Goal: Task Accomplishment & Management: Use online tool/utility

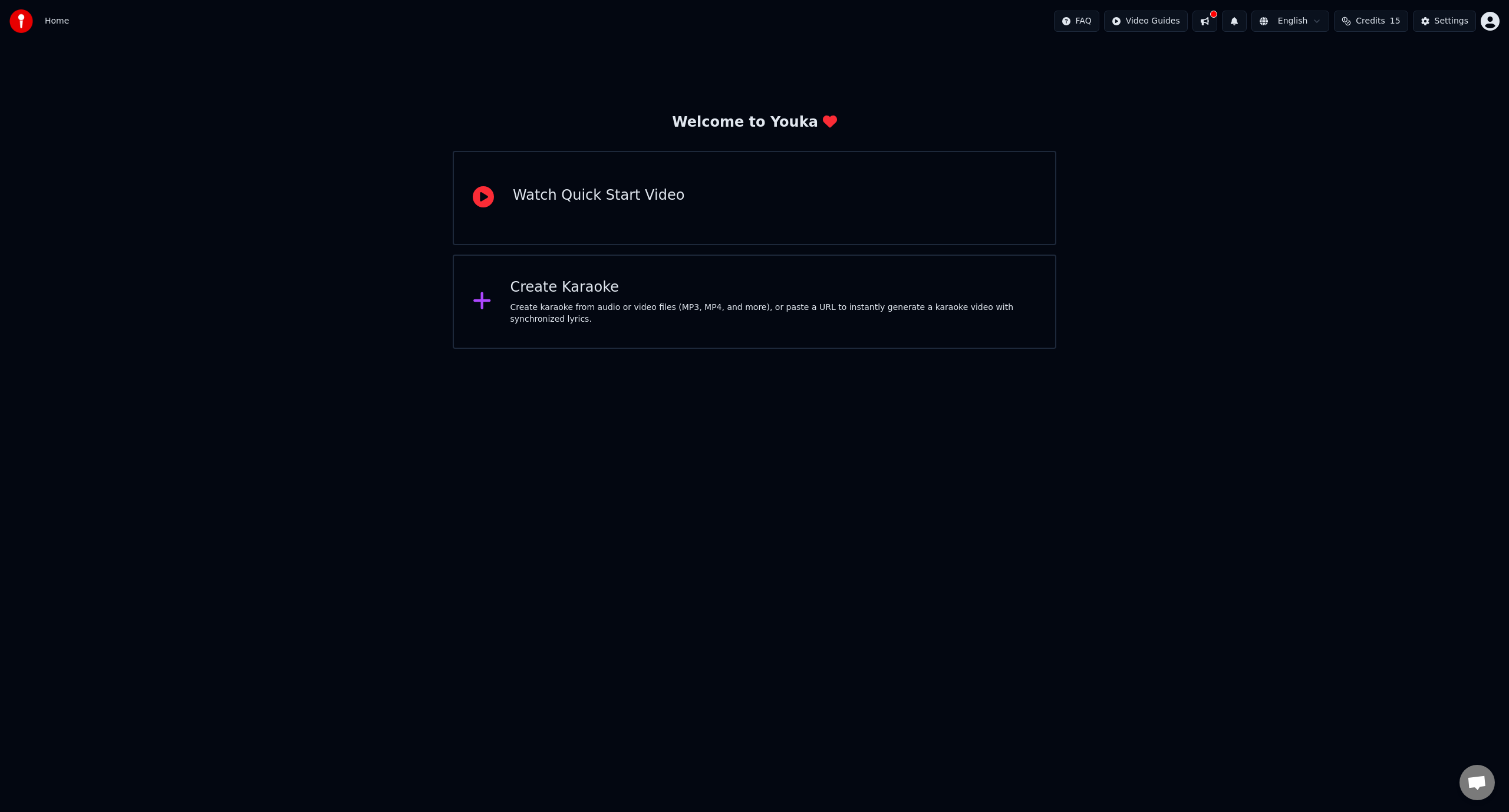
click at [798, 196] on div "Watch Quick Start Video" at bounding box center [754, 198] width 603 height 95
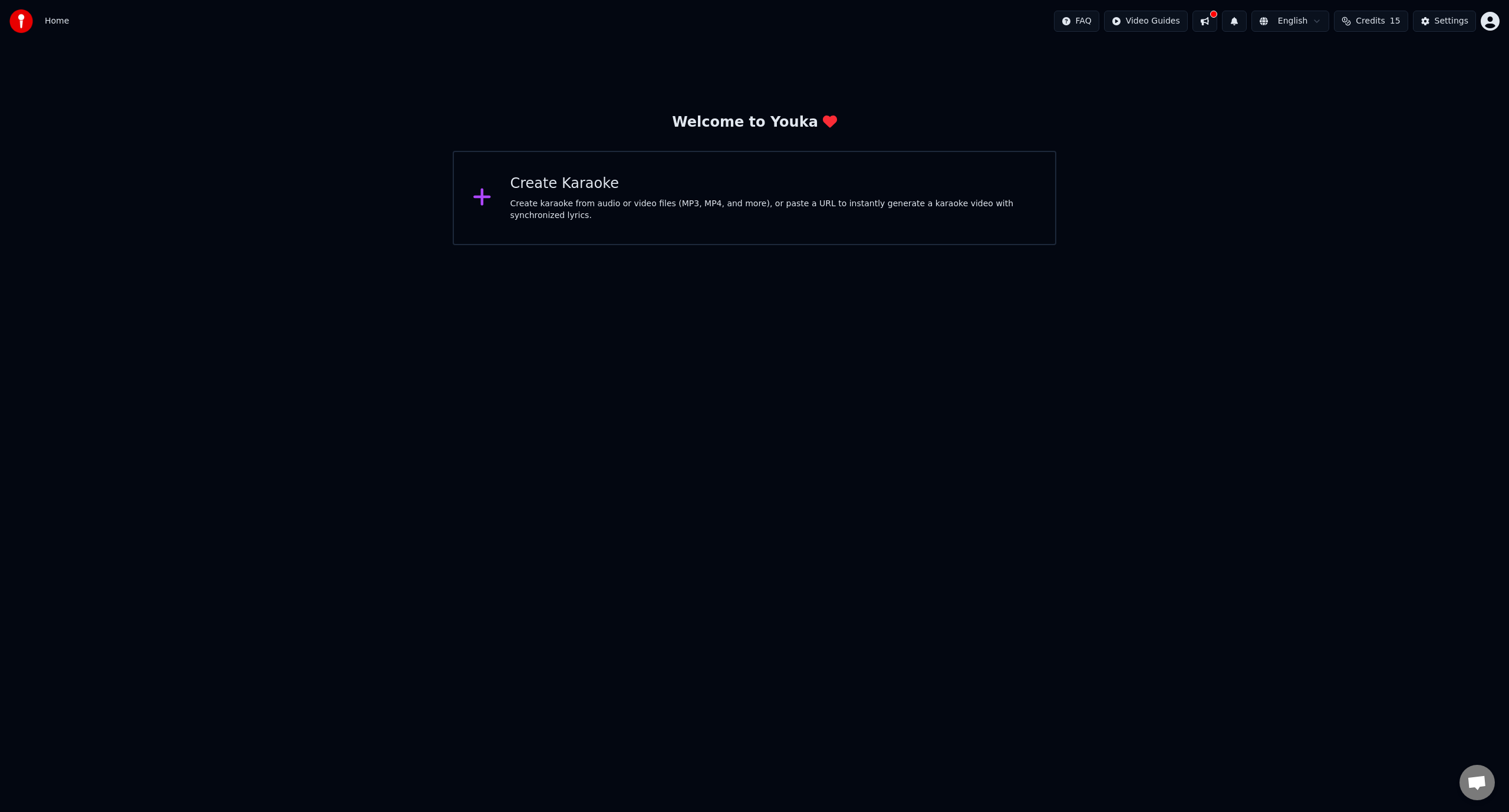
click at [725, 226] on div "Create Karaoke Create karaoke from audio or video files (MP3, MP4, and more), o…" at bounding box center [754, 198] width 603 height 95
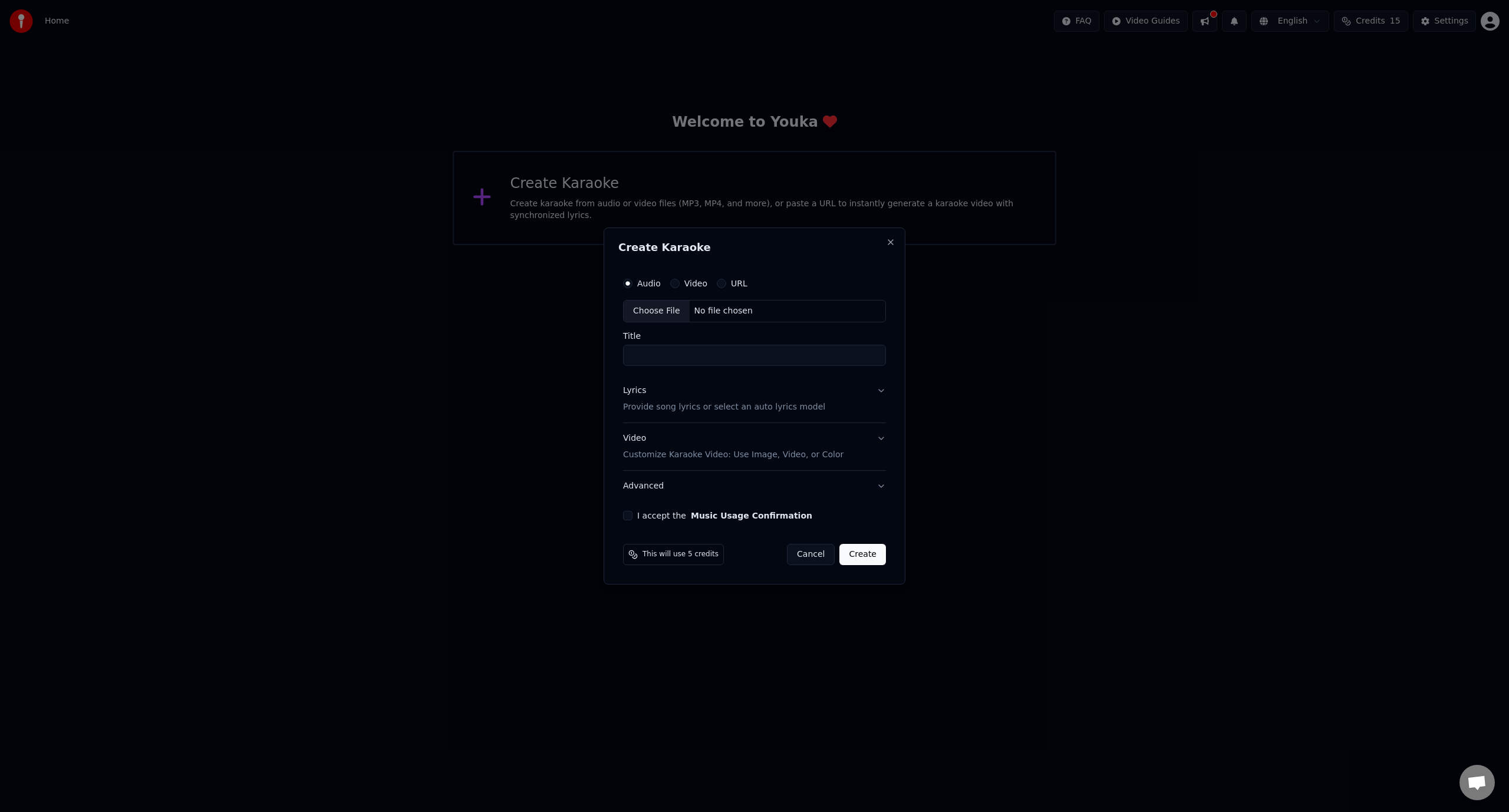
click at [690, 288] on label "Video" at bounding box center [696, 284] width 23 height 8
click at [679, 288] on button "Video" at bounding box center [675, 284] width 10 height 10
click at [688, 282] on label "Video" at bounding box center [696, 284] width 23 height 8
click at [679, 282] on button "Video" at bounding box center [675, 284] width 10 height 10
click at [684, 282] on label "Video" at bounding box center [696, 284] width 23 height 8
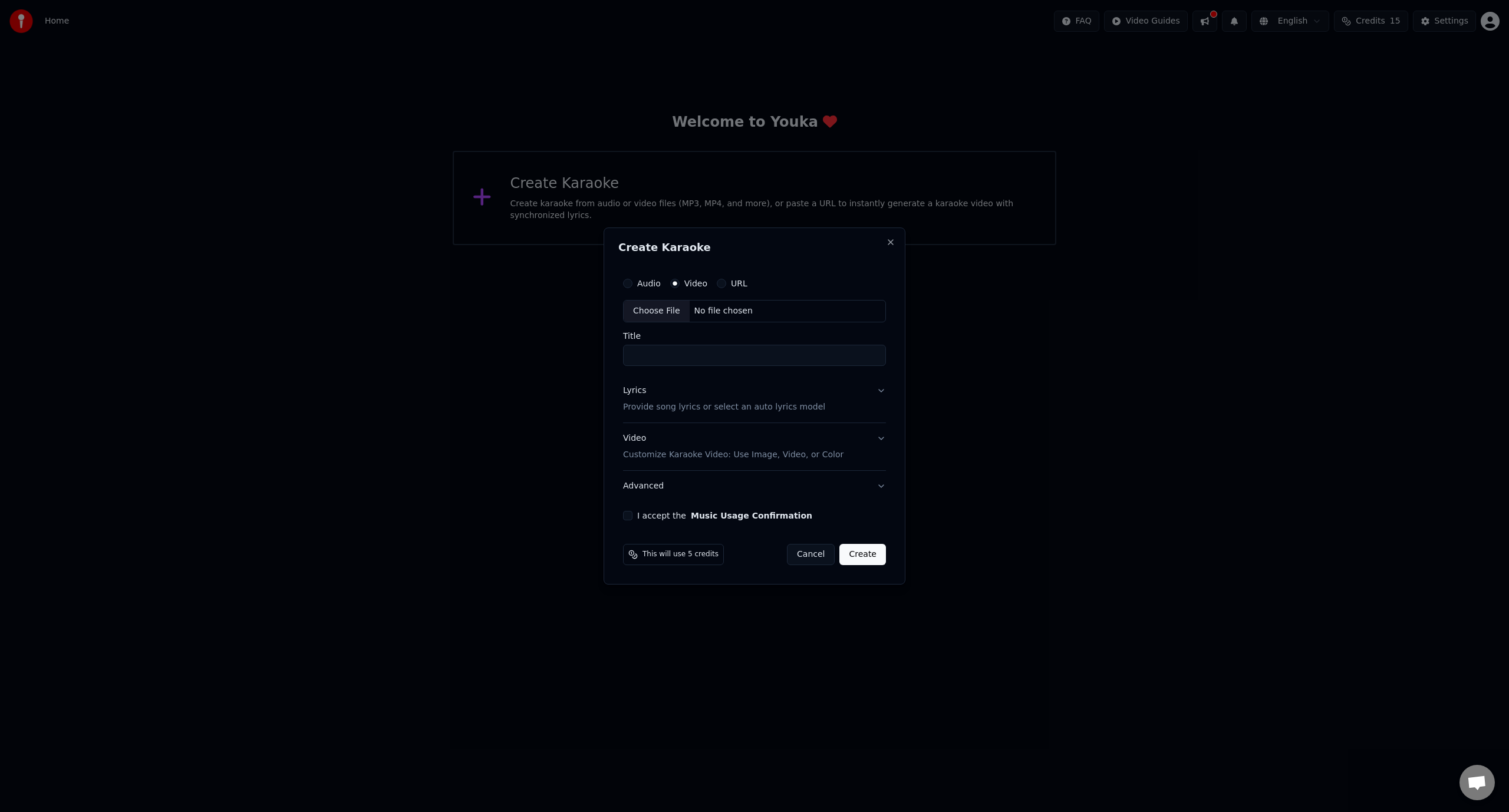
click at [679, 282] on button "Video" at bounding box center [675, 284] width 10 height 10
click at [637, 283] on label "Audio" at bounding box center [648, 284] width 23 height 8
click at [633, 283] on button "Audio" at bounding box center [628, 284] width 10 height 10
click at [674, 282] on button "Video" at bounding box center [675, 284] width 10 height 10
click at [643, 288] on label "Audio" at bounding box center [648, 284] width 23 height 8
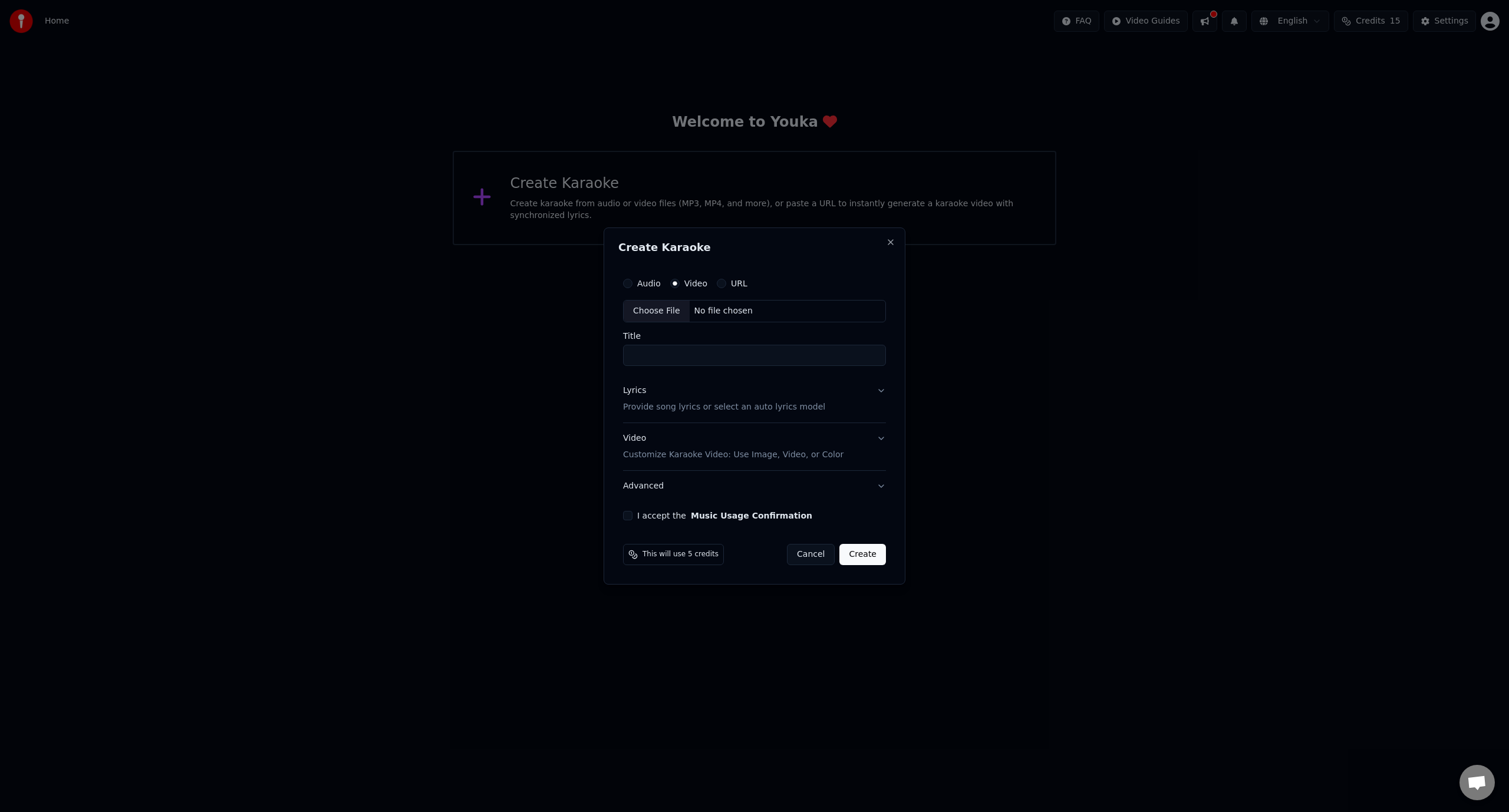
click at [633, 288] on button "Audio" at bounding box center [628, 284] width 10 height 10
click at [667, 284] on div "Audio Video URL" at bounding box center [685, 284] width 125 height 10
click at [678, 284] on div "Video" at bounding box center [689, 284] width 37 height 10
click at [675, 287] on button "Video" at bounding box center [675, 284] width 10 height 10
click at [639, 282] on label "Audio" at bounding box center [648, 284] width 23 height 8
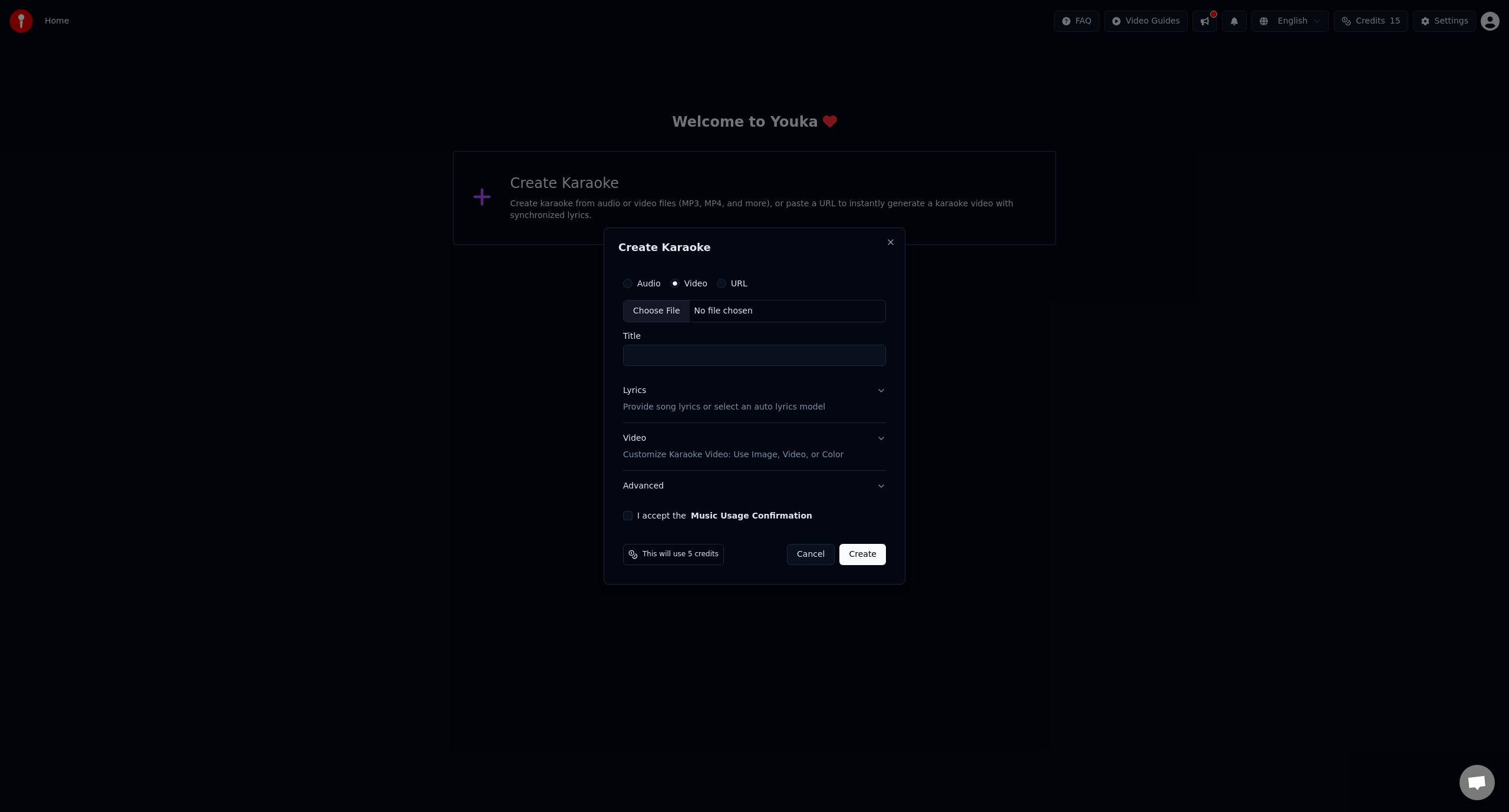
click at [633, 282] on button "Audio" at bounding box center [628, 284] width 10 height 10
click at [673, 287] on button "Video" at bounding box center [675, 284] width 10 height 10
click at [687, 444] on div "Video Customize Karaoke Video: Use Image, Video, or Color" at bounding box center [733, 446] width 220 height 28
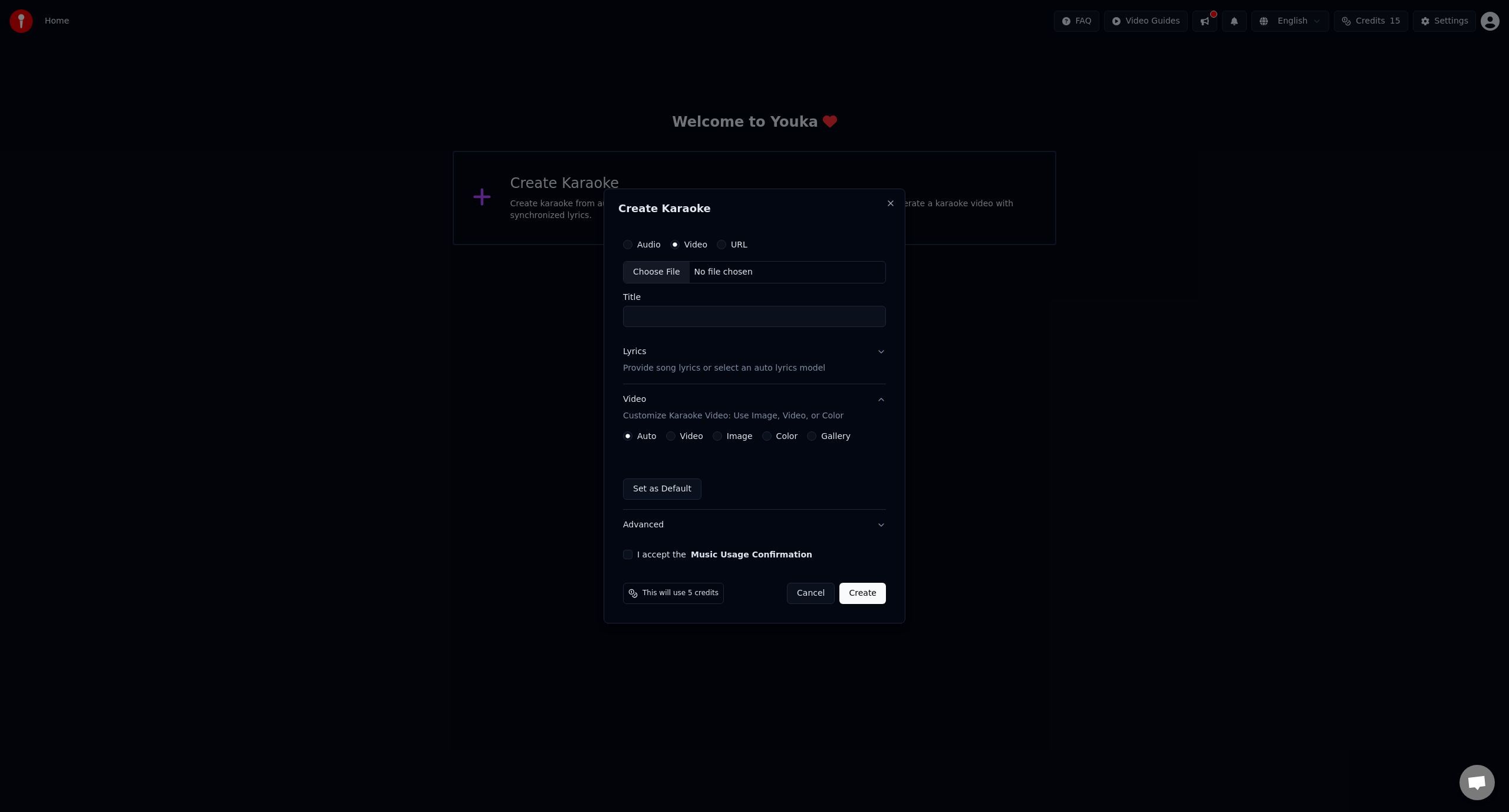
click at [672, 436] on button "Video" at bounding box center [671, 436] width 10 height 10
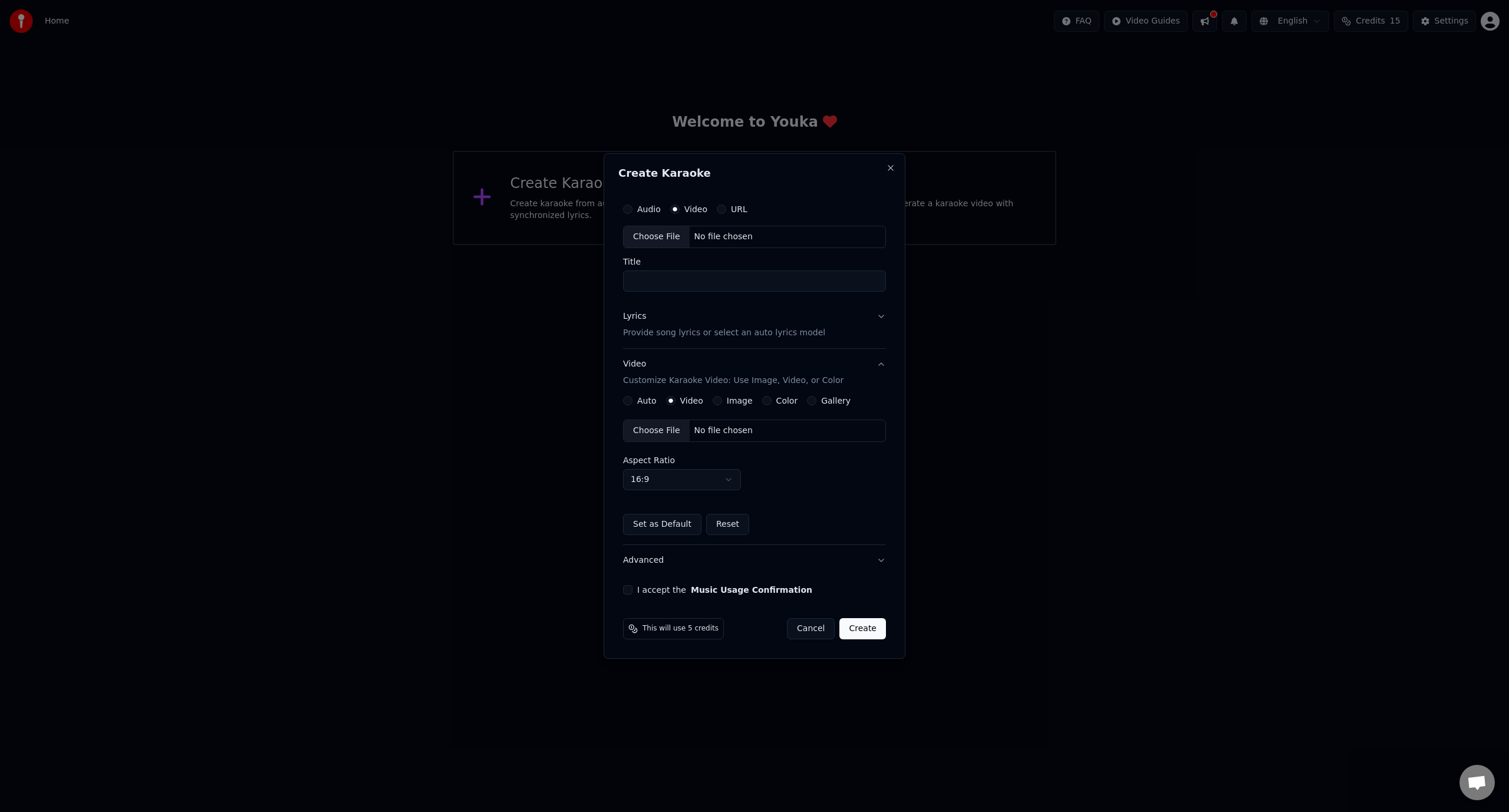
click at [627, 405] on div "Auto Video Image Color Gallery Choose File No file chosen Aspect Ratio 16:9 ***…" at bounding box center [754, 466] width 263 height 139
click at [629, 402] on button "Auto" at bounding box center [628, 401] width 10 height 10
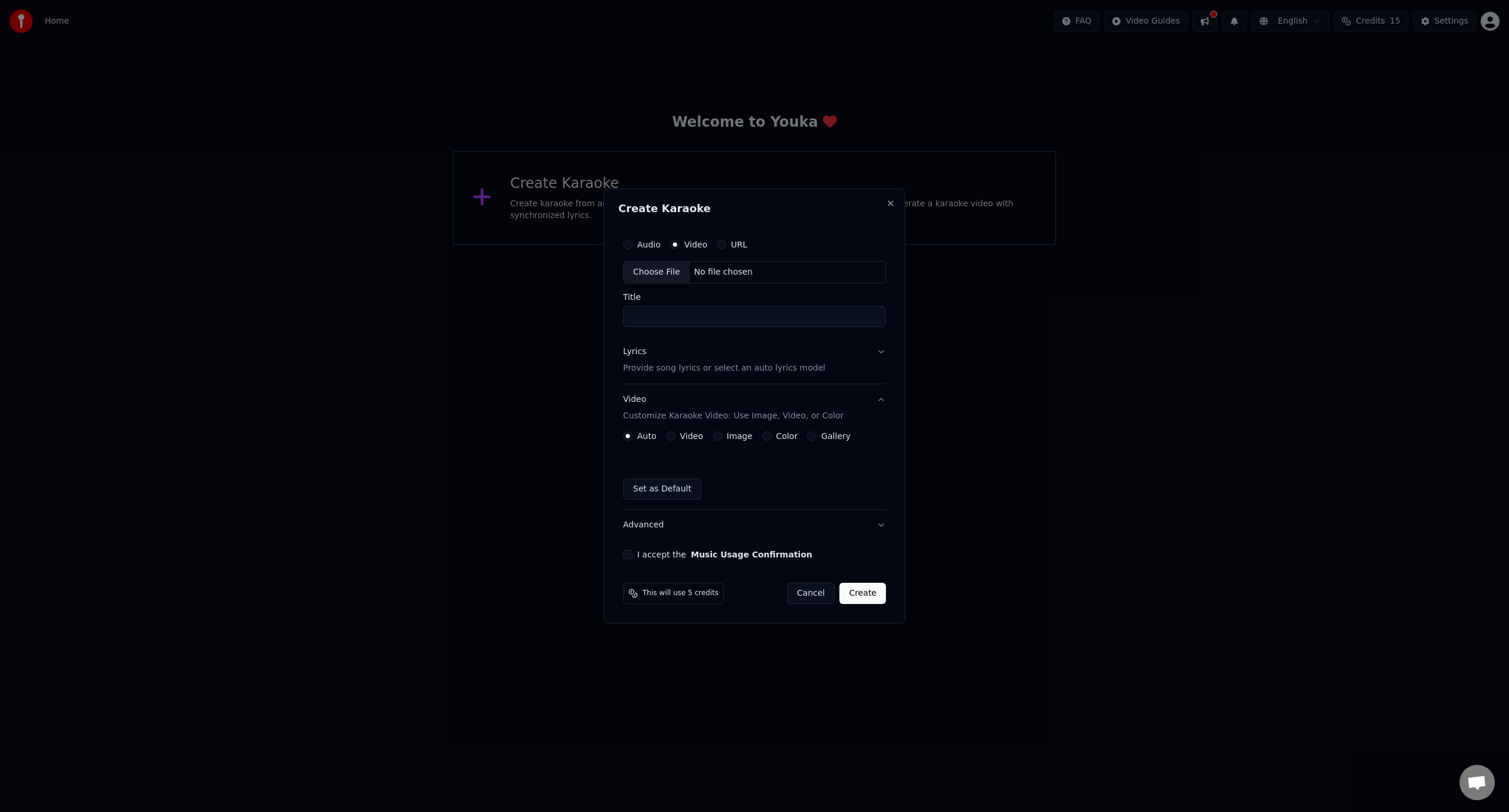
click at [638, 248] on label "Audio" at bounding box center [648, 245] width 23 height 8
click at [633, 248] on button "Audio" at bounding box center [628, 245] width 10 height 10
click at [690, 247] on label "Video" at bounding box center [696, 245] width 23 height 8
click at [679, 247] on button "Video" at bounding box center [675, 245] width 10 height 10
click at [727, 436] on label "Image" at bounding box center [739, 436] width 26 height 8
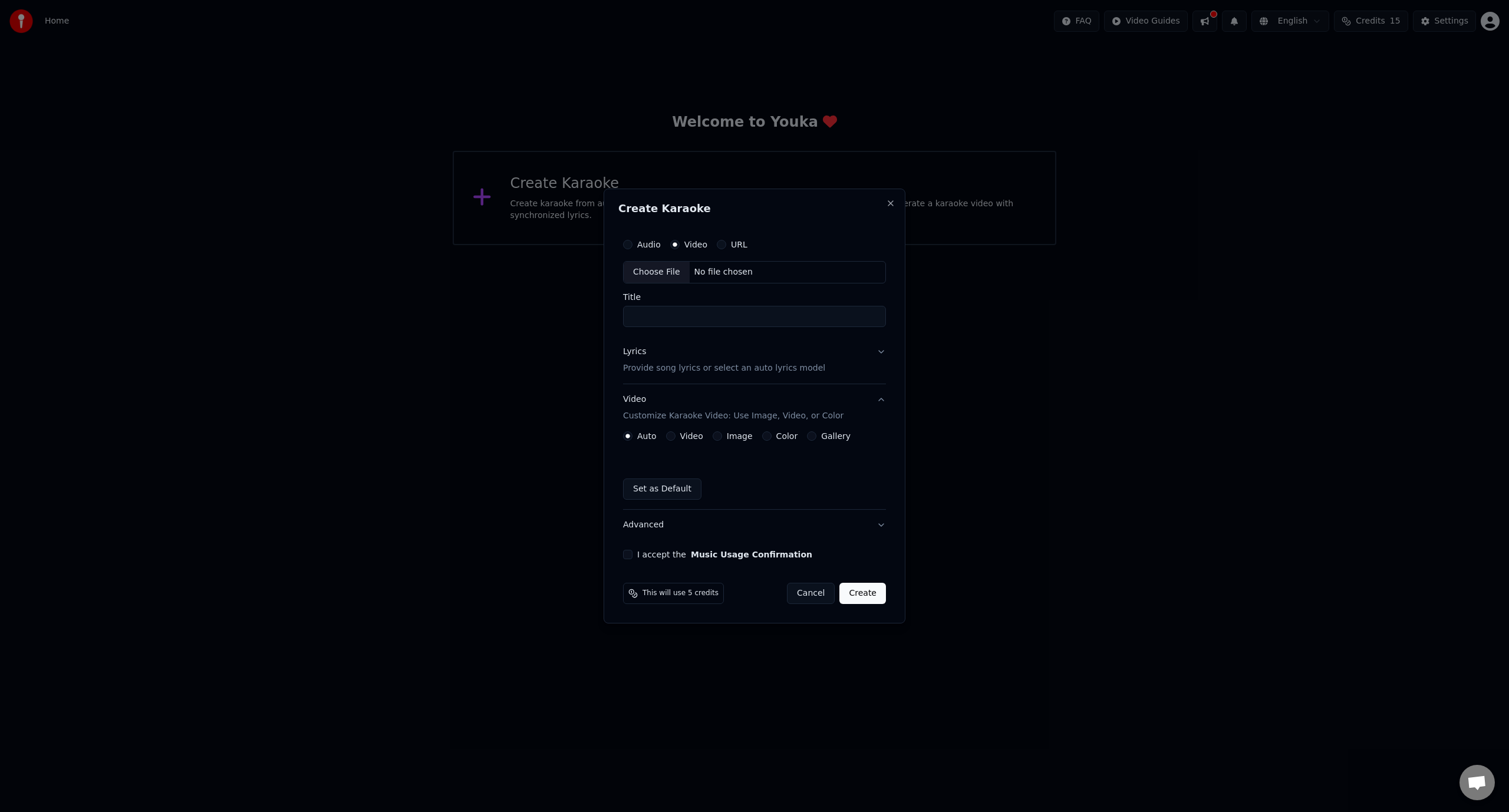
click at [722, 436] on button "Image" at bounding box center [718, 436] width 10 height 10
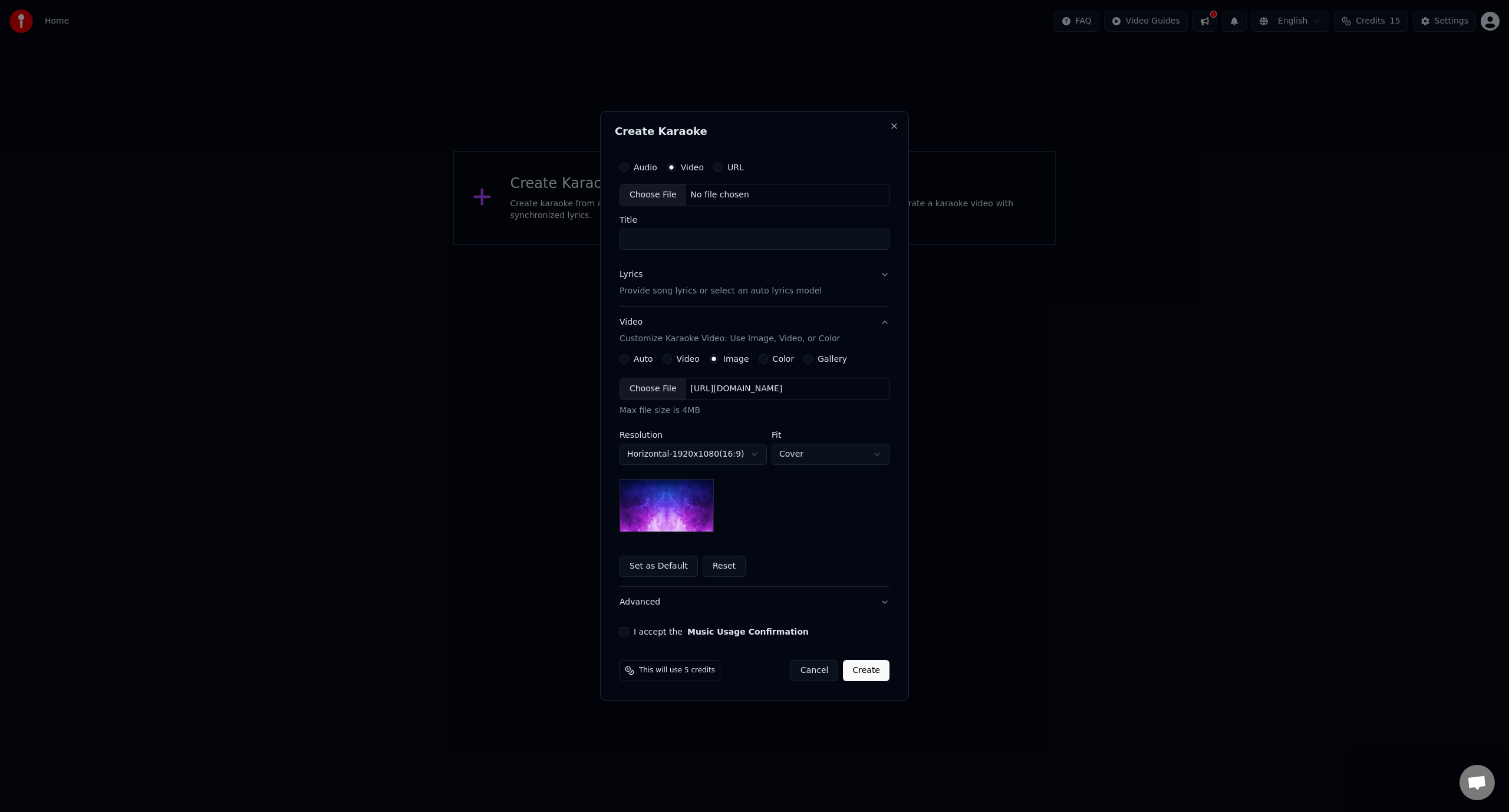
click at [634, 167] on label "Audio" at bounding box center [645, 168] width 23 height 8
click at [629, 167] on button "Audio" at bounding box center [624, 168] width 10 height 10
click at [673, 168] on button "Video" at bounding box center [672, 168] width 10 height 10
click at [628, 357] on button "Auto" at bounding box center [624, 359] width 10 height 10
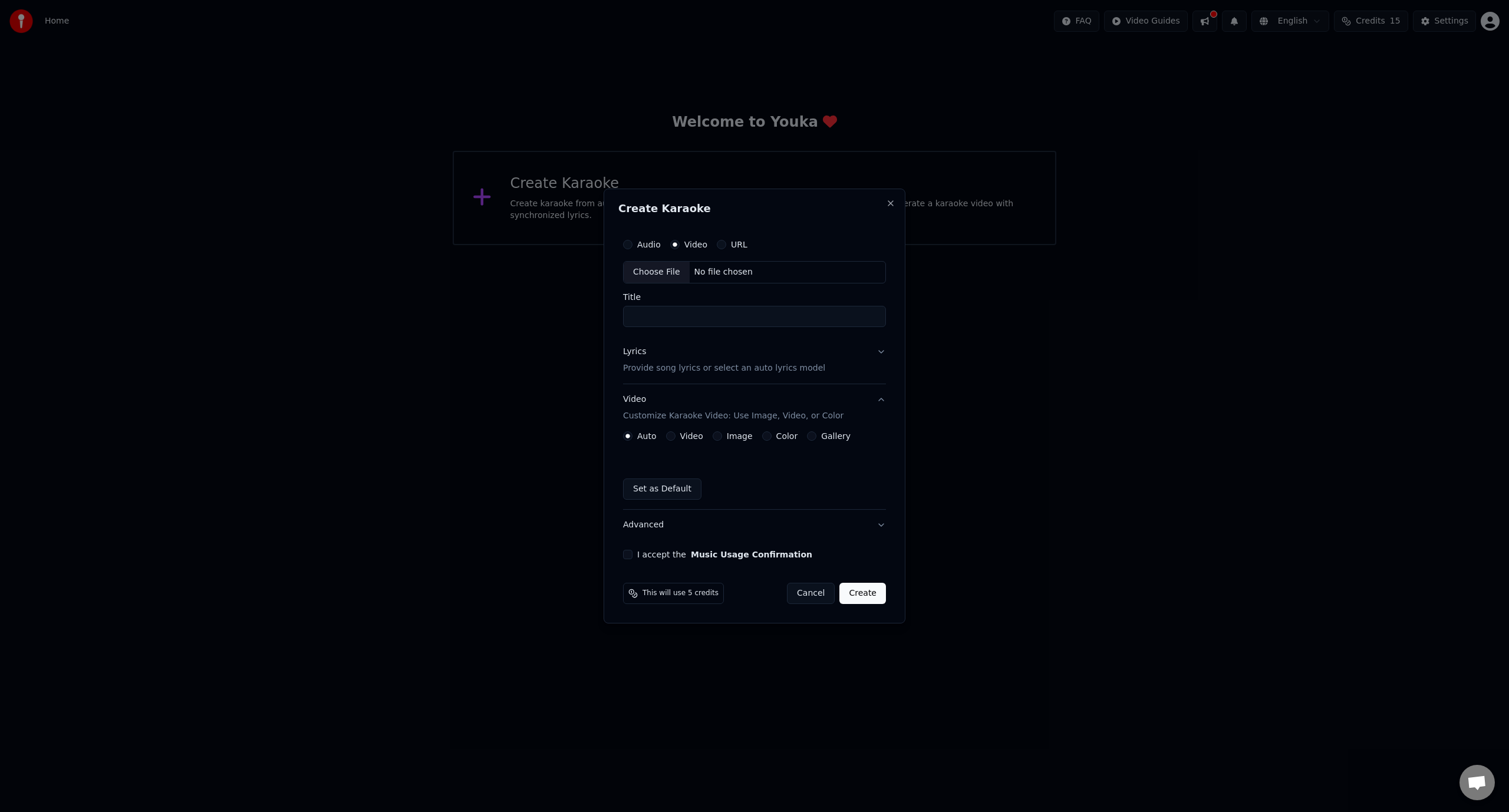
click at [670, 438] on button "Video" at bounding box center [671, 436] width 10 height 10
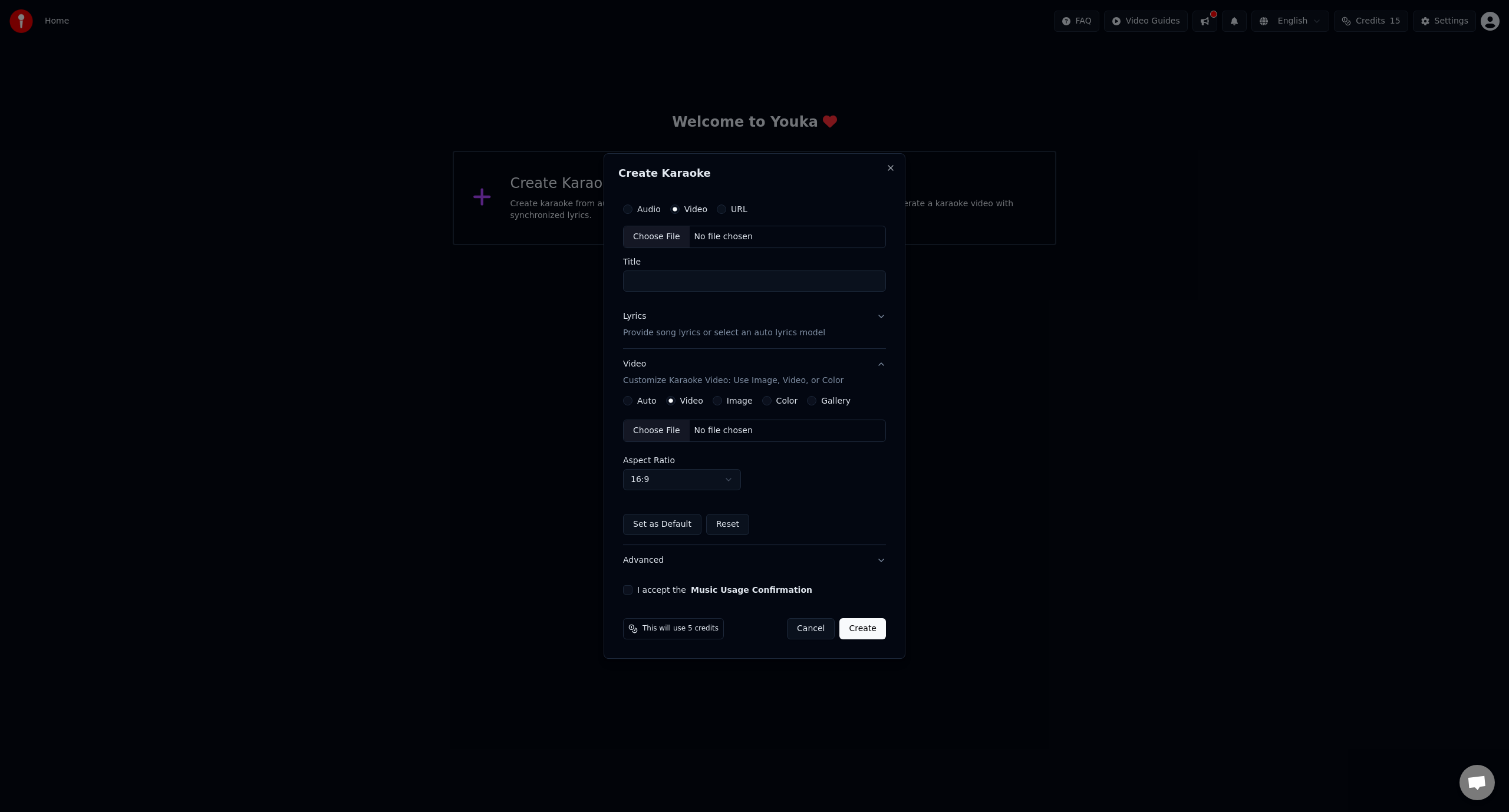
click at [633, 399] on div "Auto" at bounding box center [640, 401] width 34 height 10
click at [629, 401] on button "Auto" at bounding box center [628, 401] width 10 height 10
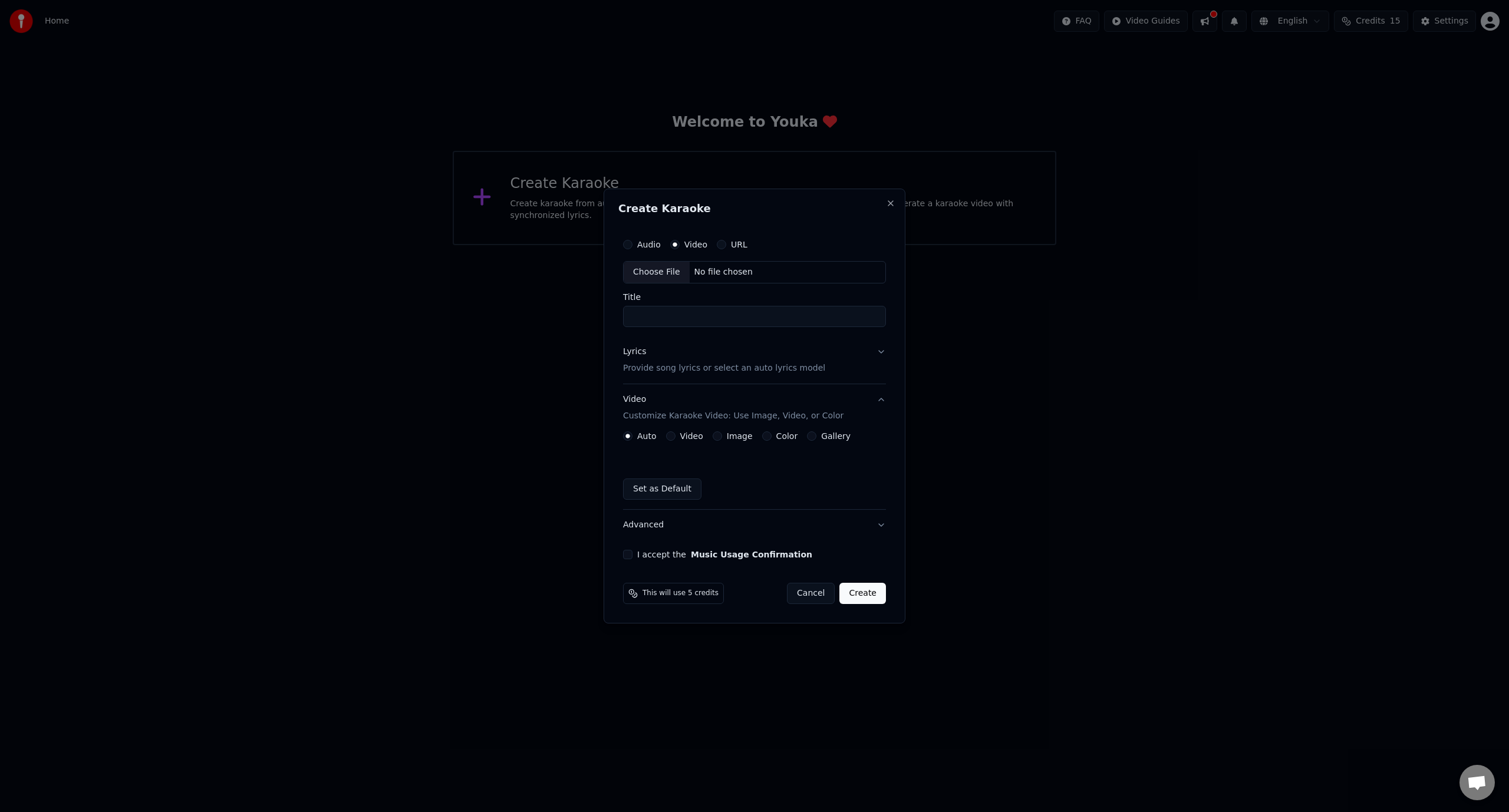
click at [671, 436] on button "Video" at bounding box center [671, 436] width 10 height 10
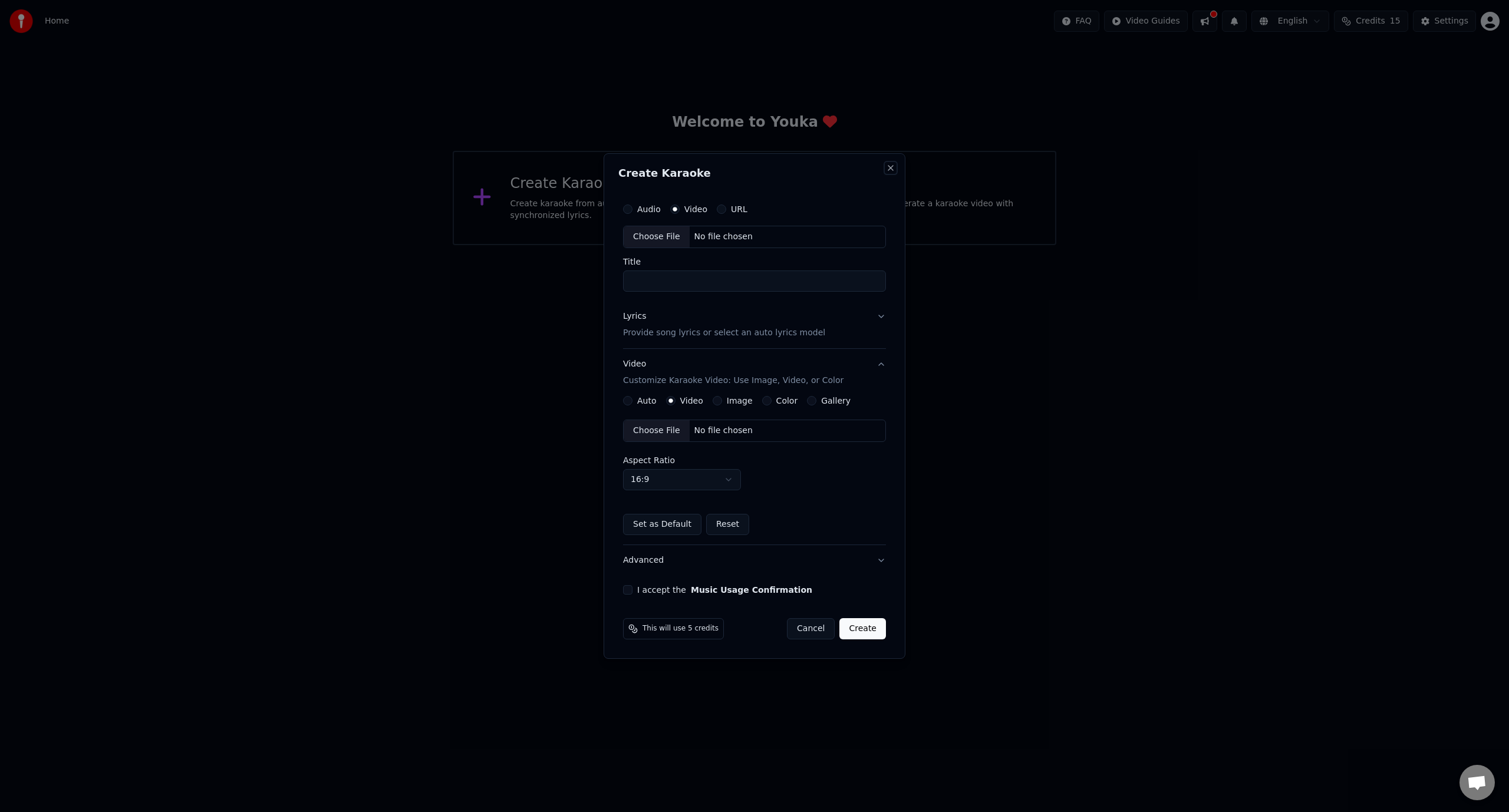
click at [889, 171] on button "Close" at bounding box center [891, 168] width 10 height 10
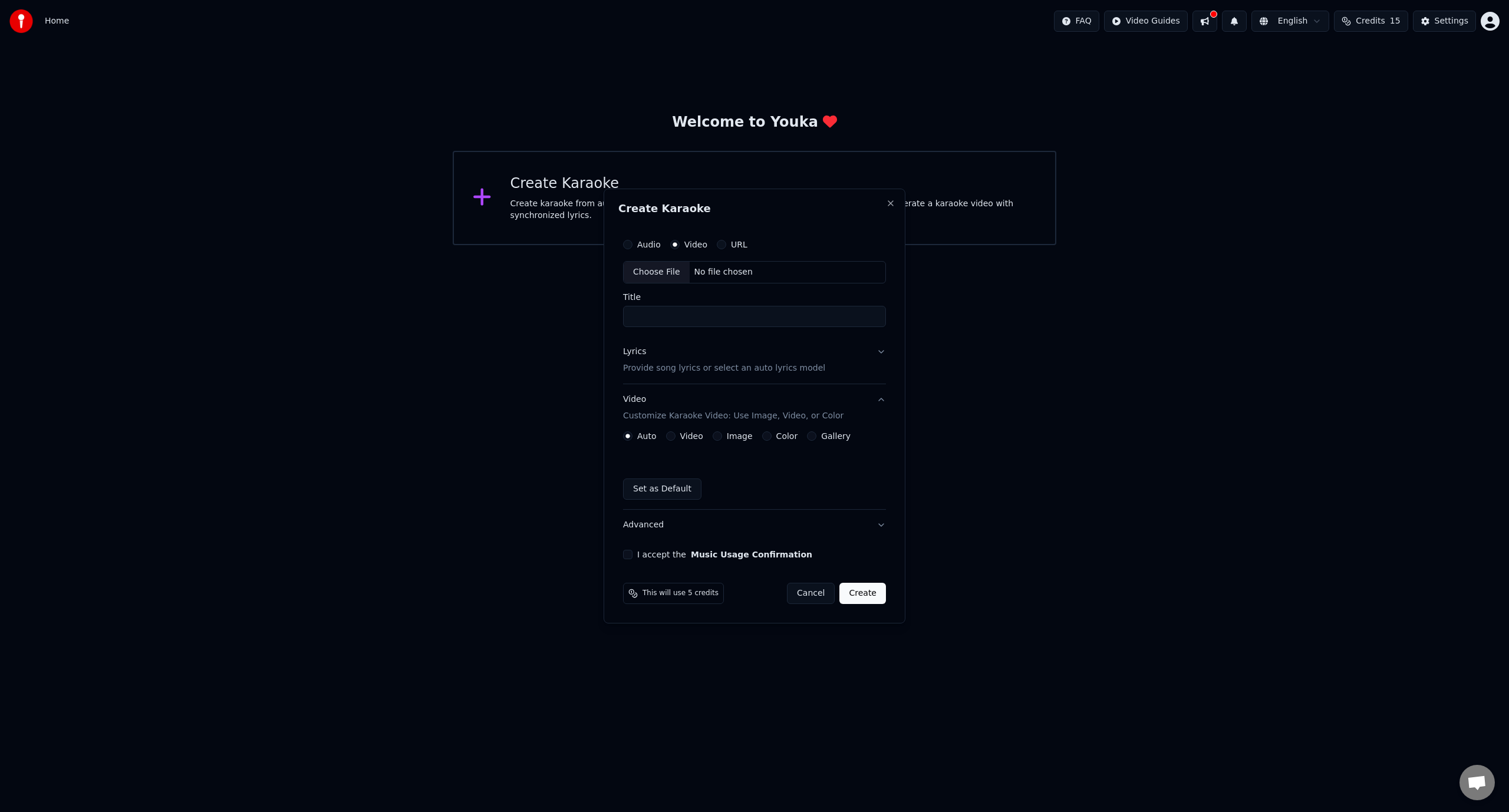
click at [889, 174] on div "Create Karaoke Create karaoke from audio or video files (MP3, MP4, and more), o…" at bounding box center [754, 198] width 603 height 95
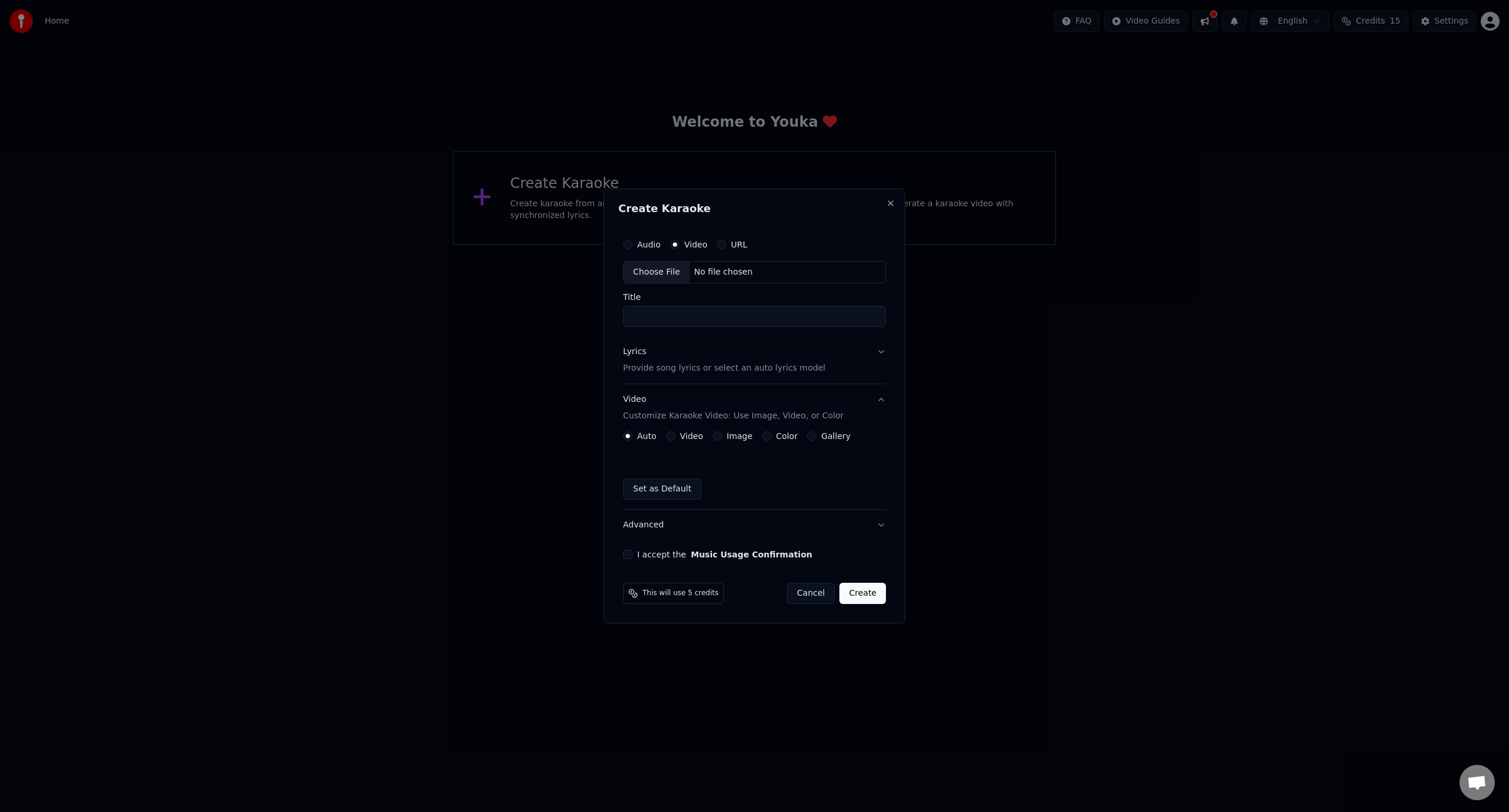
click at [629, 247] on button "Audio" at bounding box center [628, 245] width 10 height 10
click at [677, 247] on button "Video" at bounding box center [675, 245] width 10 height 10
click at [672, 271] on div "Choose File" at bounding box center [657, 272] width 66 height 21
drag, startPoint x: 745, startPoint y: 327, endPoint x: 601, endPoint y: 323, distance: 144.1
click at [601, 245] on body "Home FAQ Video Guides English Credits 15 Settings Welcome to Youka Create Karao…" at bounding box center [754, 123] width 1509 height 245
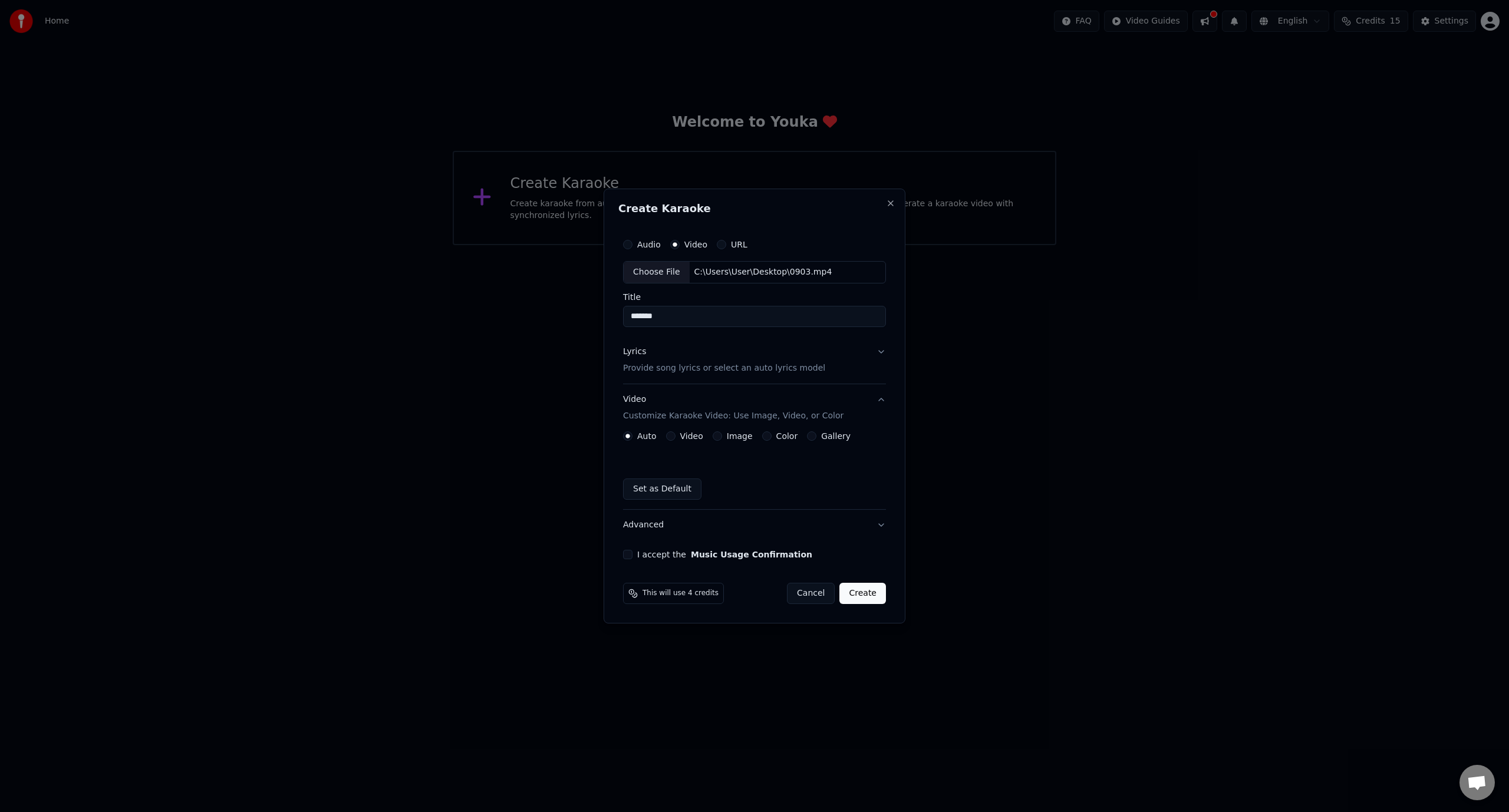
type input "*******"
click at [807, 439] on button "Gallery" at bounding box center [812, 436] width 10 height 10
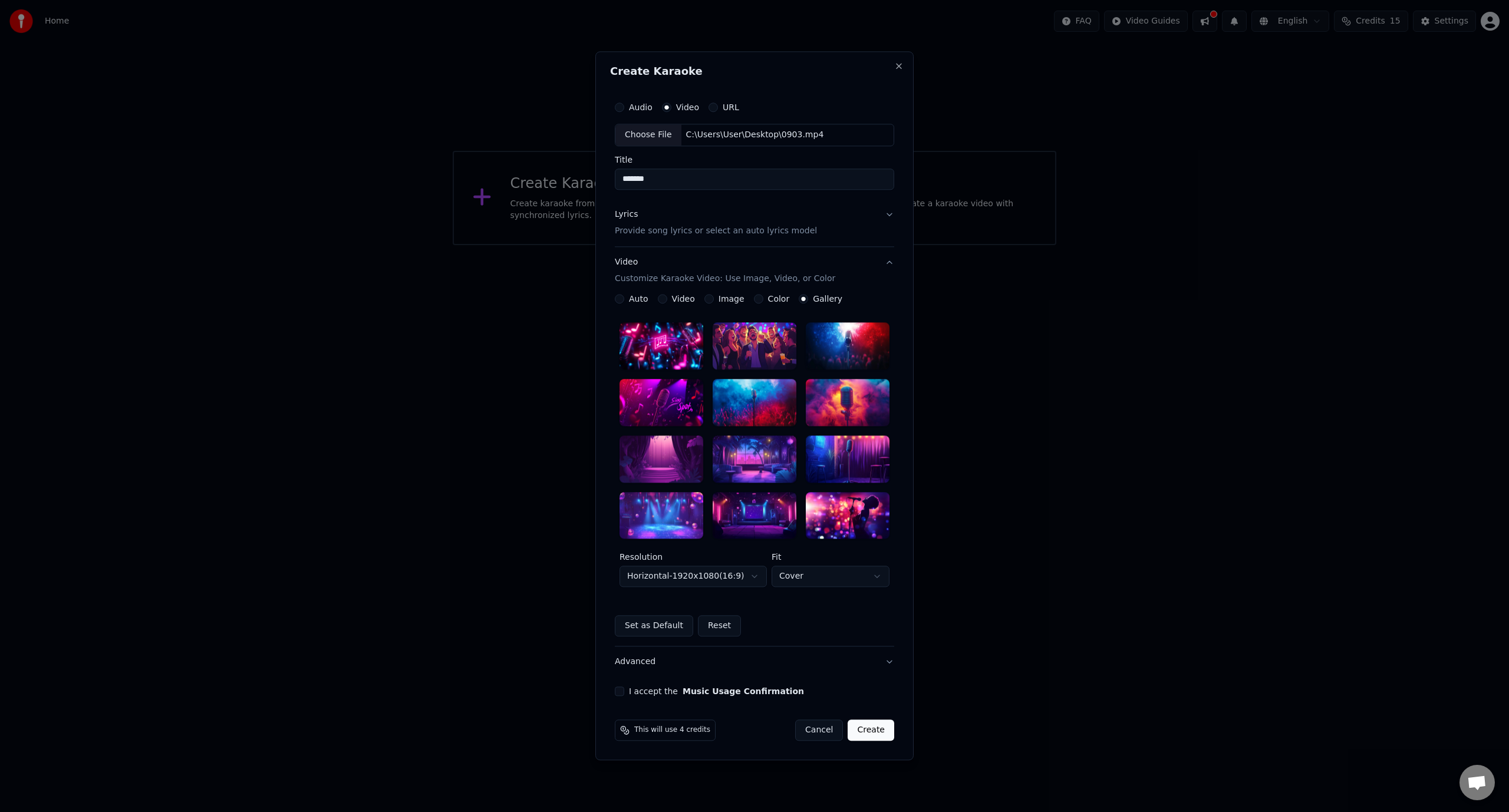
click at [664, 295] on button "Video" at bounding box center [663, 299] width 10 height 10
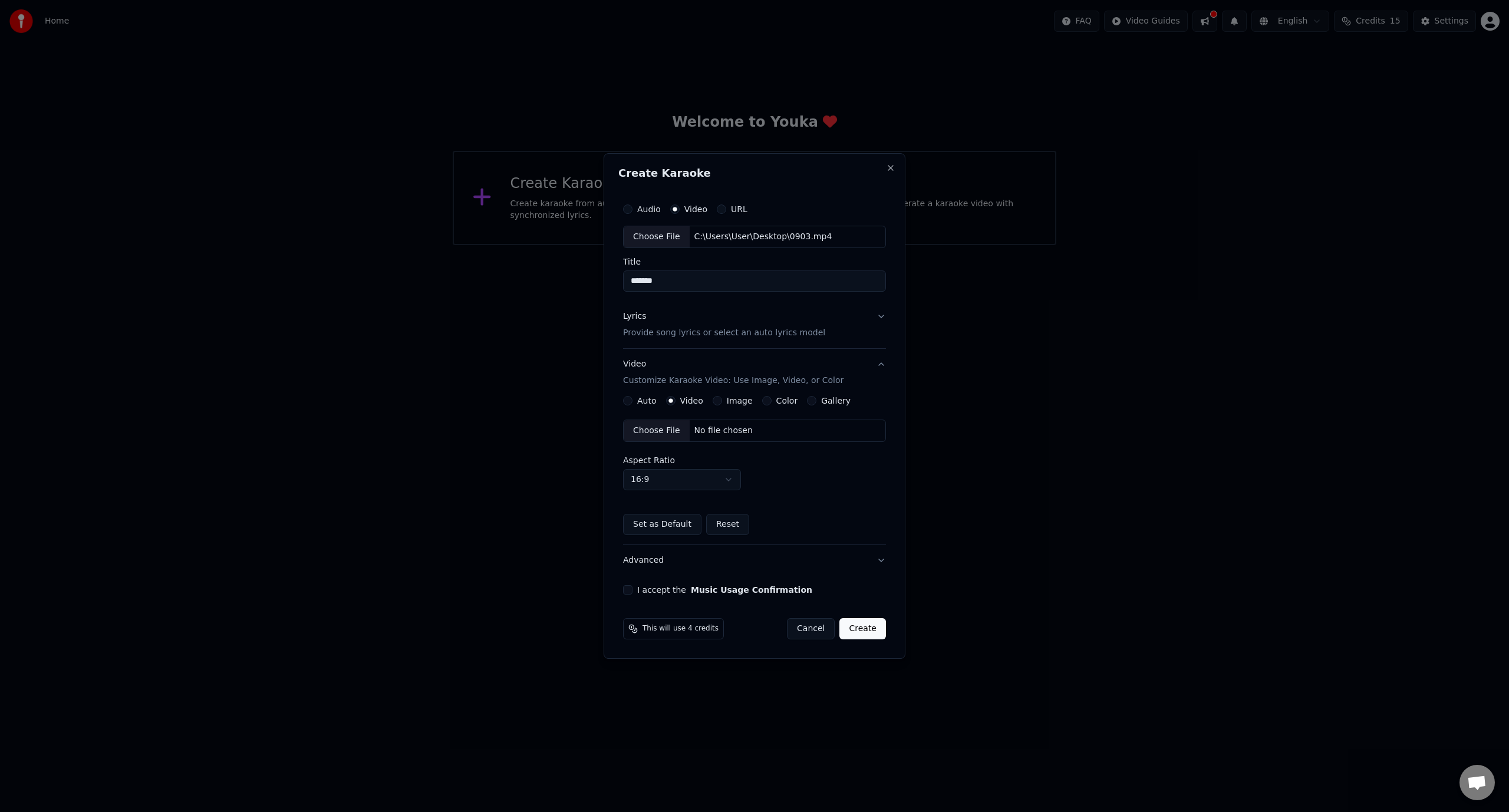
click at [634, 401] on div "Auto" at bounding box center [640, 401] width 34 height 10
click at [671, 399] on icon "button" at bounding box center [671, 401] width 5 height 5
click at [637, 401] on div "Auto" at bounding box center [640, 401] width 34 height 10
click at [631, 401] on button "Auto" at bounding box center [628, 401] width 10 height 10
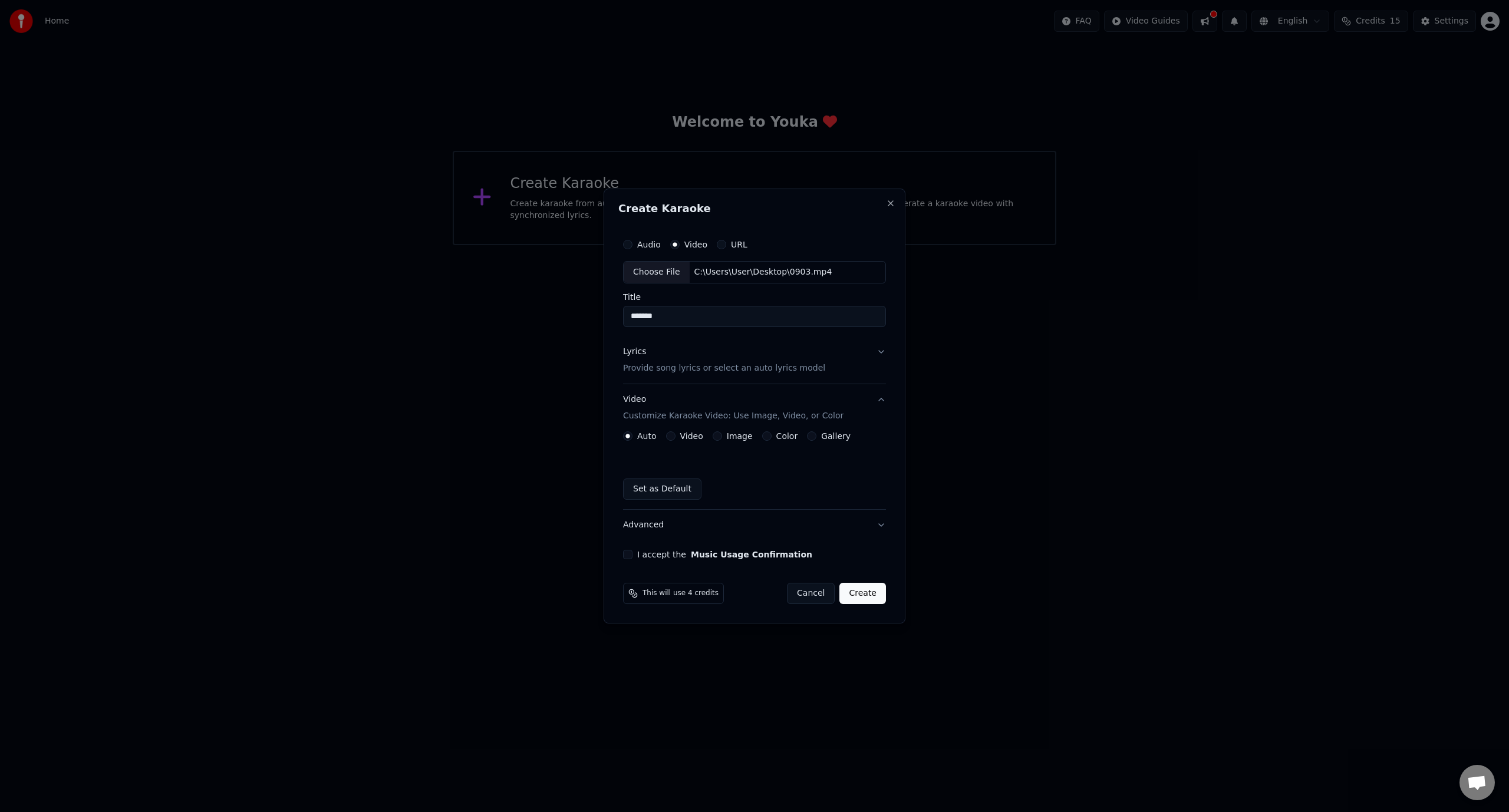
click at [672, 433] on button "Video" at bounding box center [671, 436] width 10 height 10
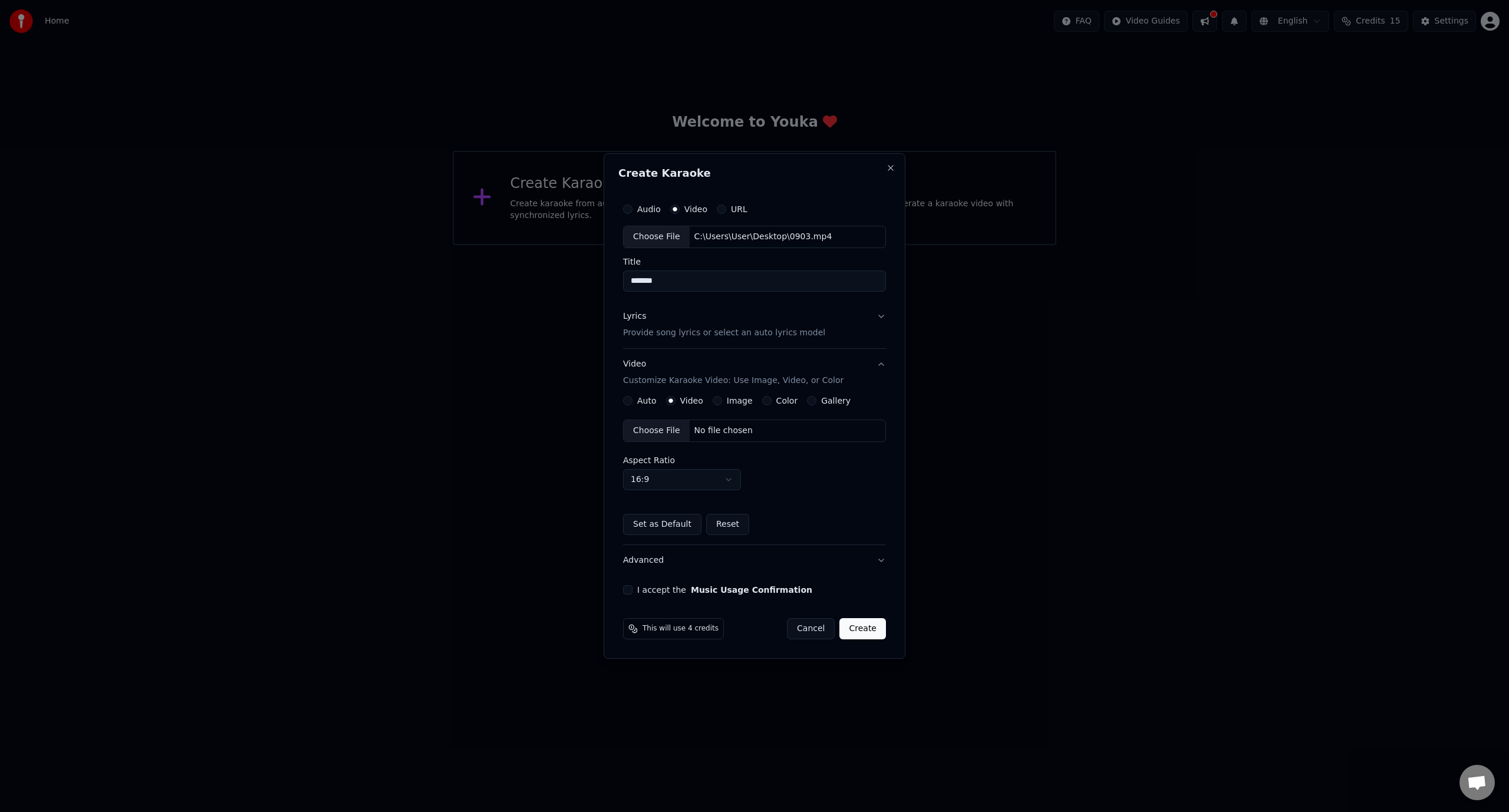
click at [627, 587] on button "I accept the Music Usage Confirmation" at bounding box center [628, 590] width 10 height 10
click at [870, 626] on button "Create" at bounding box center [863, 628] width 47 height 21
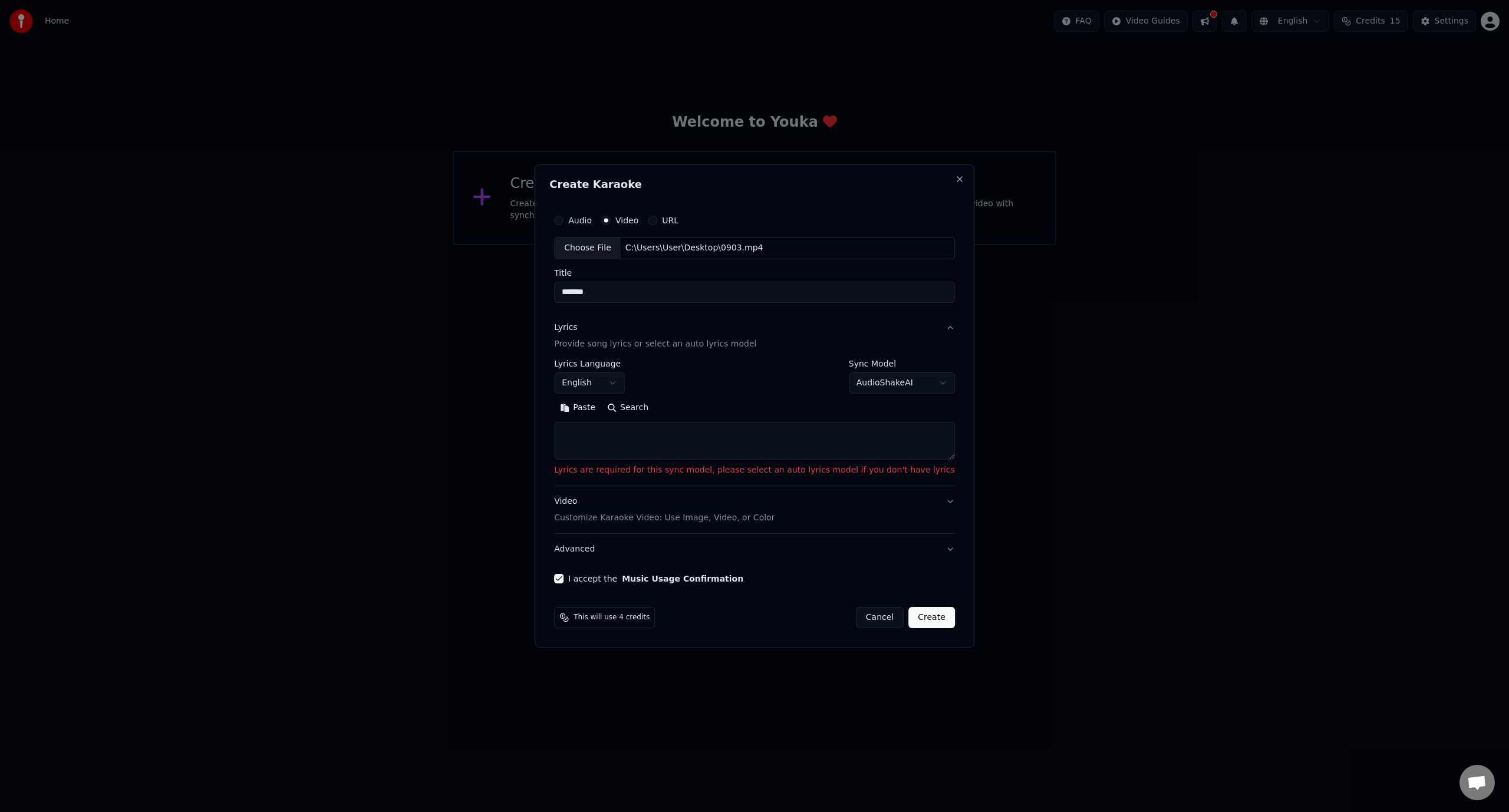
click at [668, 445] on textarea at bounding box center [755, 440] width 401 height 38
paste textarea "**********"
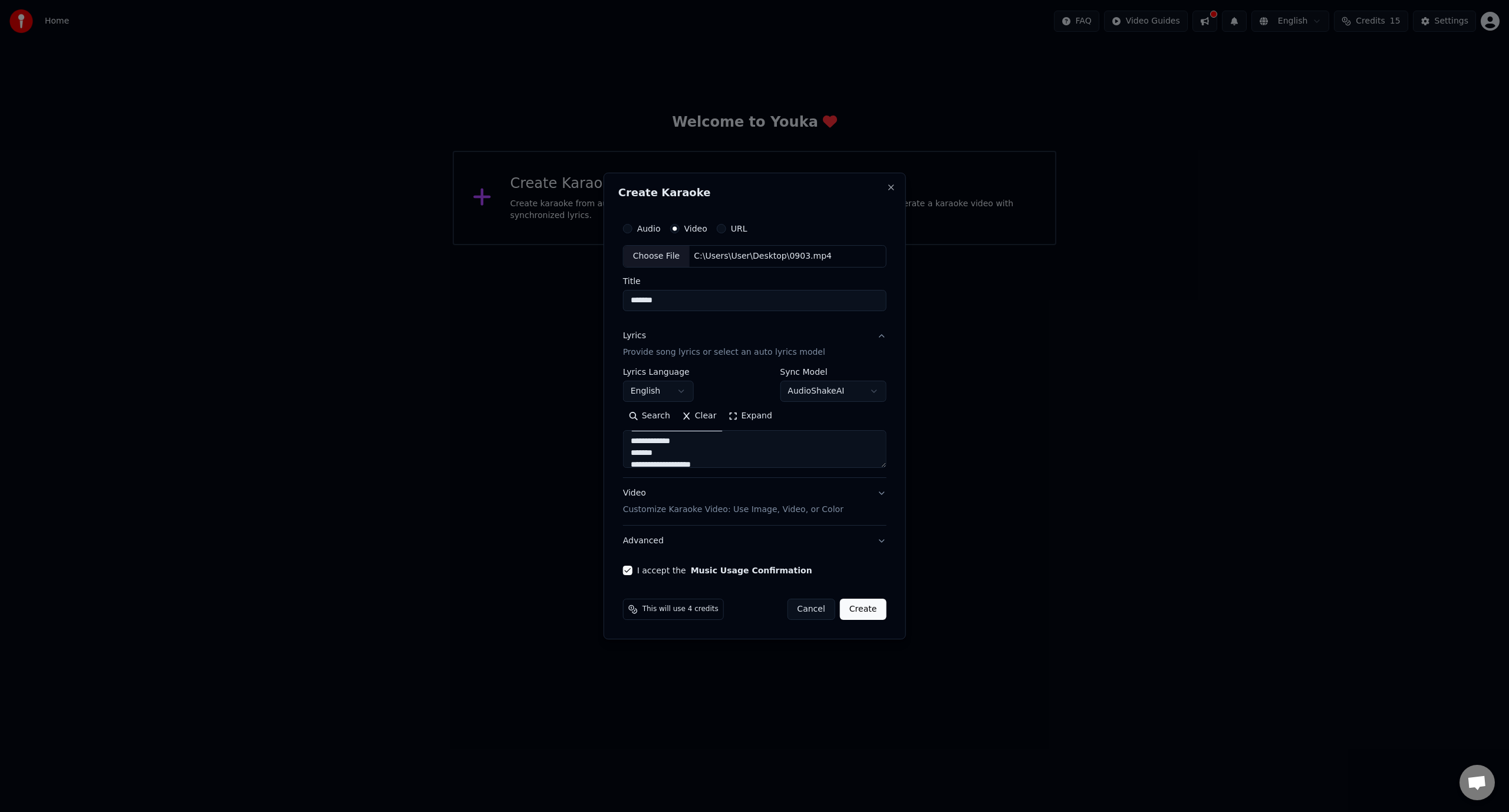
scroll to position [1456, 0]
type textarea "**********"
click at [725, 409] on button "Expand" at bounding box center [749, 416] width 56 height 19
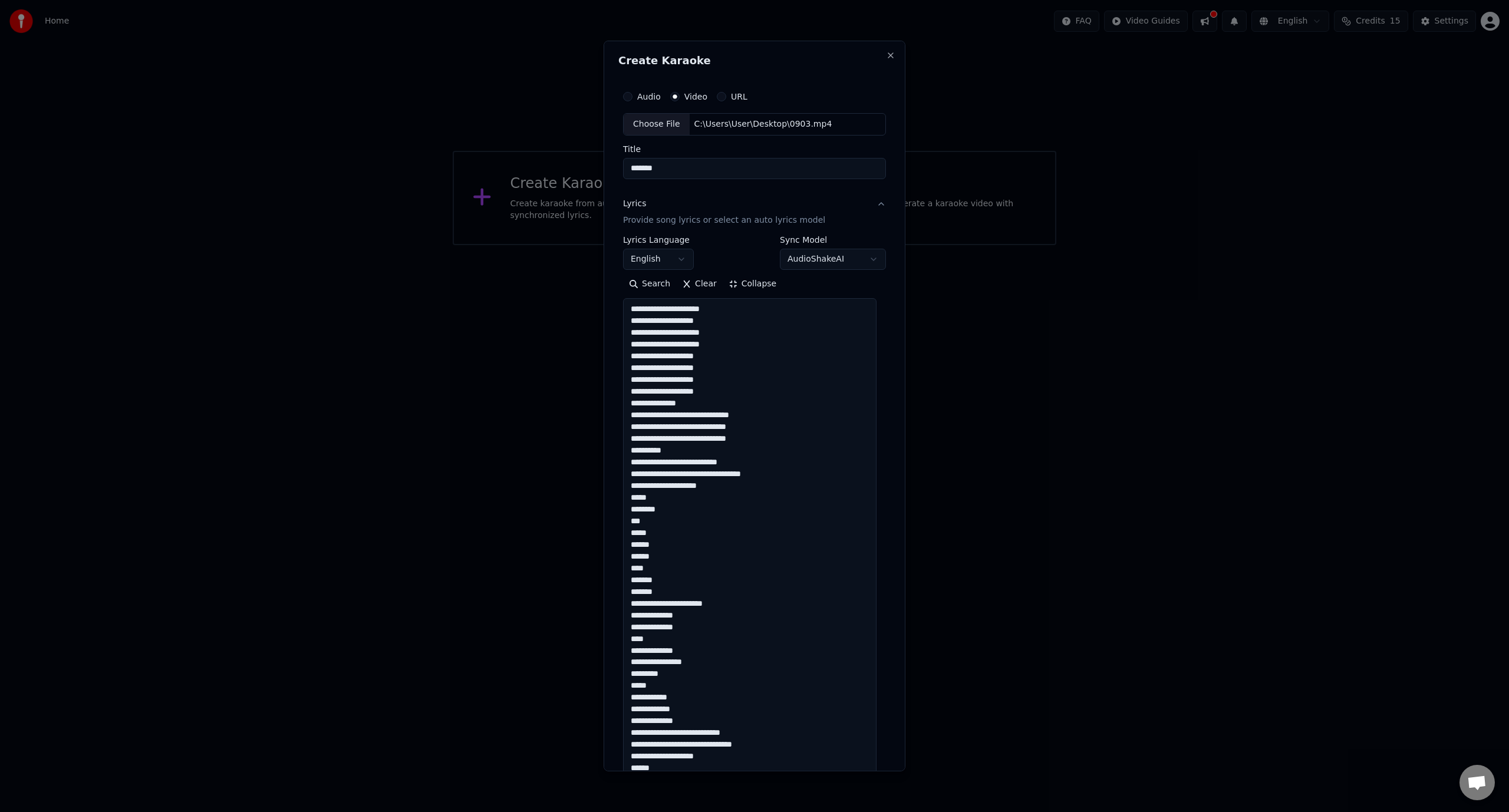
scroll to position [0, 0]
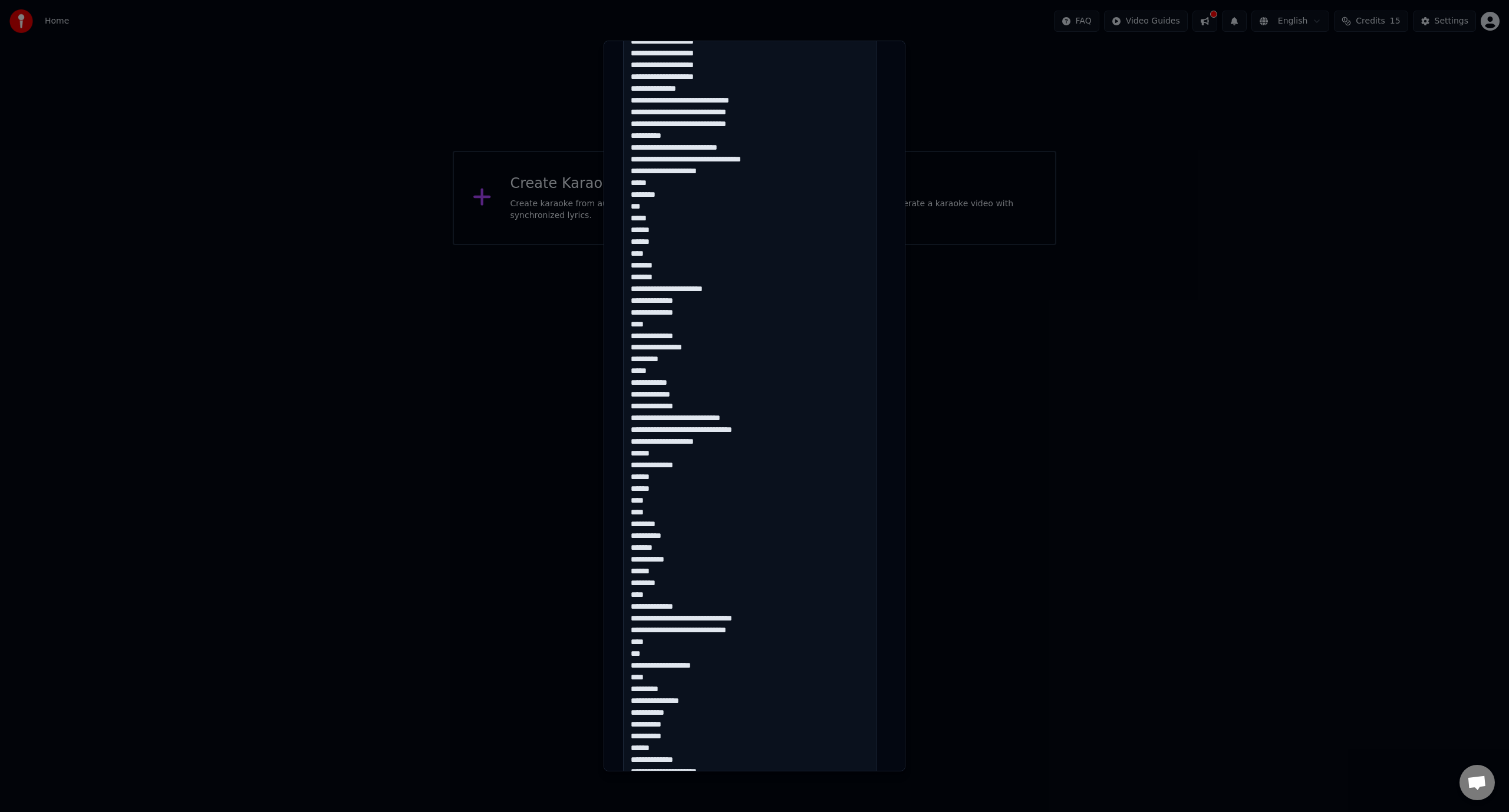
scroll to position [1308, 0]
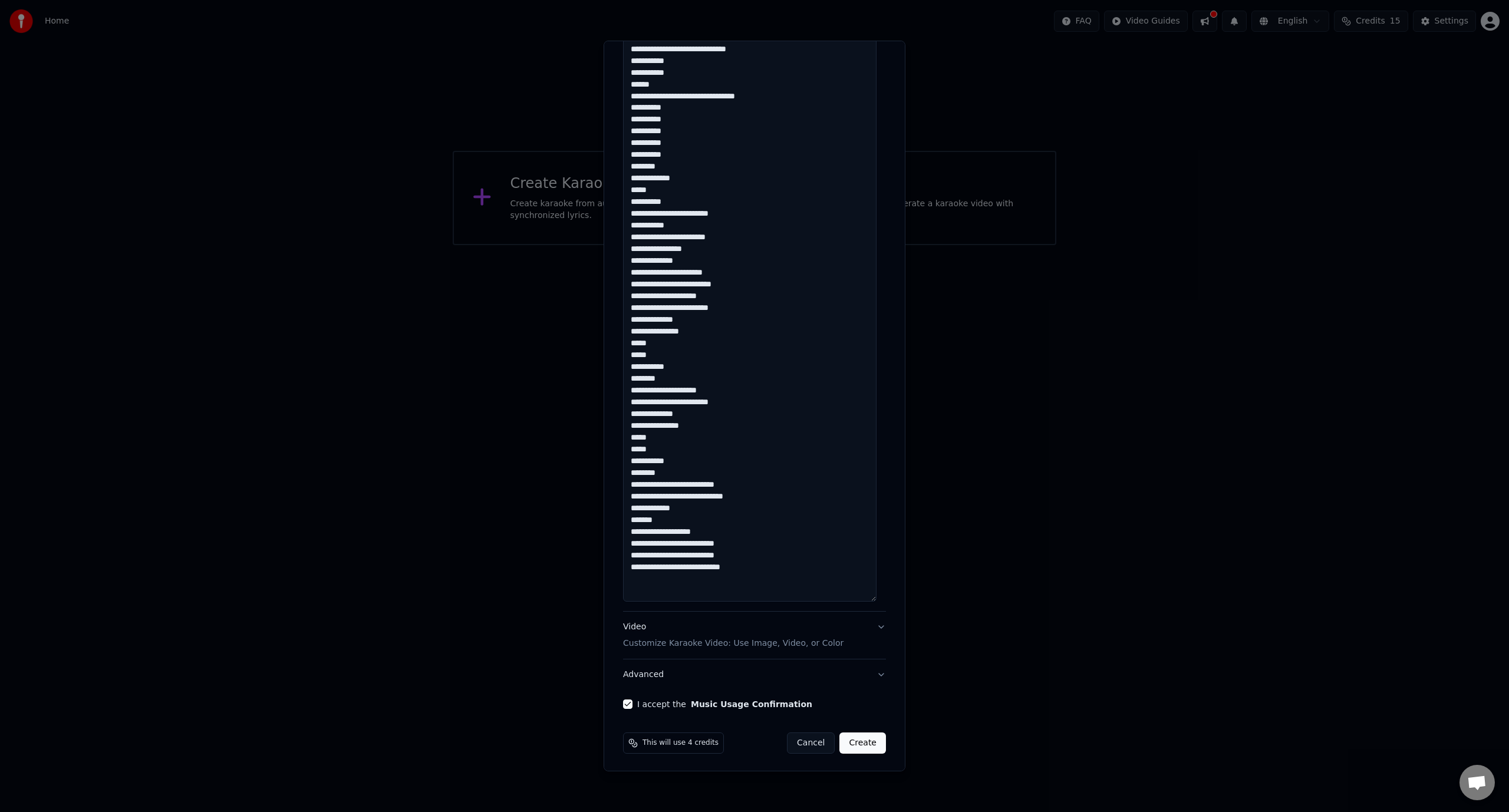
click at [875, 629] on button "Video Customize Karaoke Video: Use Image, Video, or Color" at bounding box center [754, 635] width 263 height 47
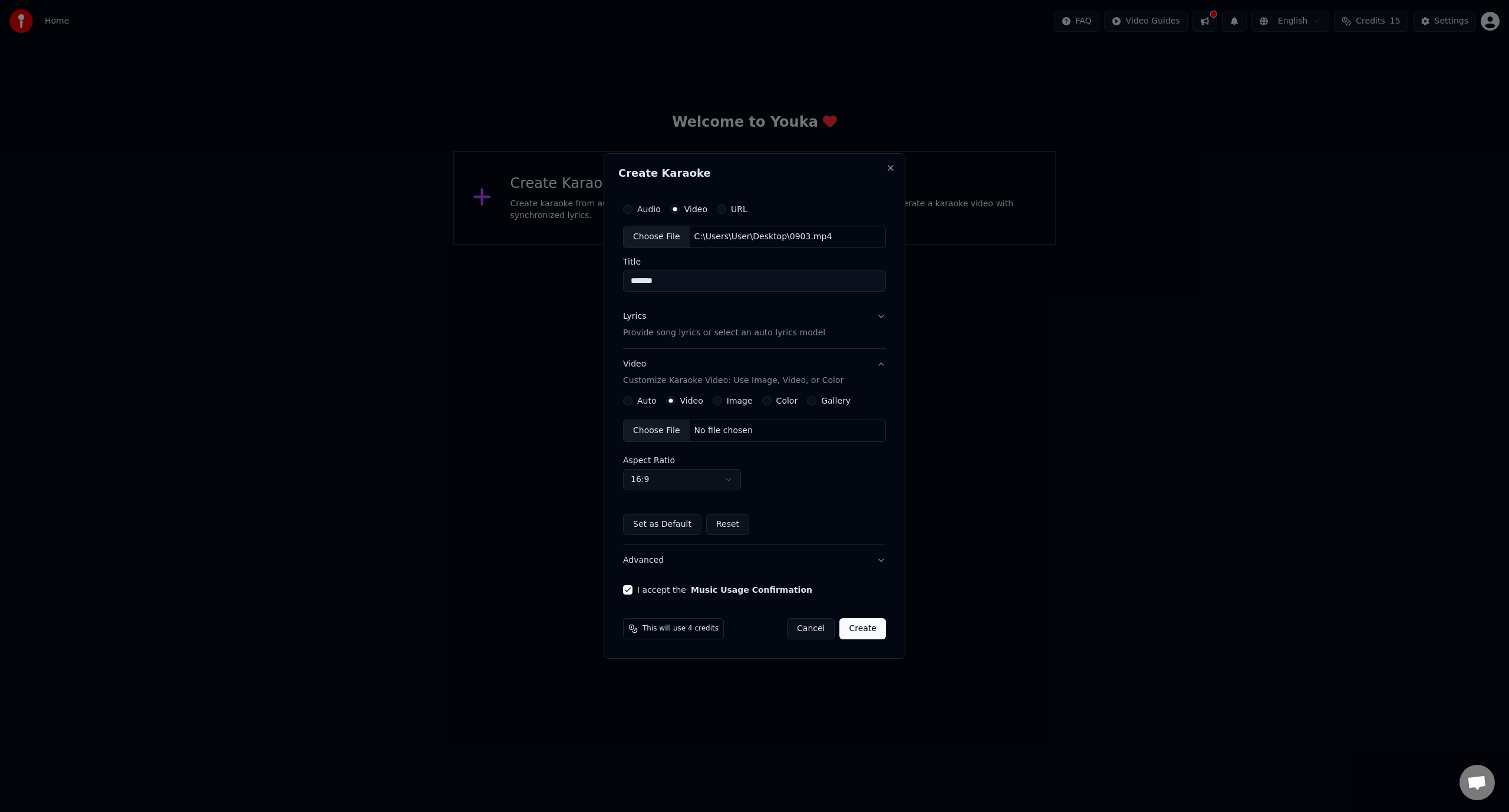
click at [883, 562] on button "Advanced" at bounding box center [754, 560] width 263 height 31
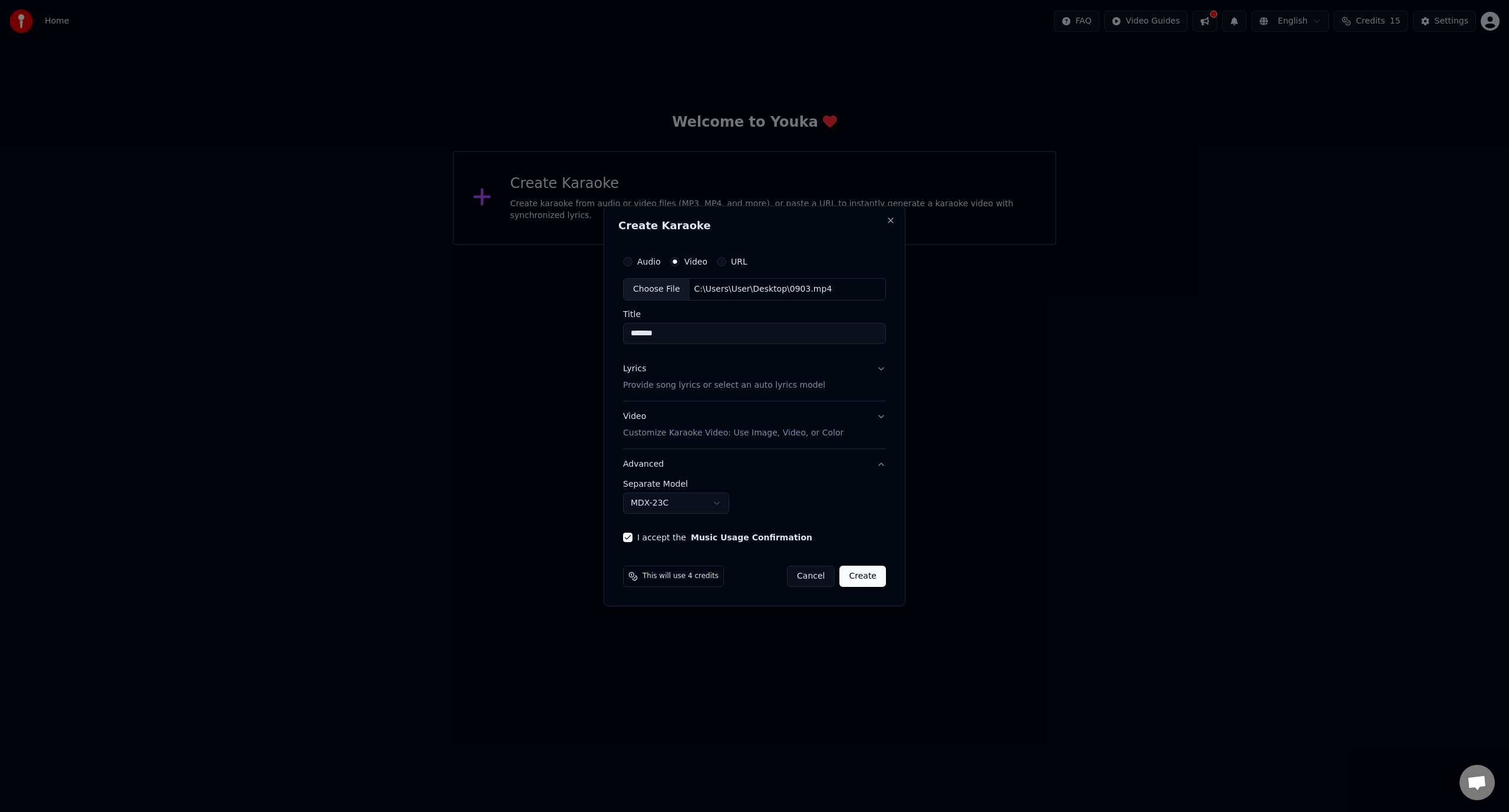
click at [884, 461] on button "Advanced" at bounding box center [754, 464] width 263 height 31
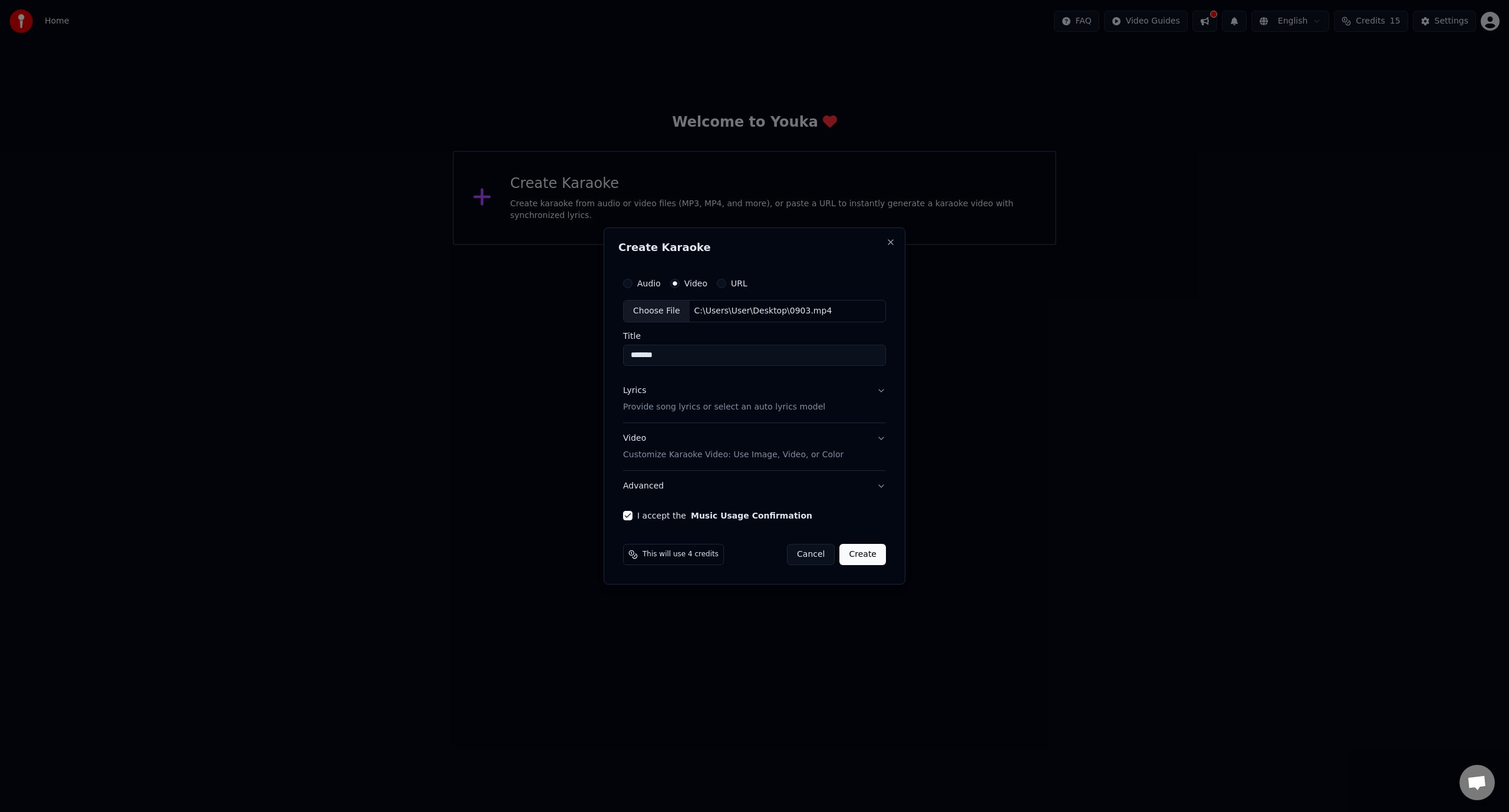
click at [883, 494] on button "Advanced" at bounding box center [754, 486] width 263 height 31
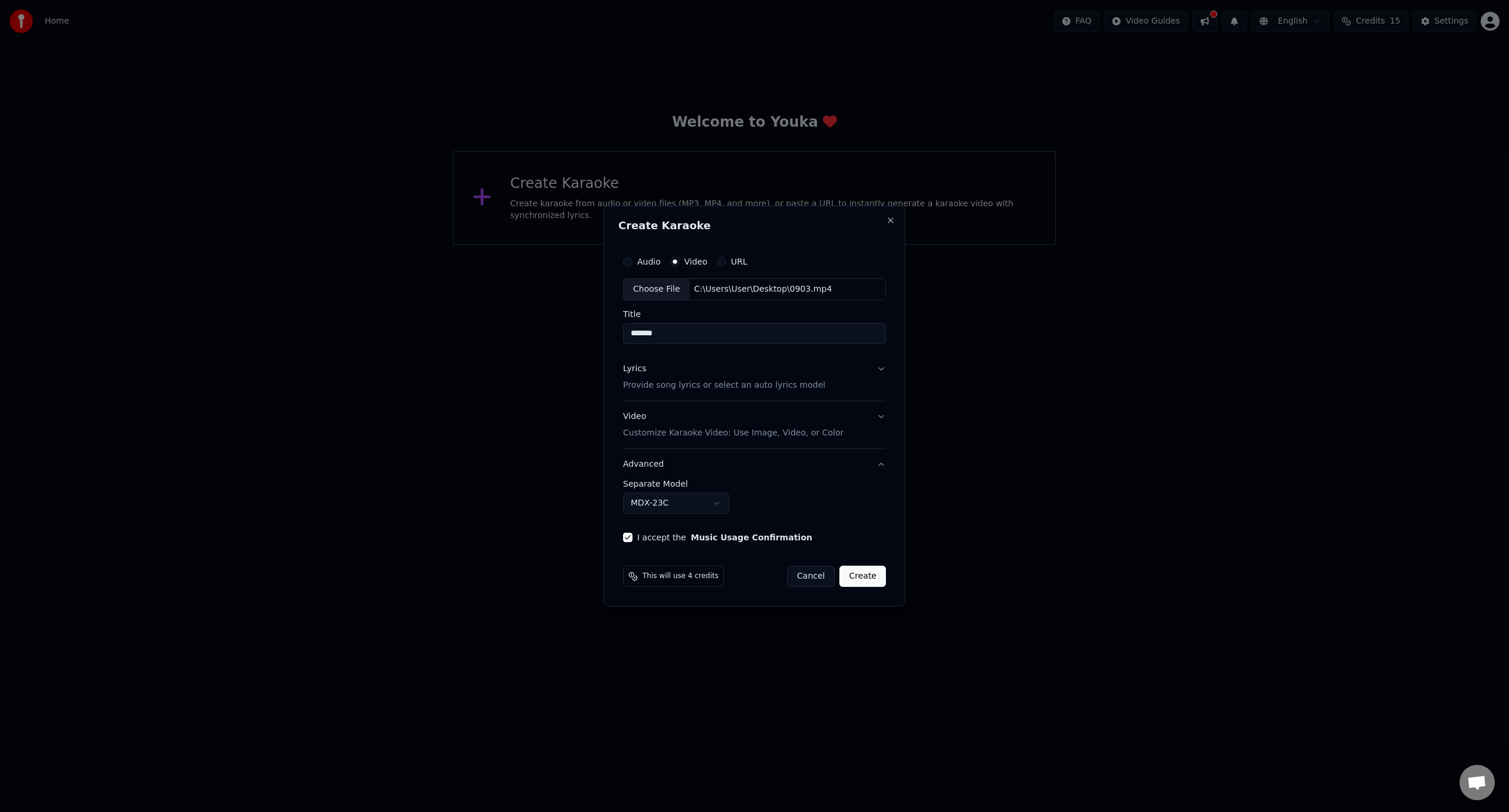
click at [880, 370] on button "Lyrics Provide song lyrics or select an auto lyrics model" at bounding box center [754, 377] width 263 height 47
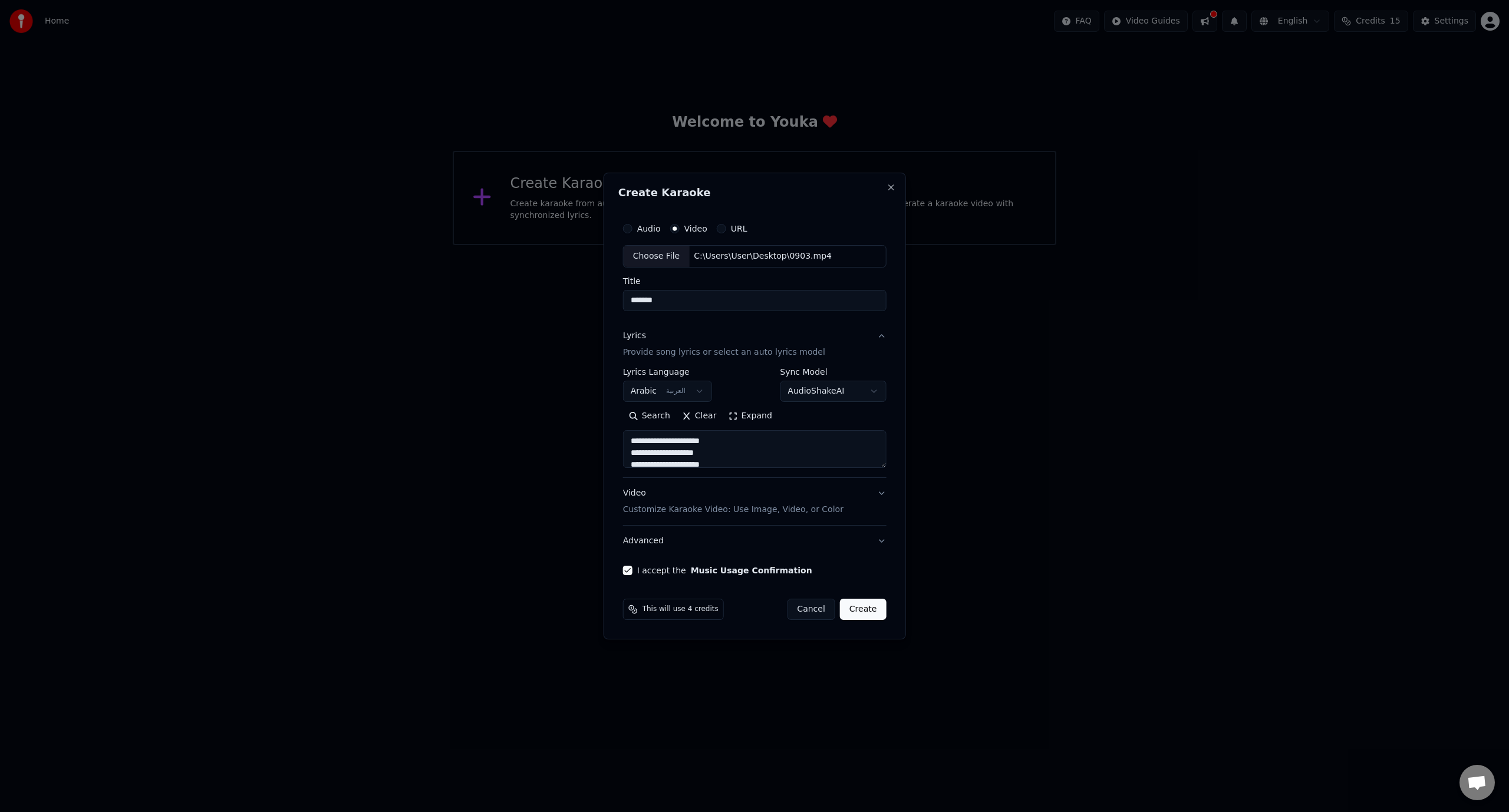
click at [815, 452] on textarea at bounding box center [755, 449] width 263 height 38
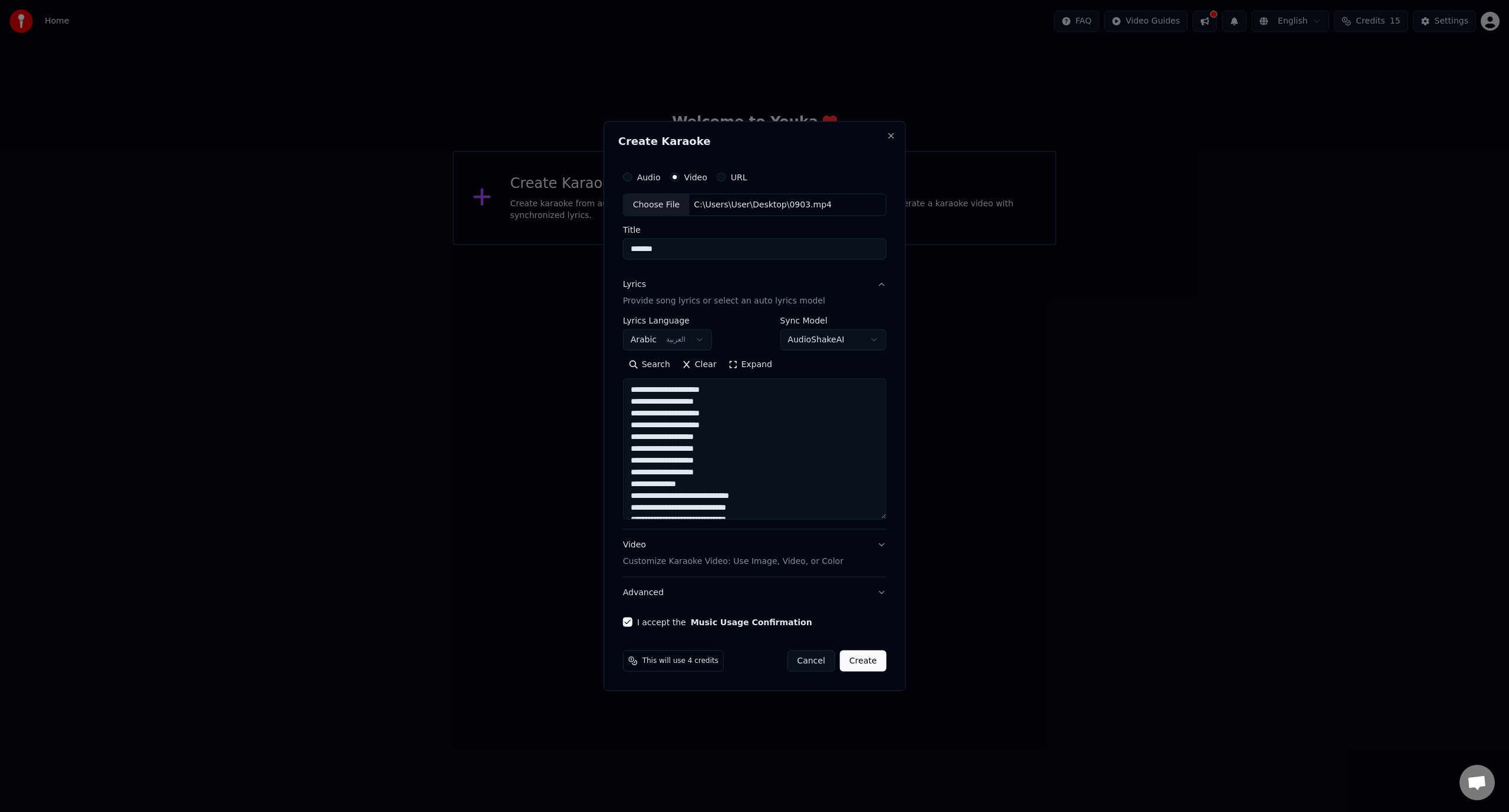
drag, startPoint x: 882, startPoint y: 465, endPoint x: 880, endPoint y: 516, distance: 51.0
click at [880, 516] on textarea at bounding box center [755, 449] width 263 height 141
click at [879, 595] on button "Advanced" at bounding box center [755, 592] width 263 height 31
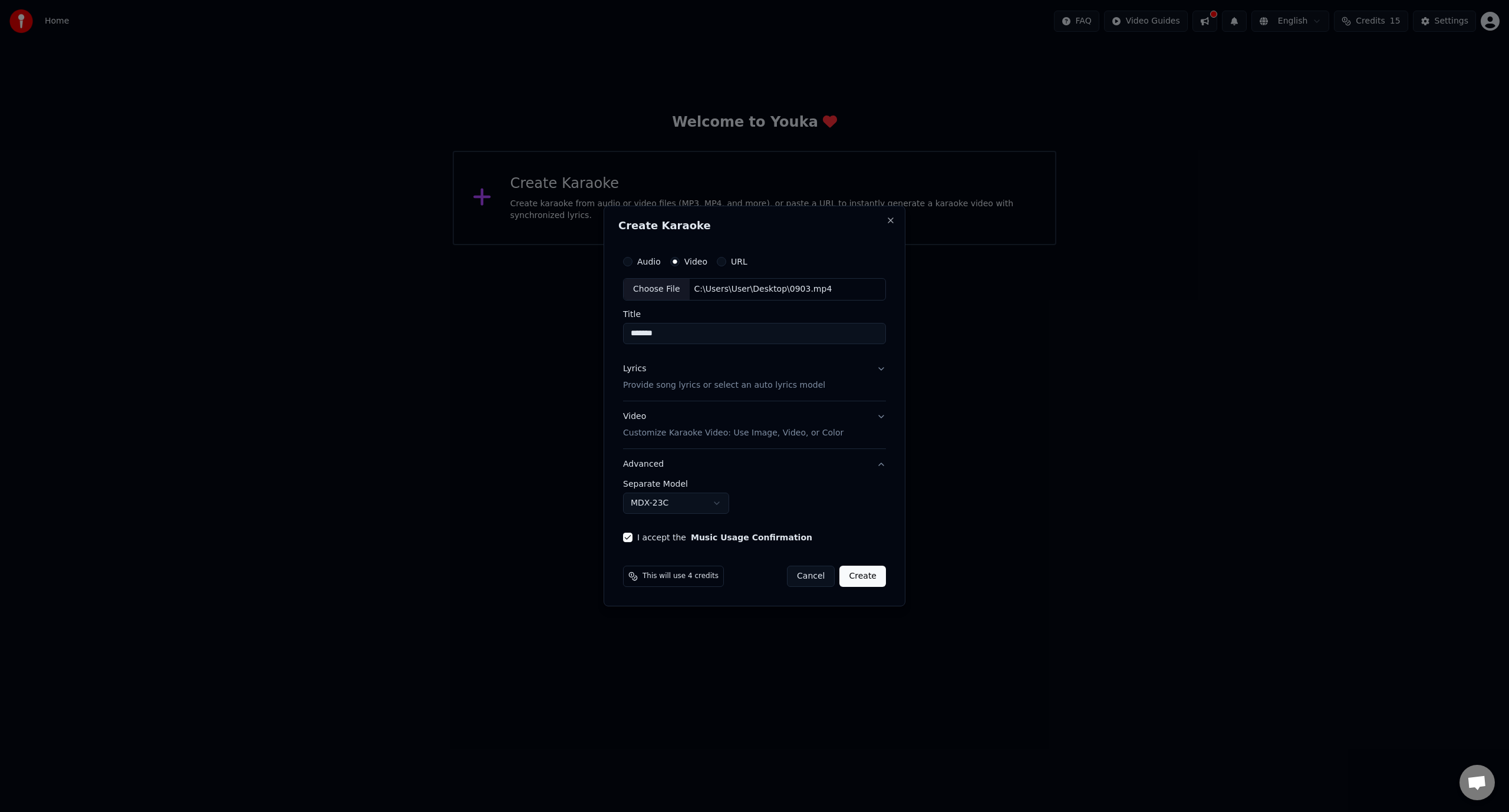
click at [880, 464] on button "Advanced" at bounding box center [754, 464] width 263 height 31
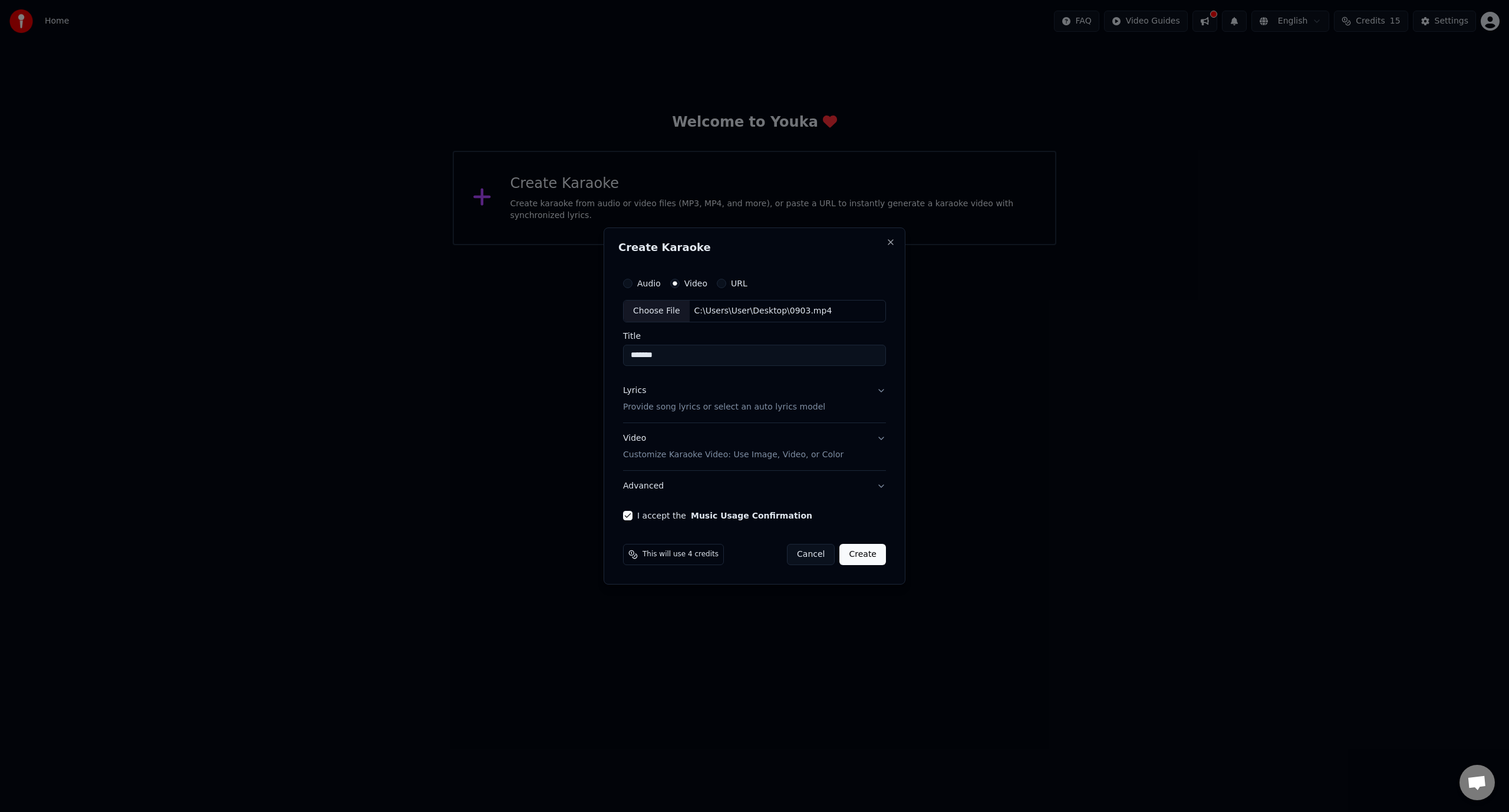
click at [882, 486] on button "Advanced" at bounding box center [754, 486] width 263 height 31
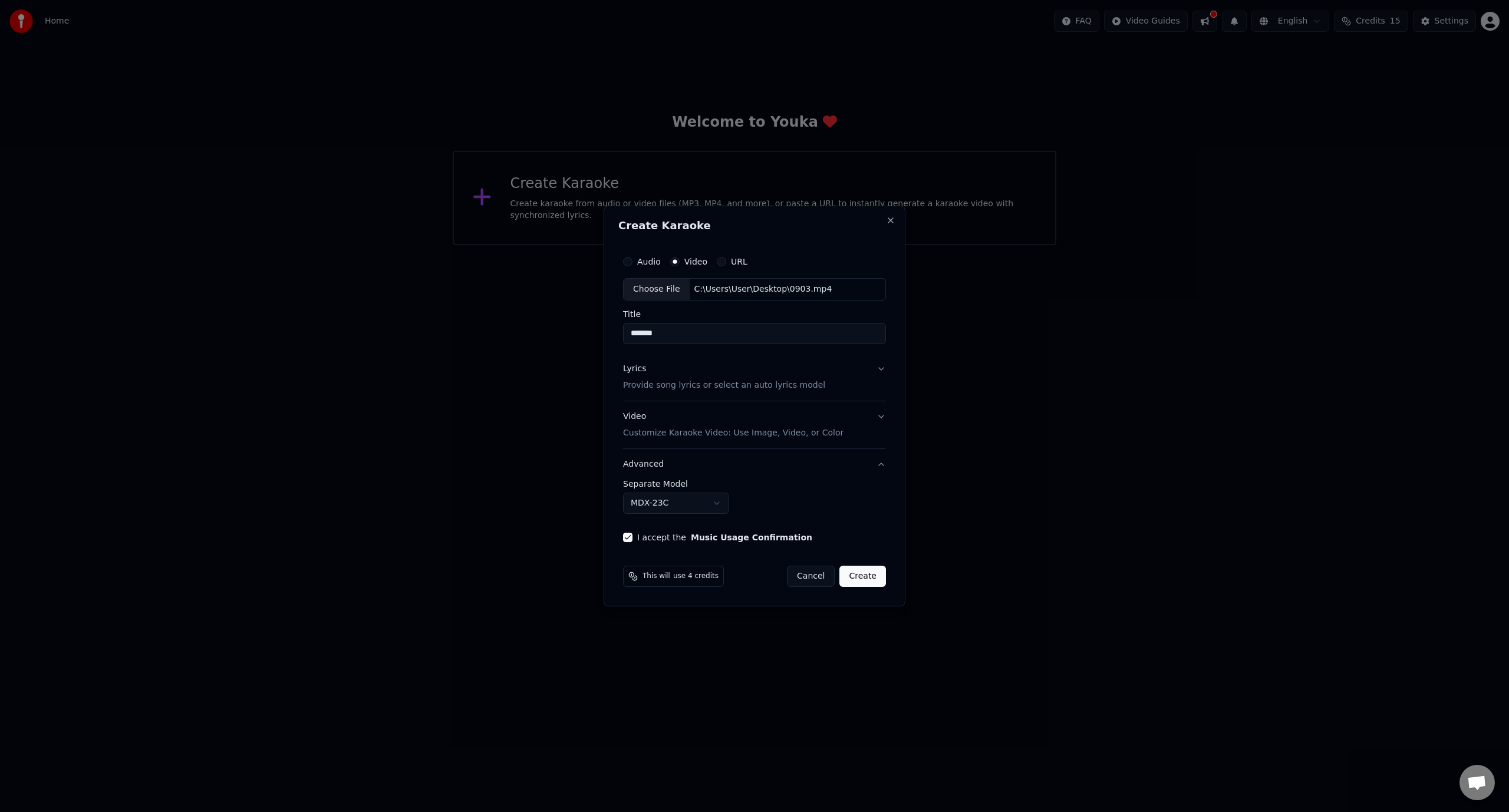
click at [721, 245] on body "**********" at bounding box center [754, 123] width 1509 height 245
click at [878, 583] on button "Create" at bounding box center [863, 576] width 47 height 21
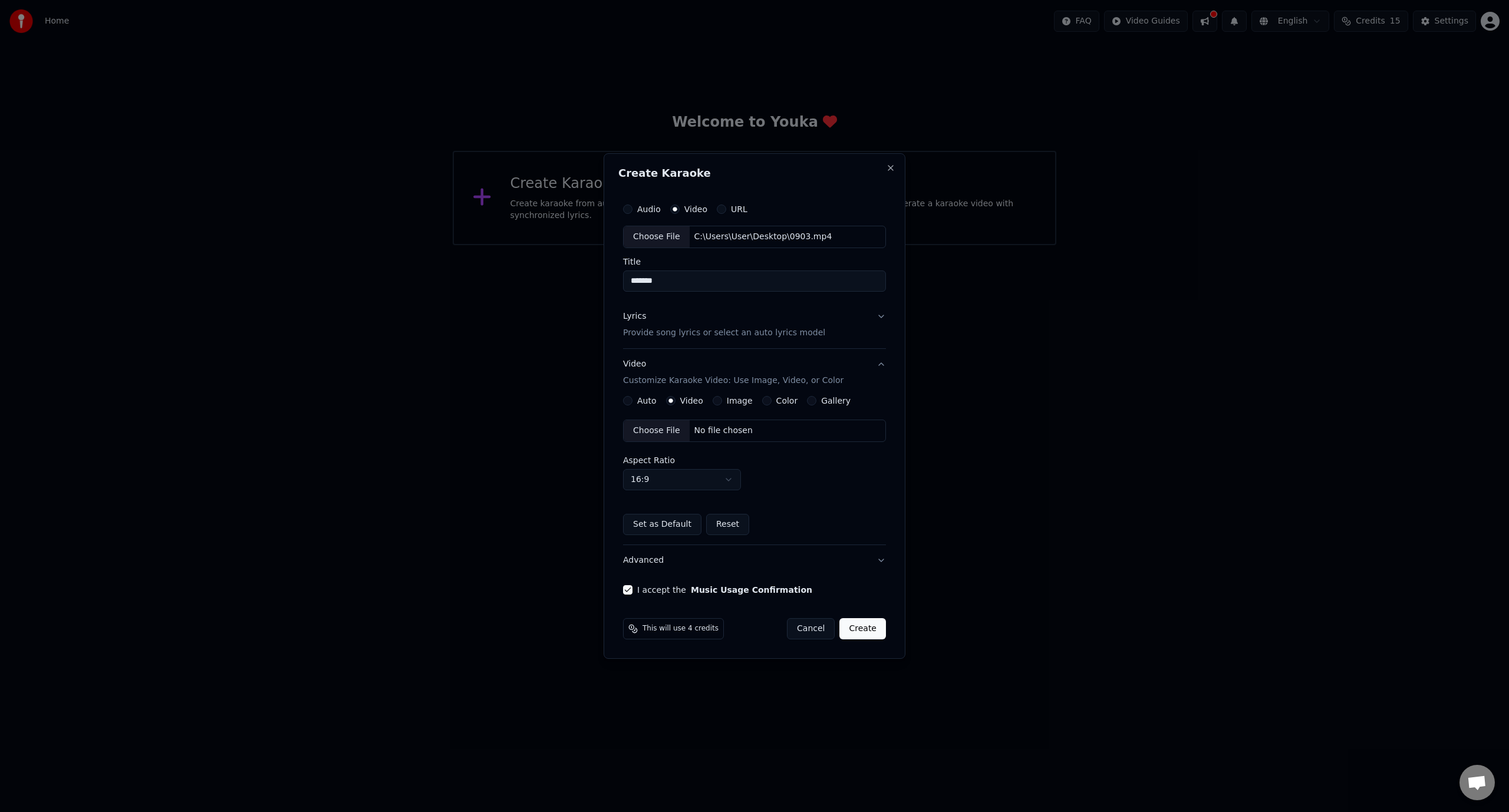
click at [870, 625] on button "Create" at bounding box center [863, 628] width 47 height 21
click at [637, 399] on label "Auto" at bounding box center [646, 401] width 19 height 8
click at [633, 399] on button "Auto" at bounding box center [628, 401] width 10 height 10
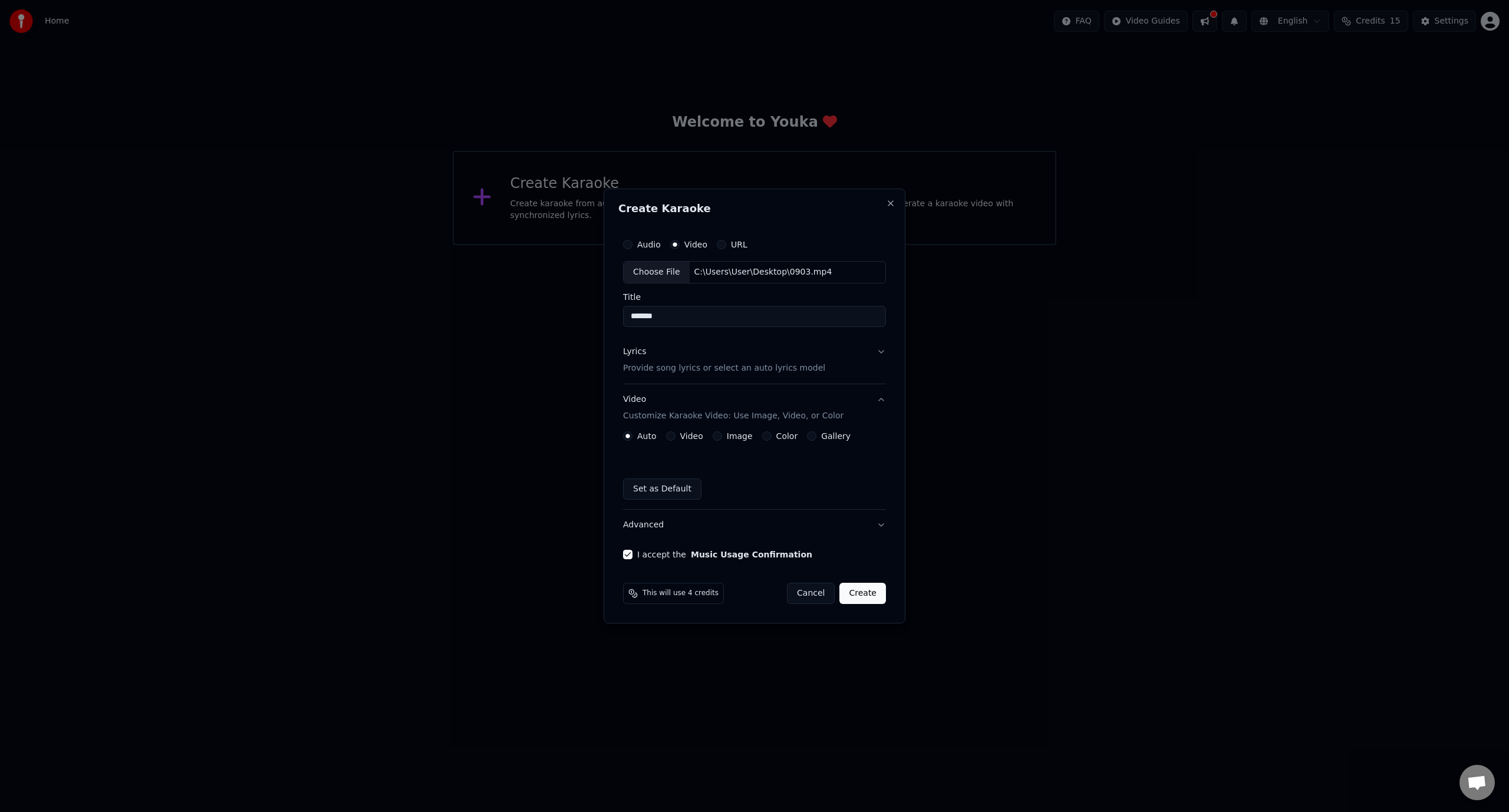
click at [685, 437] on label "Video" at bounding box center [691, 436] width 23 height 8
click at [675, 437] on button "Video" at bounding box center [671, 436] width 10 height 10
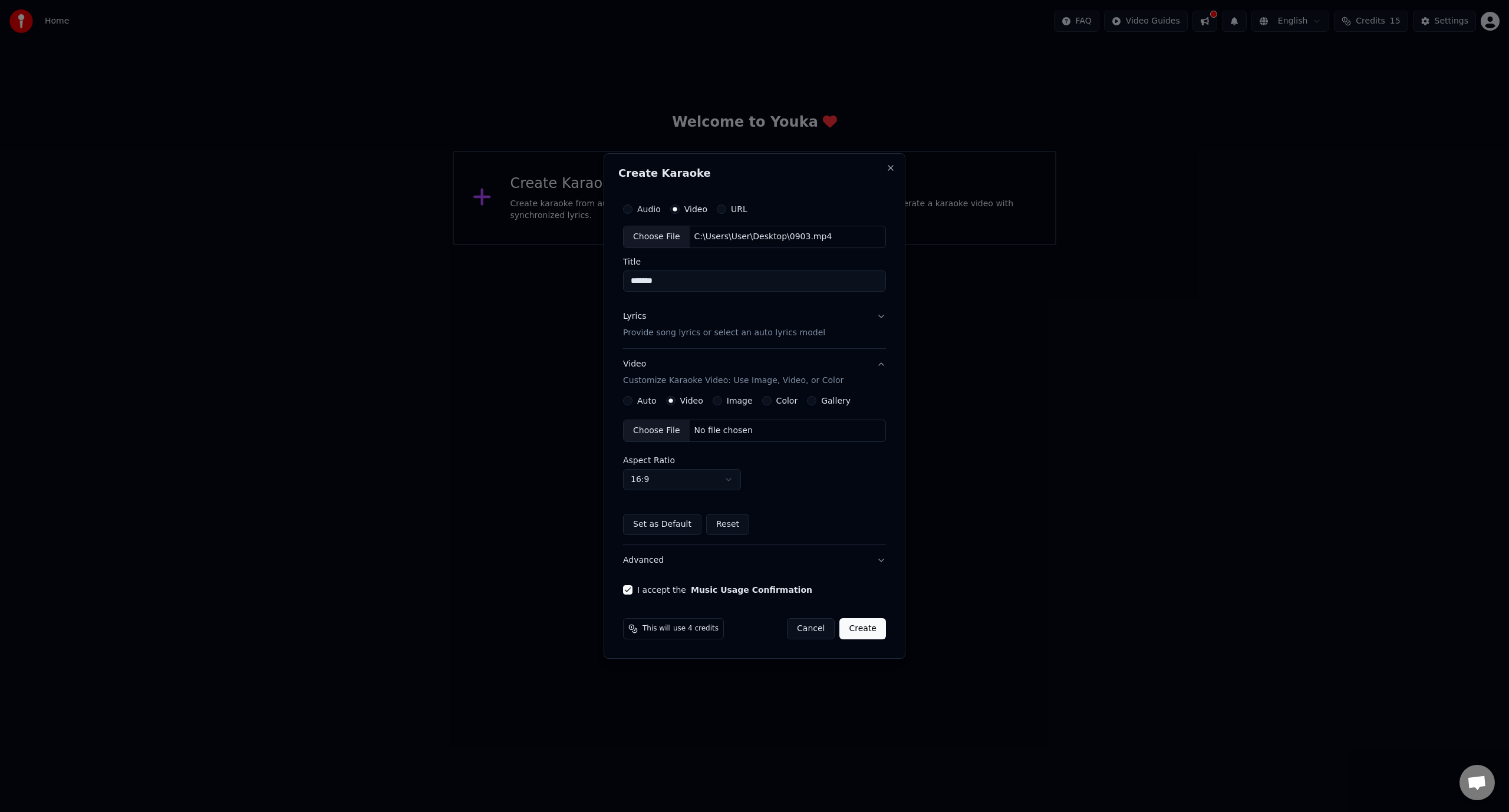
click at [667, 432] on div "Choose File" at bounding box center [657, 430] width 66 height 21
click at [873, 630] on button "Create" at bounding box center [863, 628] width 47 height 21
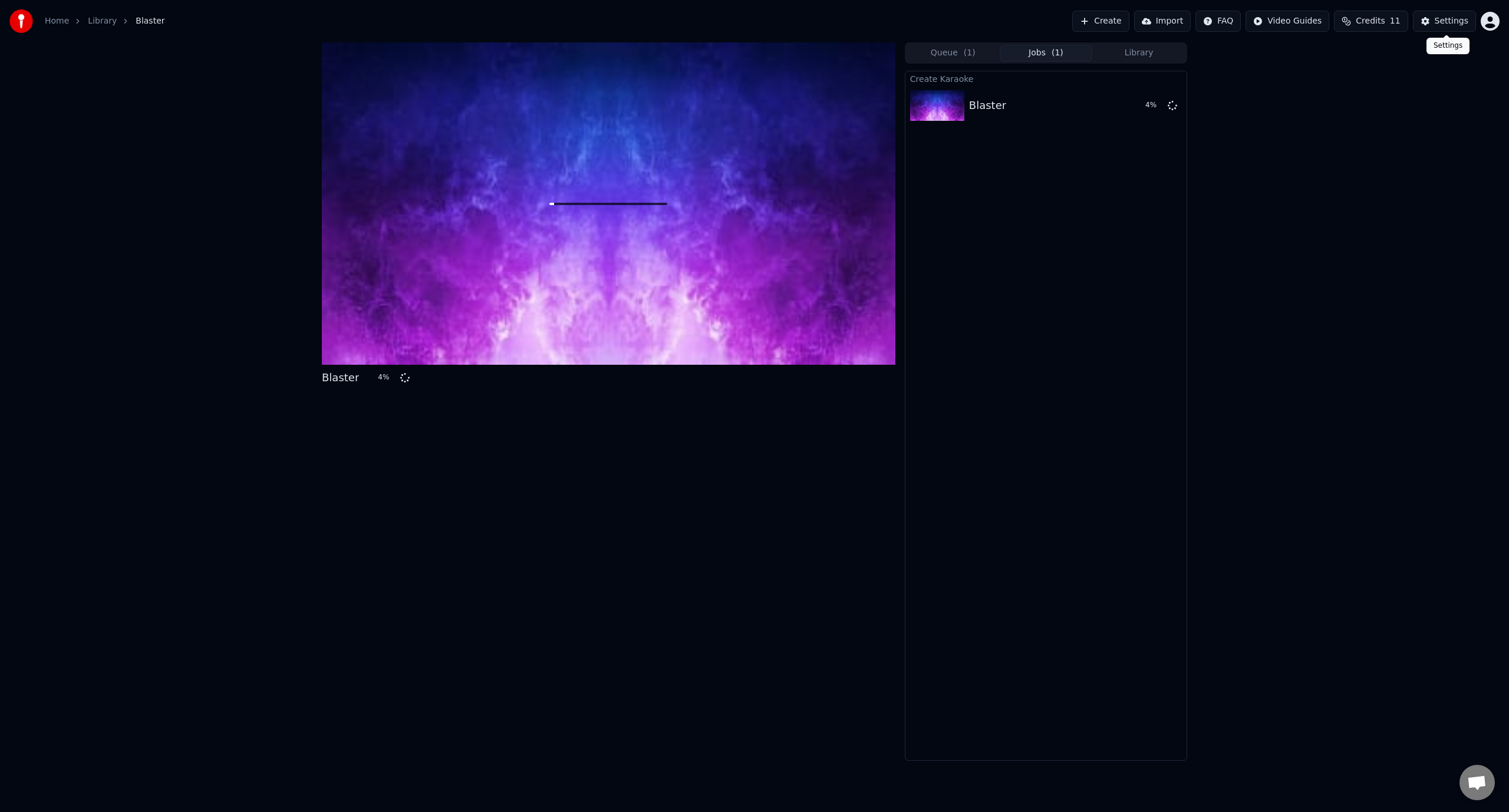
click at [1459, 20] on div "Settings" at bounding box center [1452, 22] width 34 height 12
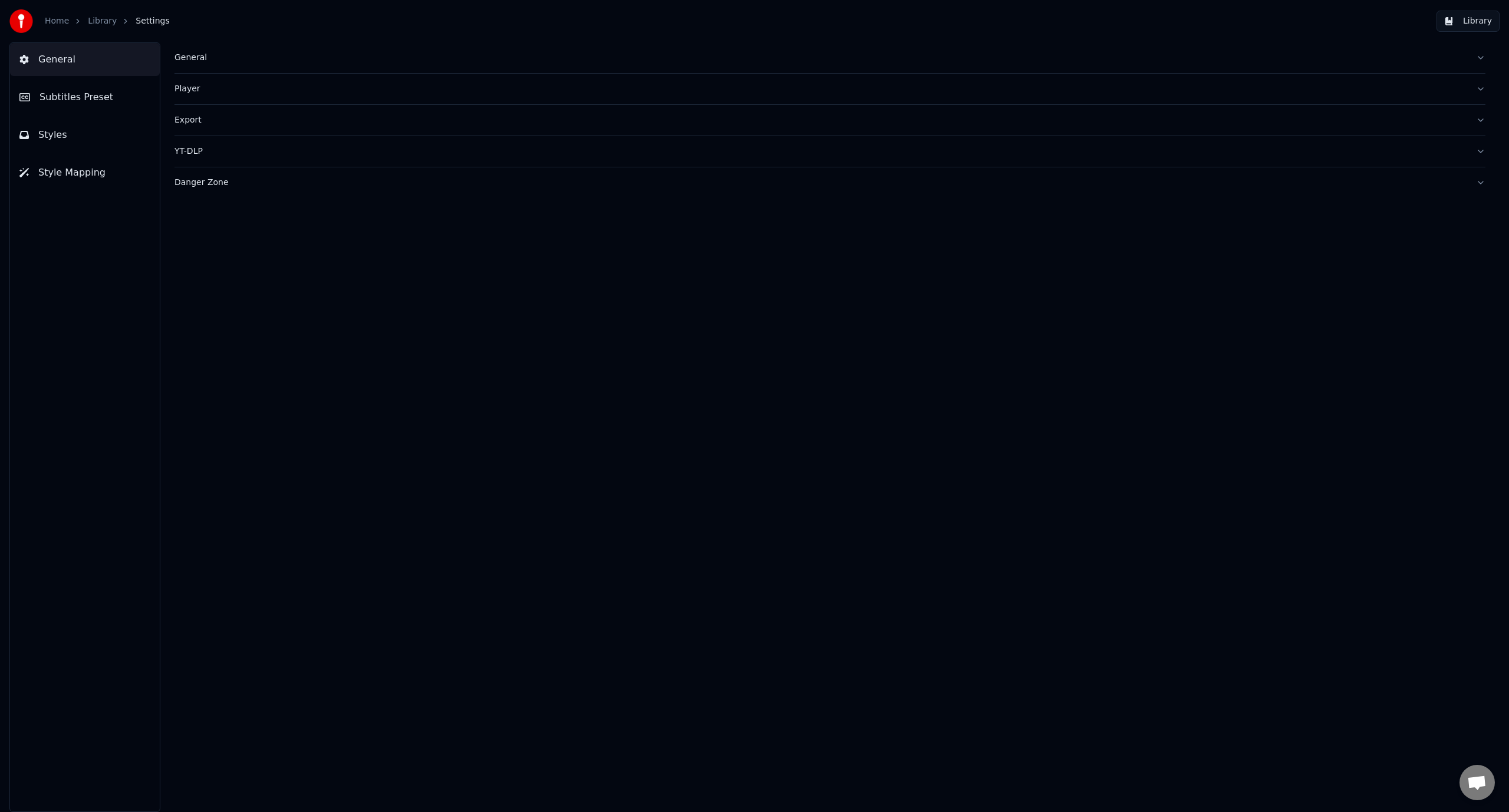
click at [96, 174] on span "Style Mapping" at bounding box center [72, 173] width 67 height 14
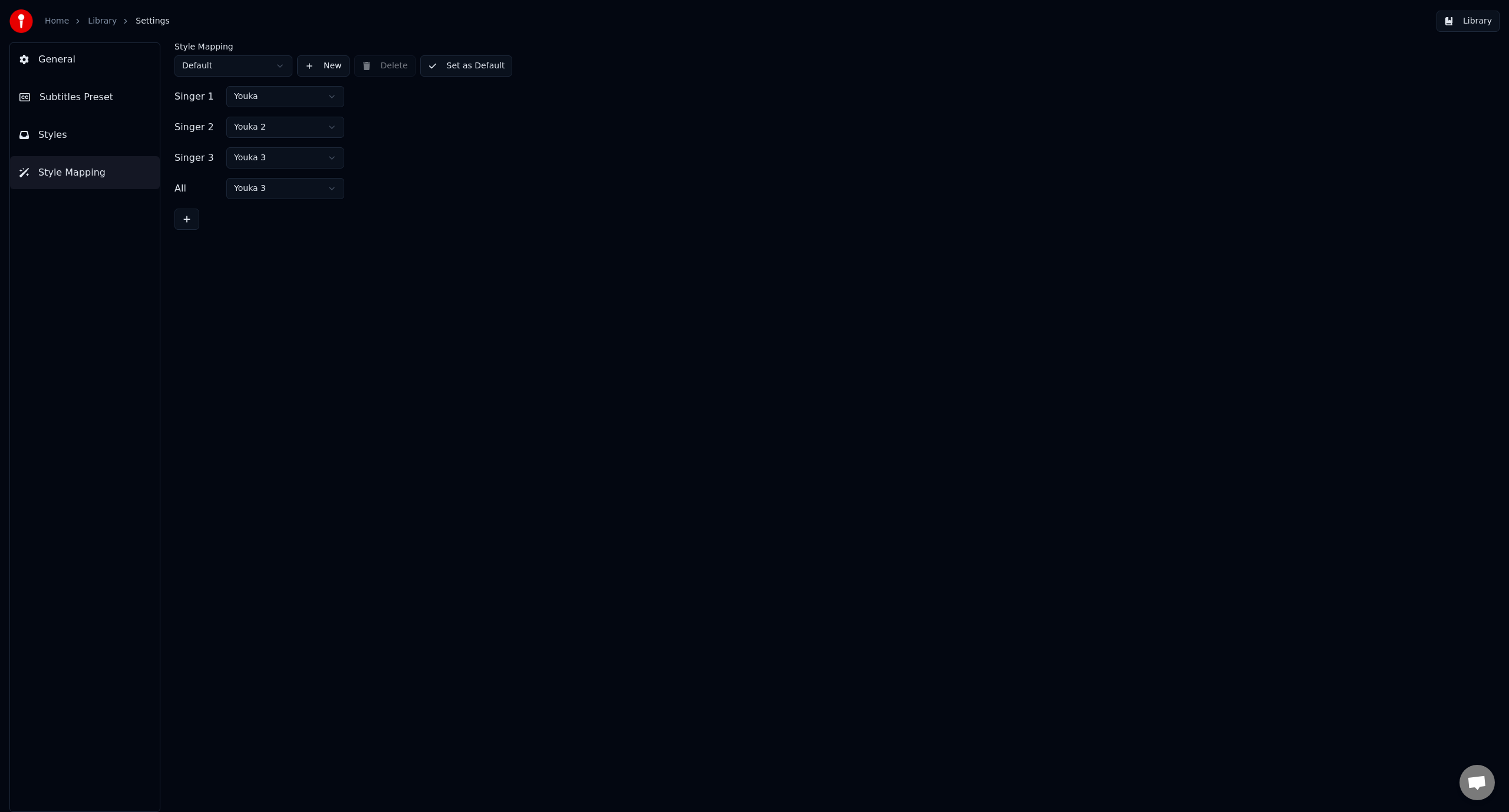
click at [333, 126] on html "Home Library Settings Library General Subtitles Preset Styles Style Mapping Sty…" at bounding box center [754, 406] width 1509 height 812
click at [111, 123] on button "Styles" at bounding box center [85, 135] width 150 height 33
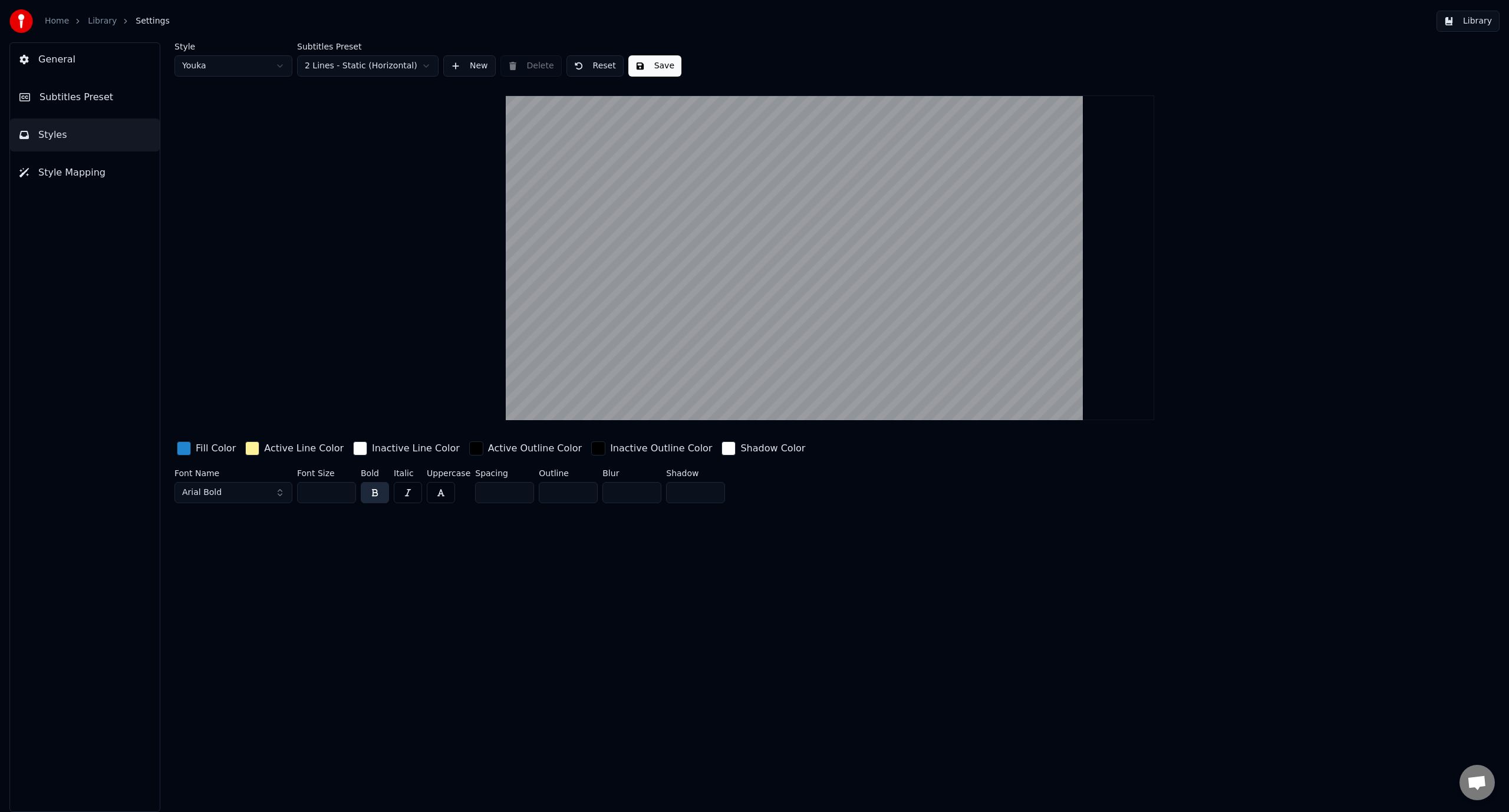
click at [184, 451] on div "button" at bounding box center [184, 449] width 14 height 14
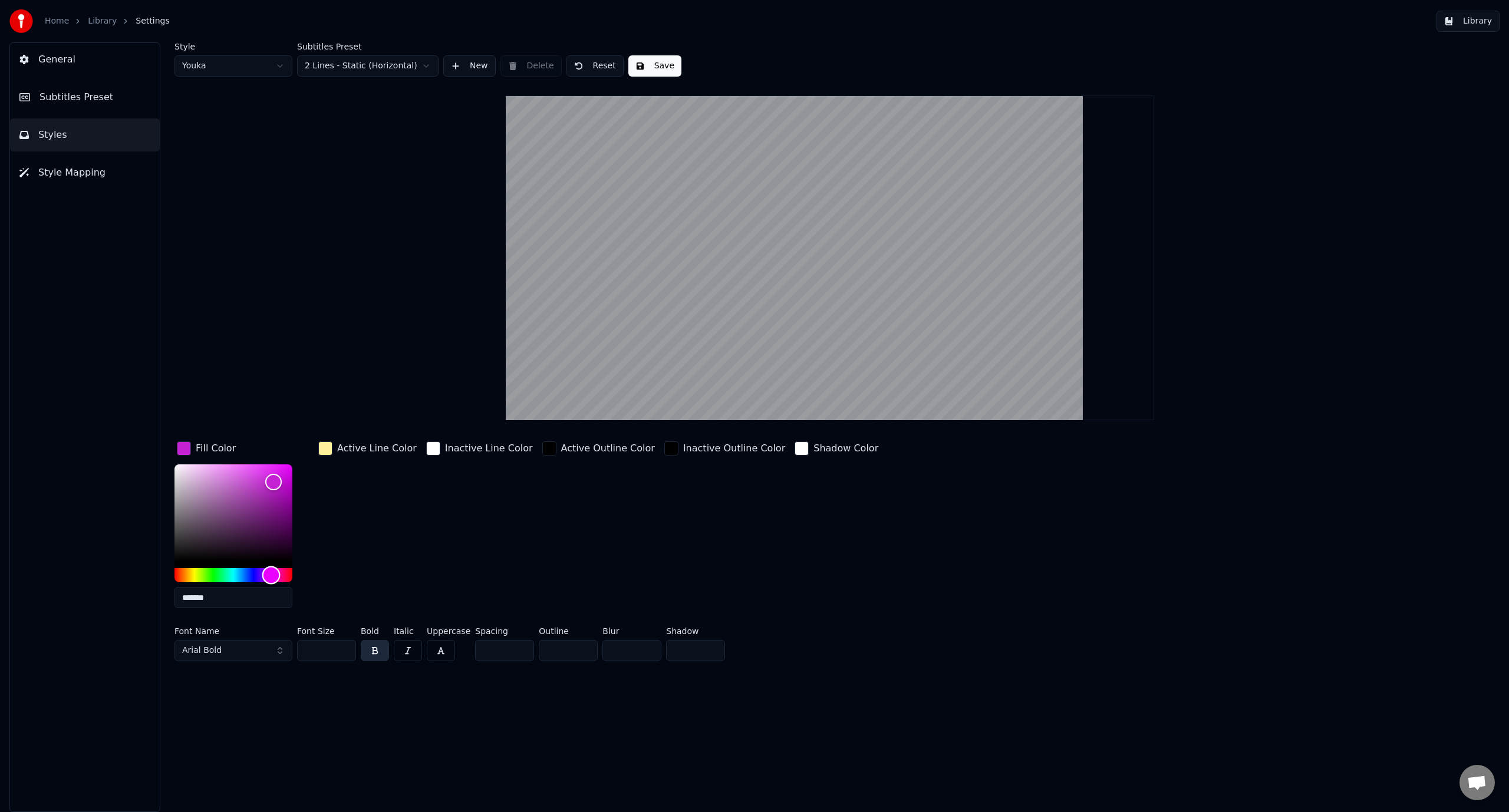
click at [271, 571] on div "Hue" at bounding box center [233, 575] width 118 height 14
drag, startPoint x: 270, startPoint y: 571, endPoint x: 259, endPoint y: 571, distance: 11.0
click at [259, 571] on div "Hue" at bounding box center [260, 575] width 19 height 19
click at [262, 571] on div "Hue" at bounding box center [262, 575] width 19 height 19
click at [265, 571] on div "Hue" at bounding box center [265, 575] width 19 height 19
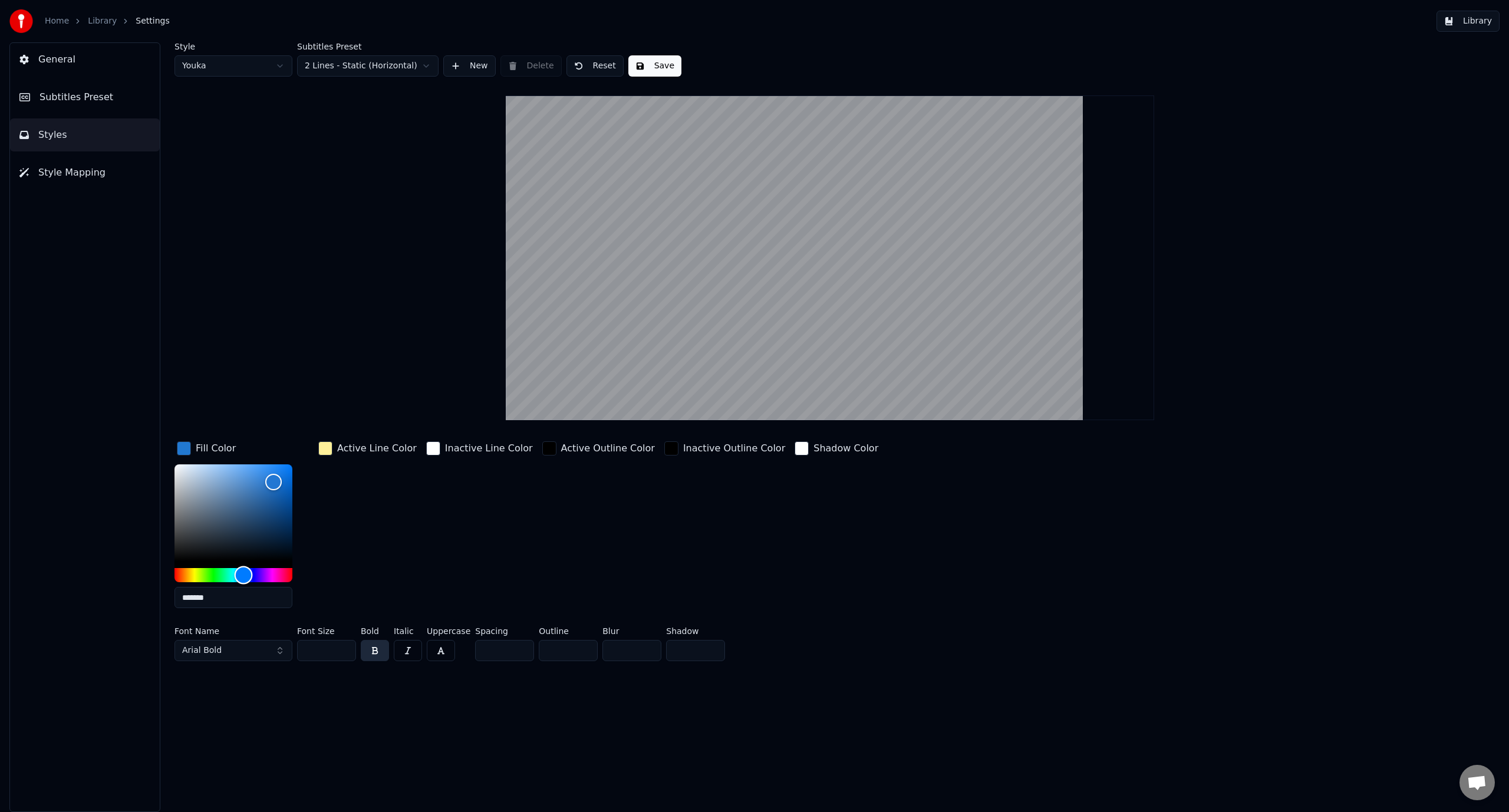
drag, startPoint x: 251, startPoint y: 571, endPoint x: 243, endPoint y: 571, distance: 8.0
click at [243, 571] on div "Hue" at bounding box center [233, 575] width 118 height 14
click at [239, 571] on div "Hue" at bounding box center [239, 575] width 19 height 19
type input "*******"
click at [241, 571] on div "Hue" at bounding box center [241, 575] width 19 height 19
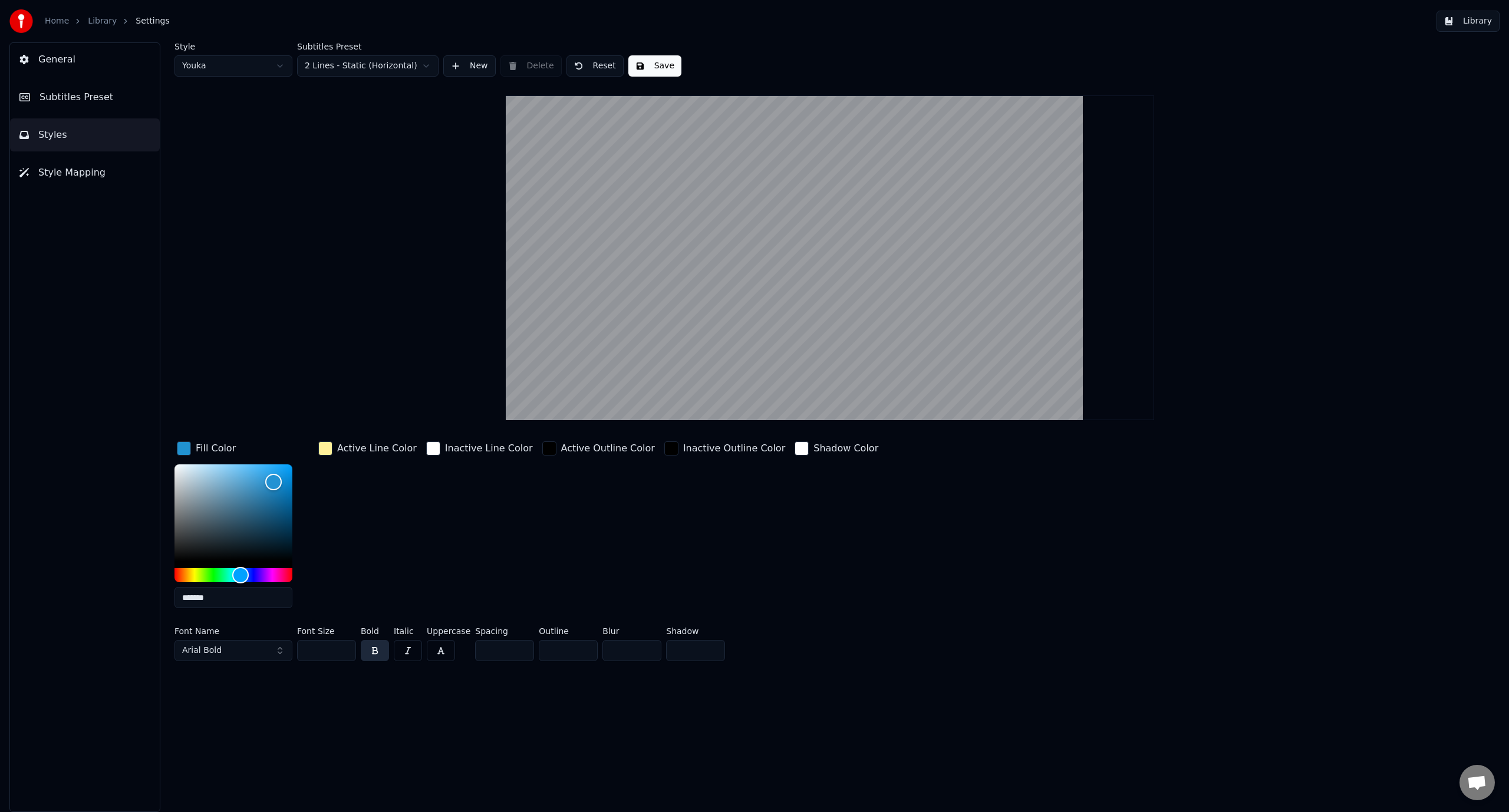
click at [408, 551] on div "Active Line Color" at bounding box center [368, 528] width 103 height 178
click at [394, 571] on div "Active Line Color" at bounding box center [368, 528] width 103 height 178
click at [708, 582] on div "Inactive Outline Color" at bounding box center [725, 528] width 126 height 178
click at [98, 63] on button "General" at bounding box center [85, 59] width 150 height 33
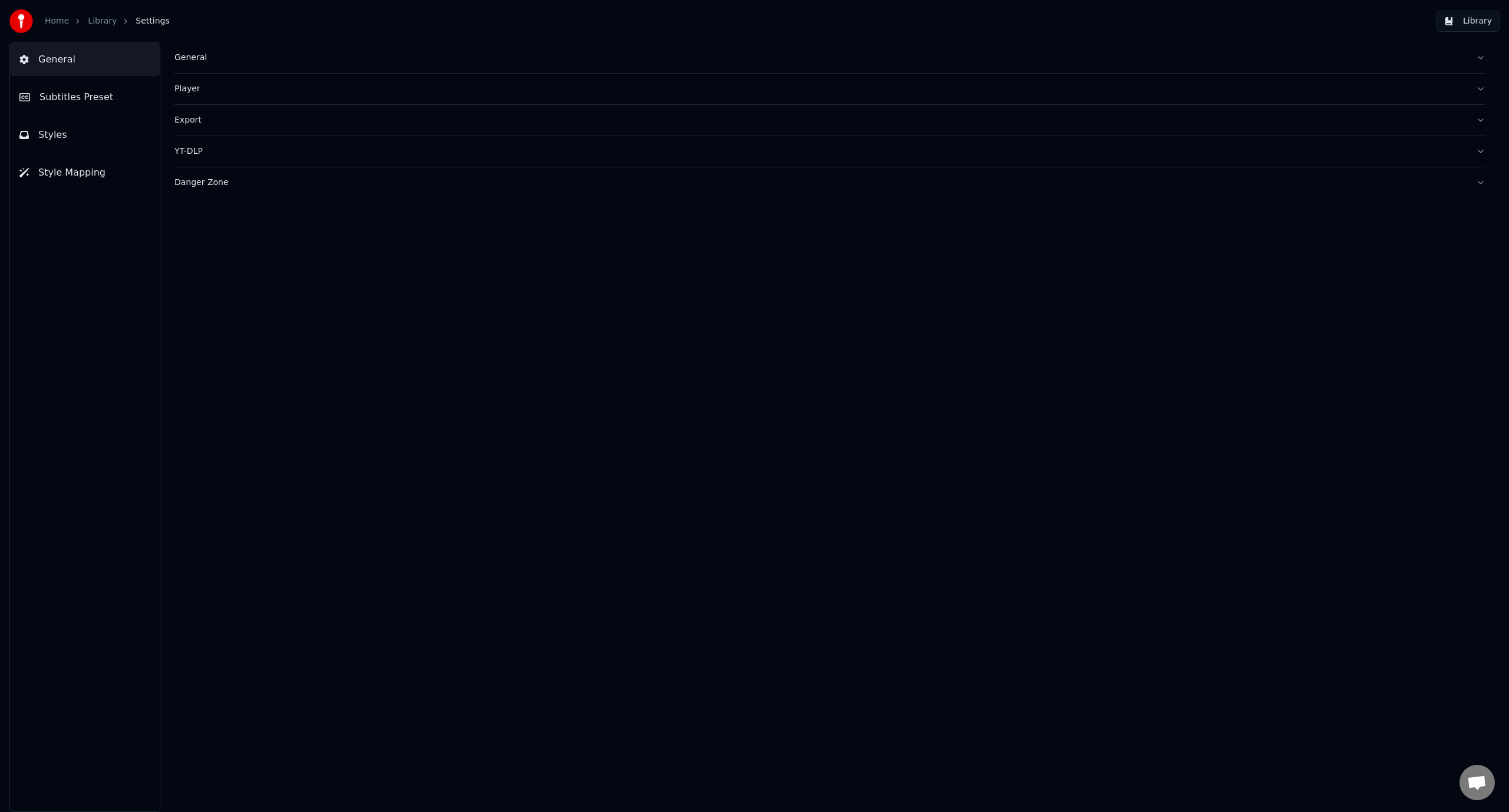
click at [1477, 17] on button "Library" at bounding box center [1468, 21] width 63 height 21
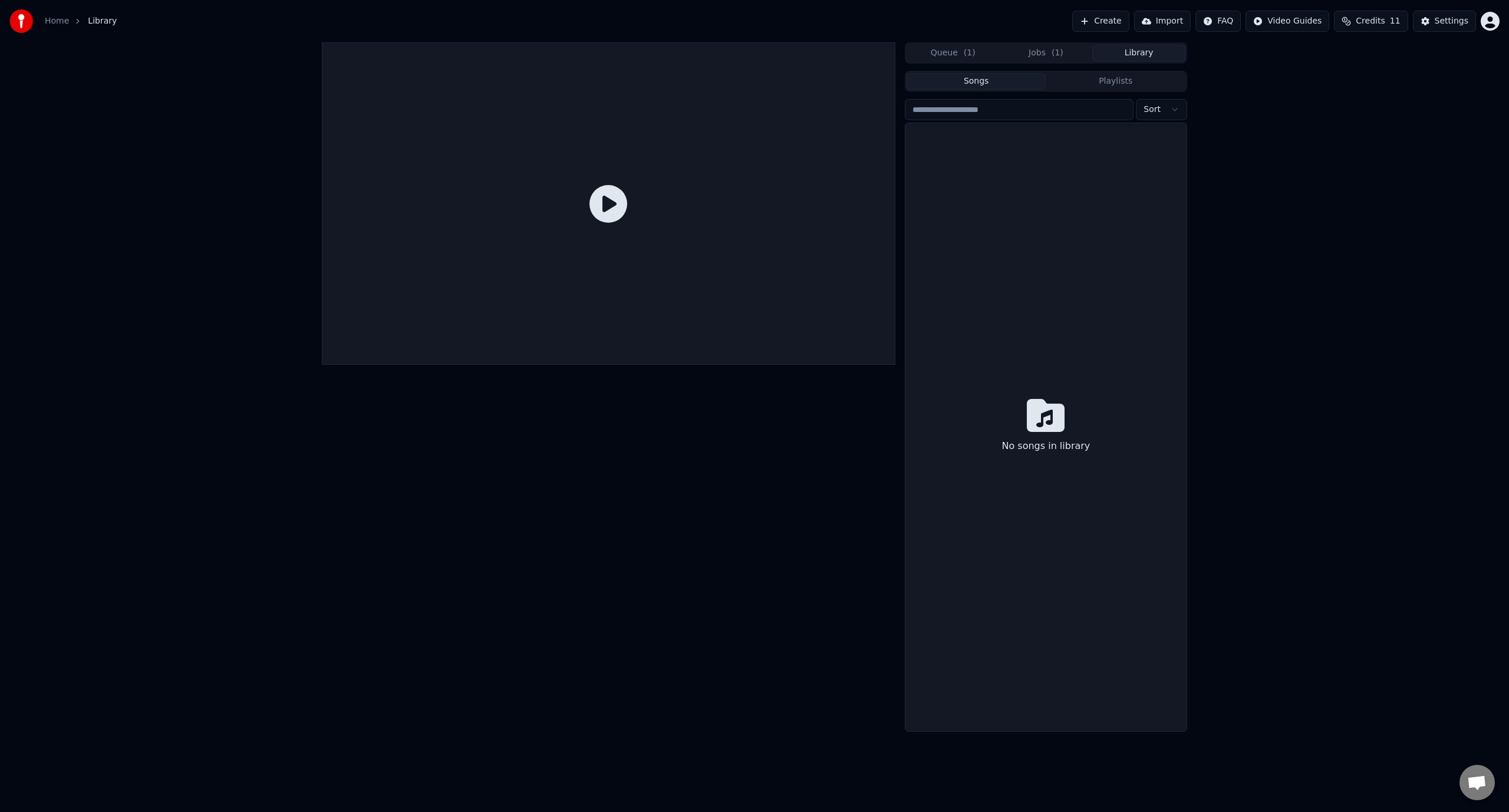
click at [1046, 56] on button "Jobs ( 1 )" at bounding box center [1046, 53] width 93 height 17
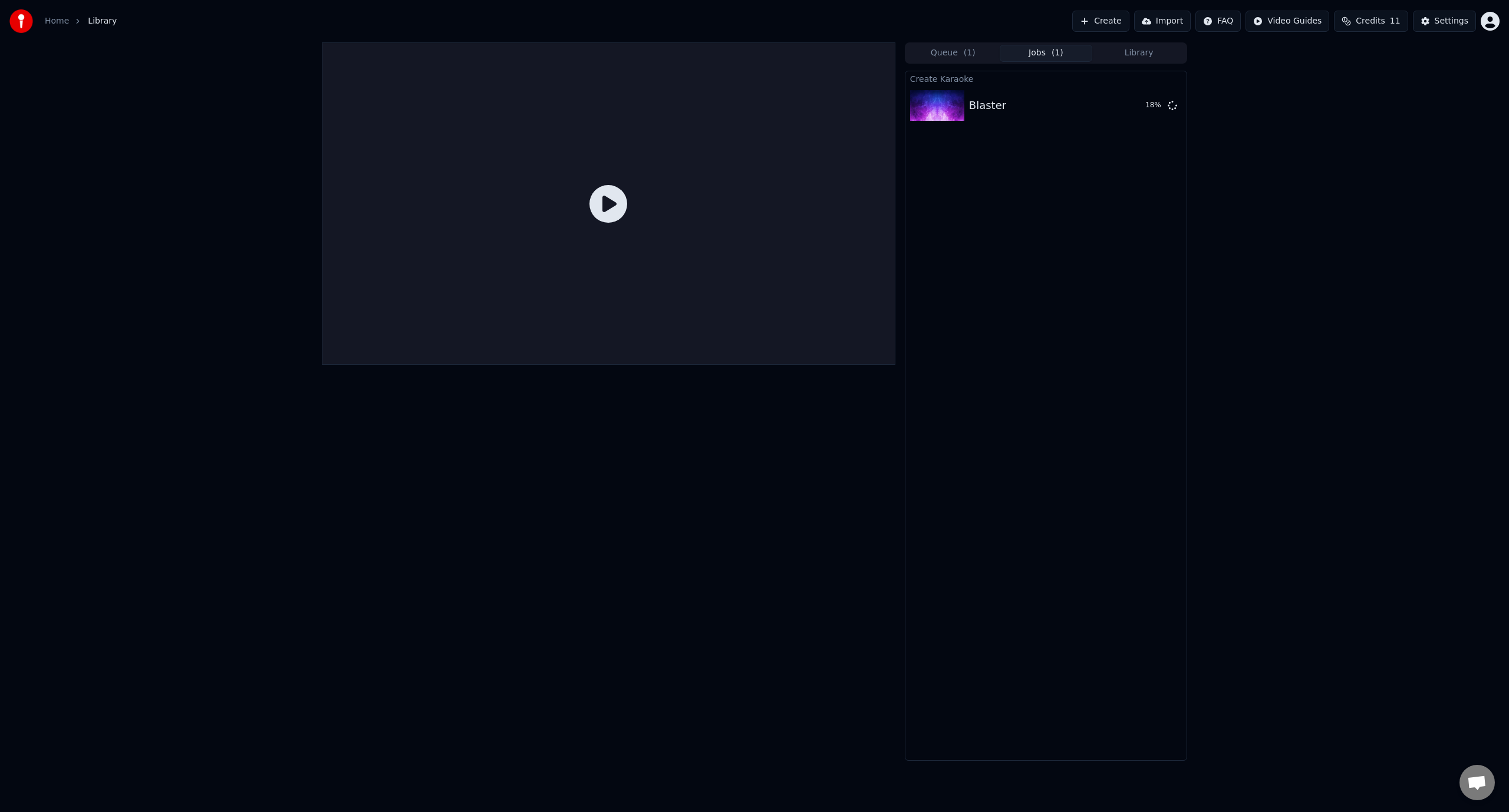
click at [967, 51] on span "( 1 )" at bounding box center [970, 53] width 12 height 12
click at [1047, 48] on button "Jobs ( 1 )" at bounding box center [1046, 53] width 93 height 17
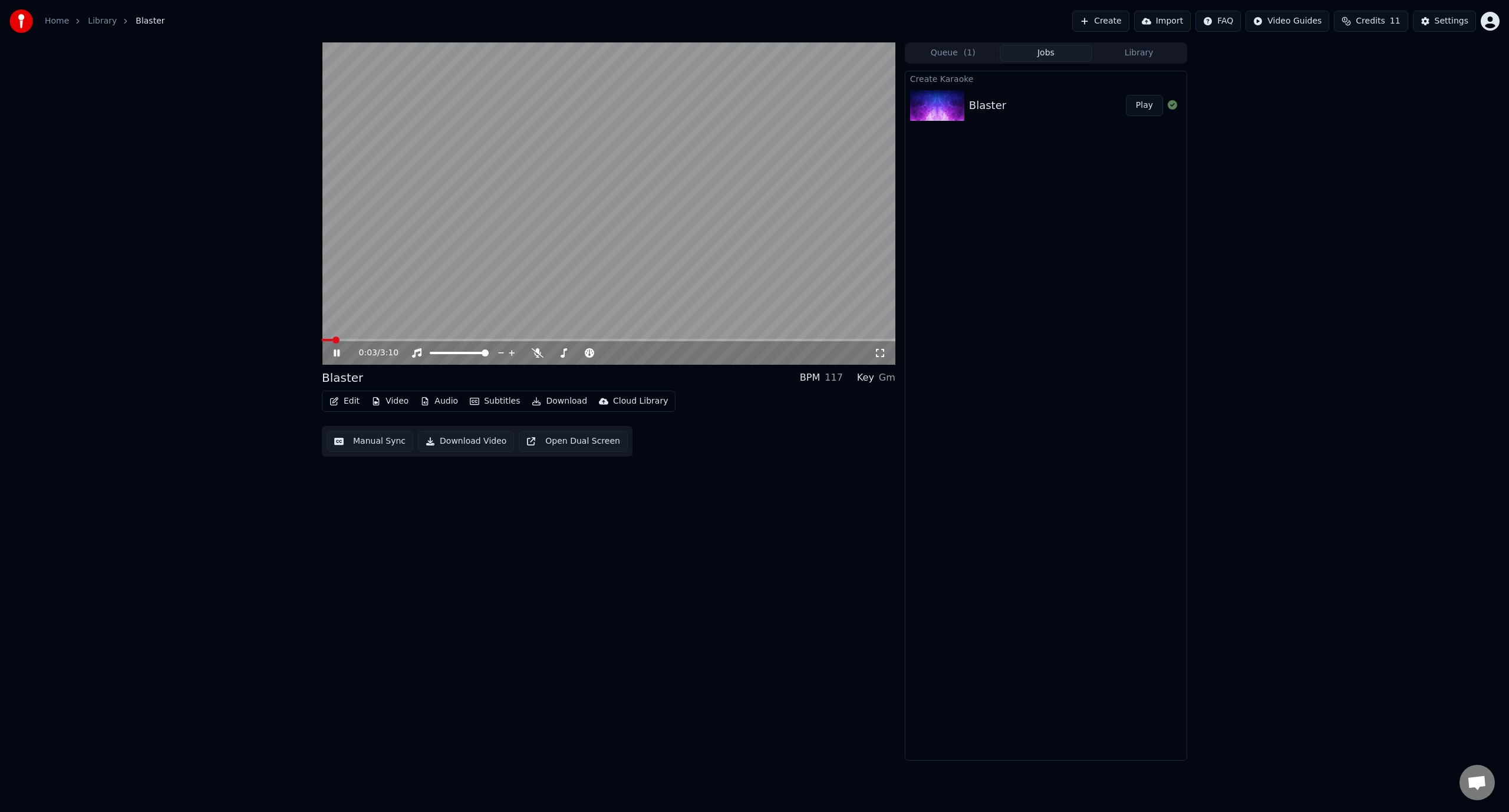
click at [341, 356] on icon at bounding box center [345, 353] width 28 height 10
click at [537, 350] on body "Home Library Blaster Create Import FAQ Video Guides Credits 11 Settings 0:05 / …" at bounding box center [754, 406] width 1509 height 812
click at [536, 354] on icon at bounding box center [538, 353] width 12 height 10
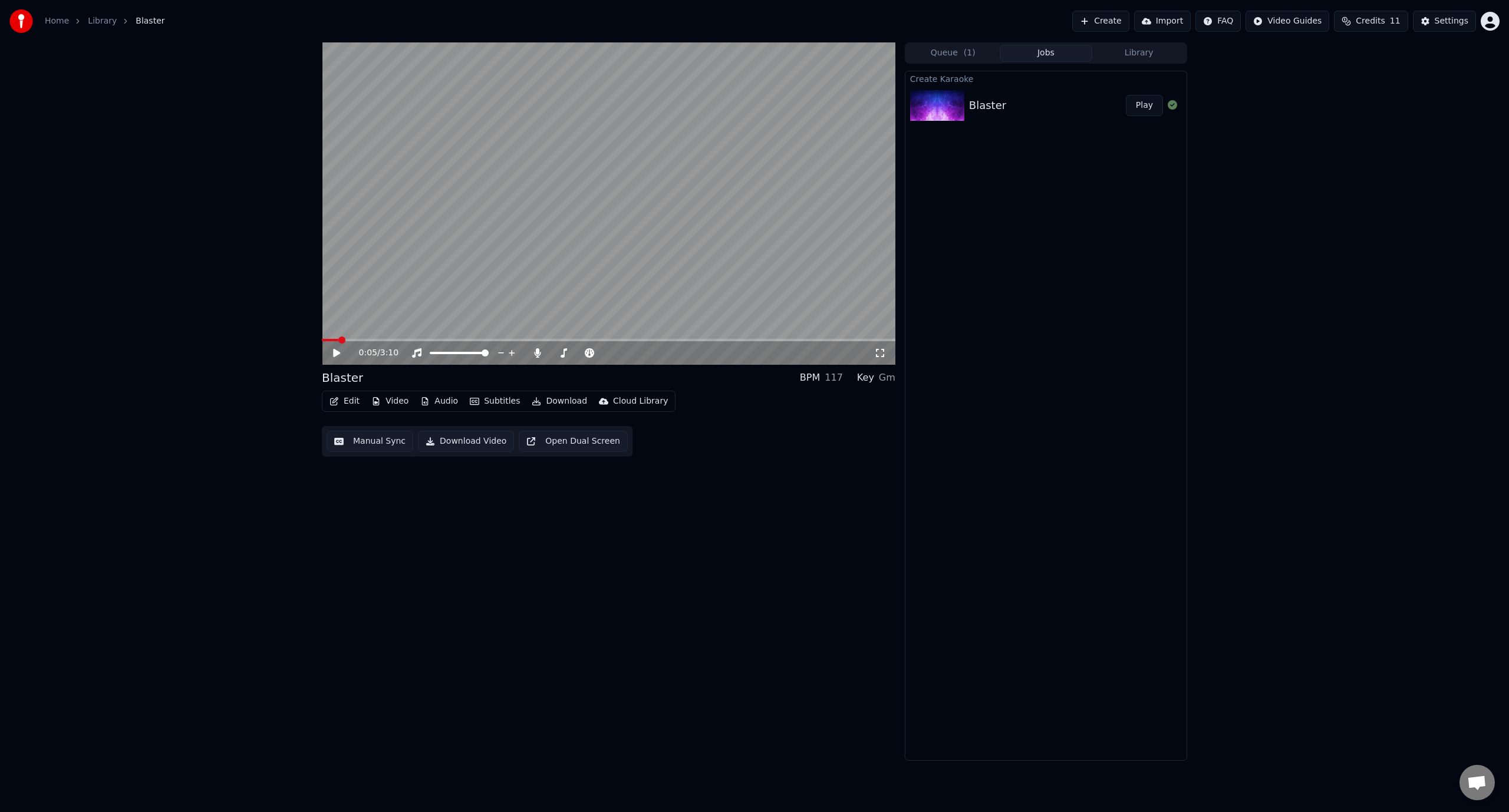
click at [541, 373] on div "Blaster BPM 117 Key Gm" at bounding box center [609, 378] width 573 height 17
click at [333, 355] on icon at bounding box center [336, 353] width 7 height 8
click at [335, 355] on icon at bounding box center [336, 353] width 6 height 7
click at [343, 403] on button "Edit" at bounding box center [345, 402] width 40 height 17
click at [351, 424] on div "Edit Lyrics" at bounding box center [370, 427] width 42 height 12
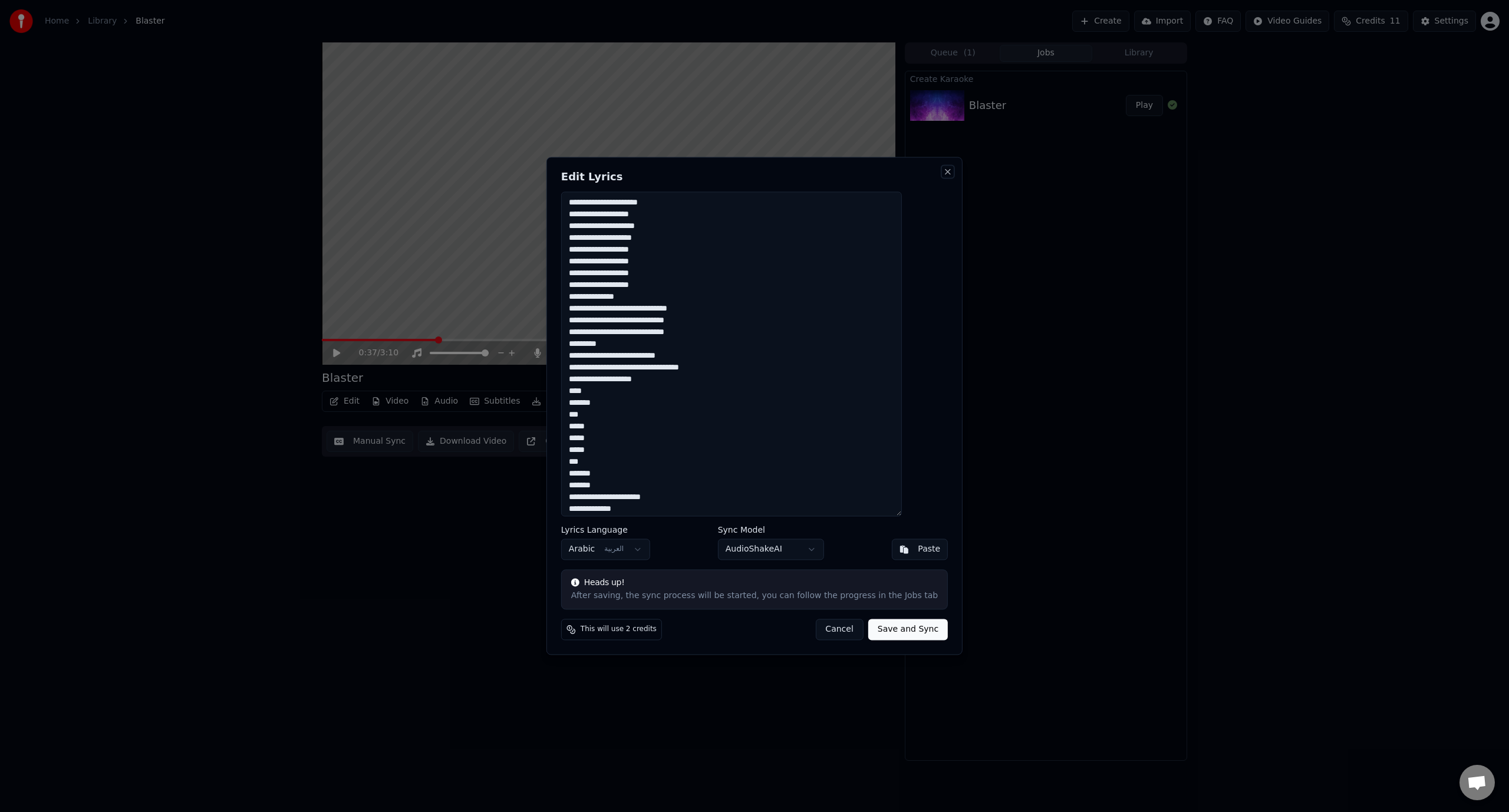
click at [943, 174] on button "Close" at bounding box center [948, 172] width 10 height 10
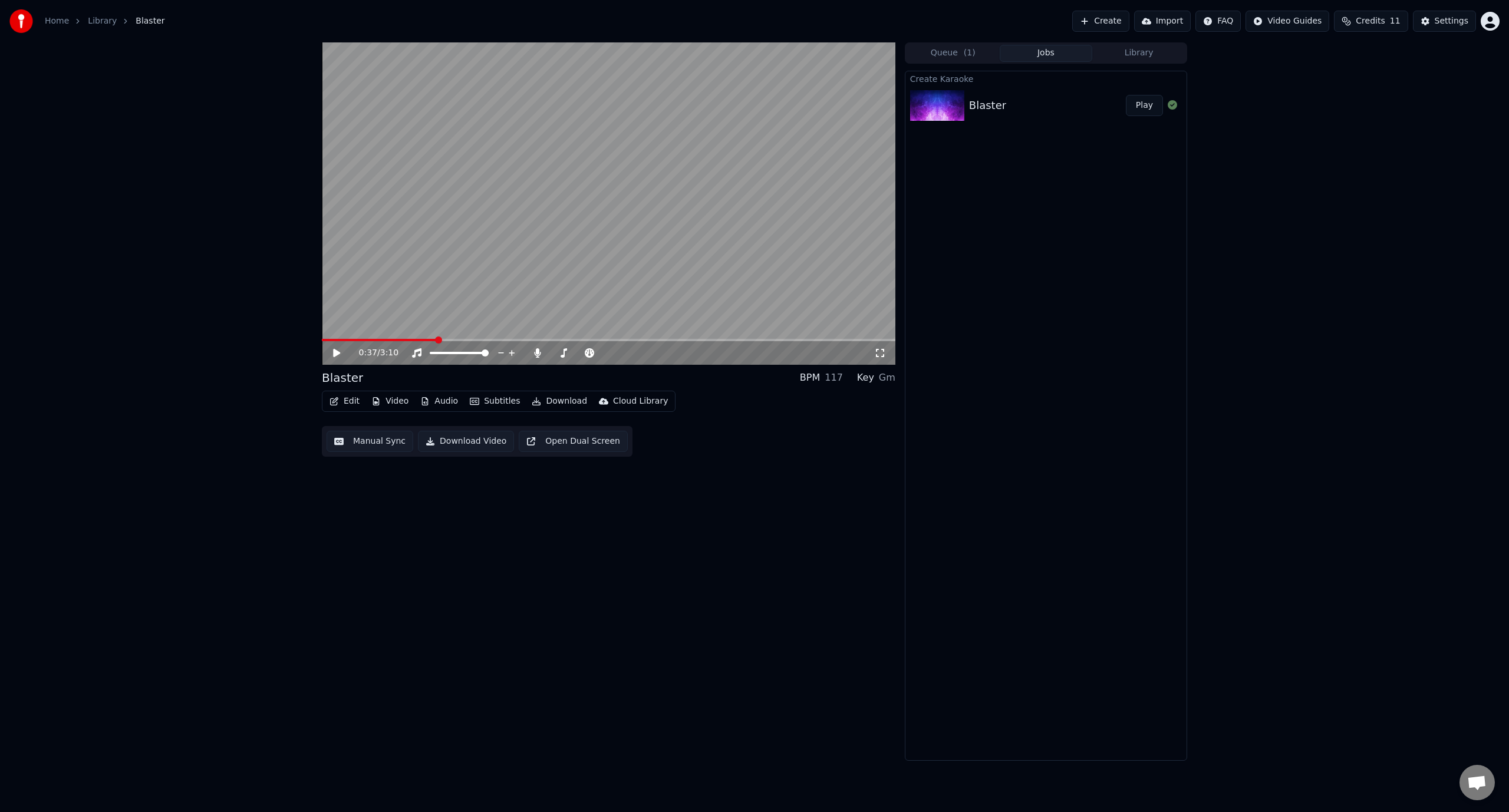
drag, startPoint x: 619, startPoint y: 285, endPoint x: 625, endPoint y: 248, distance: 37.5
click at [625, 248] on video at bounding box center [609, 203] width 573 height 323
click at [587, 277] on video at bounding box center [609, 203] width 573 height 323
click at [479, 405] on button "Subtitles" at bounding box center [494, 402] width 59 height 17
click at [473, 403] on icon "button" at bounding box center [475, 402] width 10 height 7
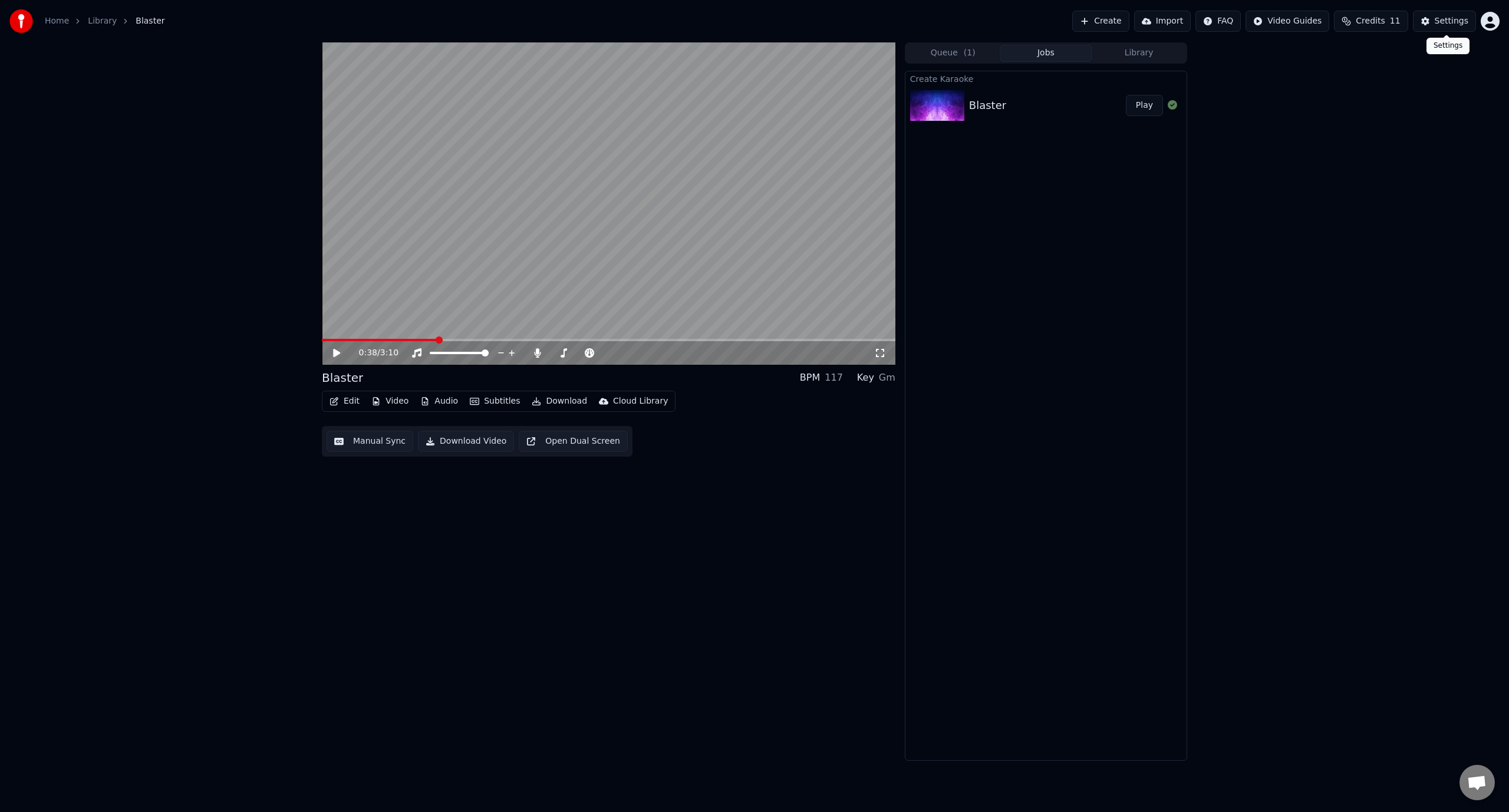
click at [1447, 26] on div "Settings" at bounding box center [1452, 22] width 34 height 12
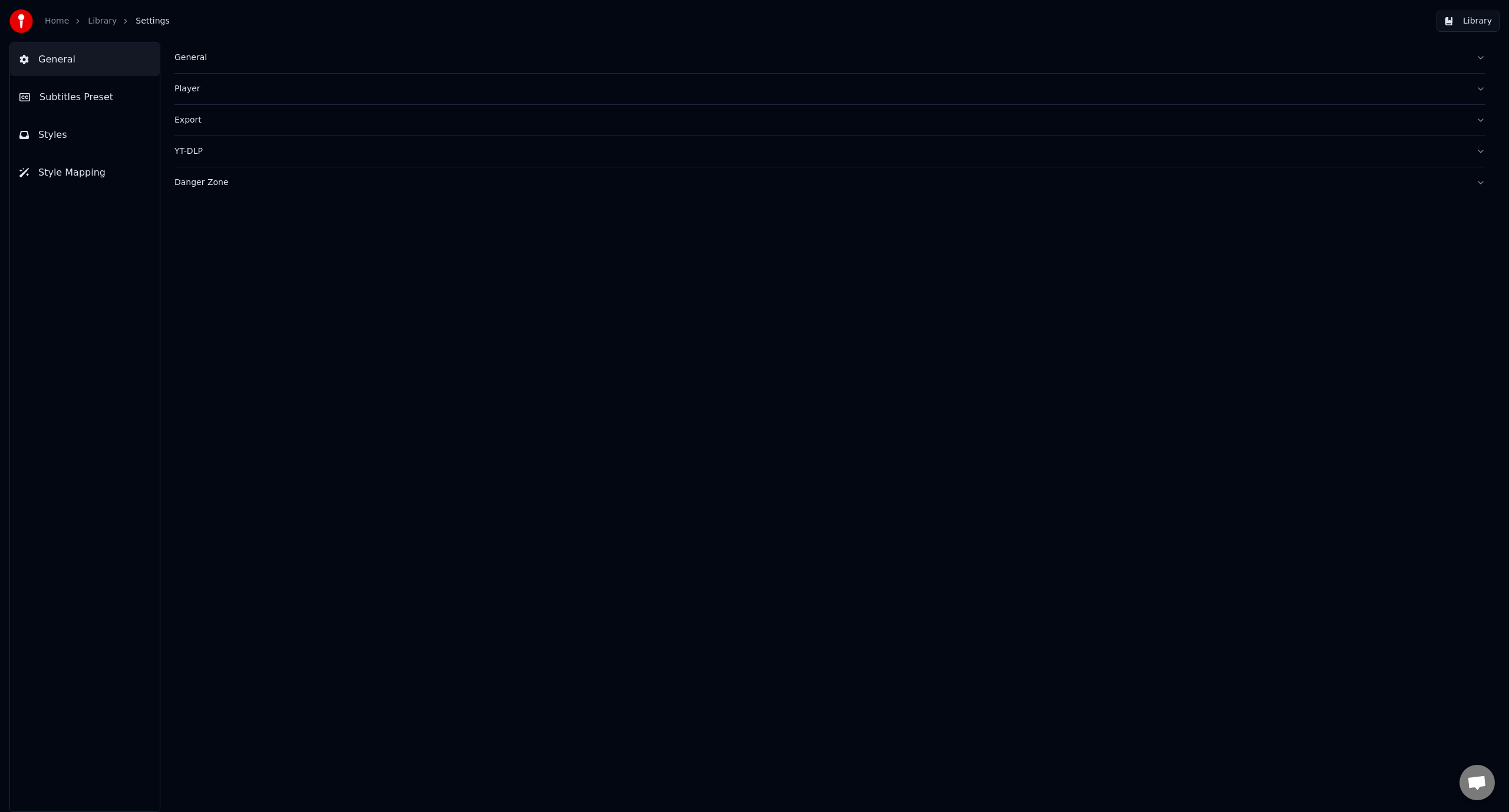
click at [108, 107] on button "Subtitles Preset" at bounding box center [85, 97] width 150 height 33
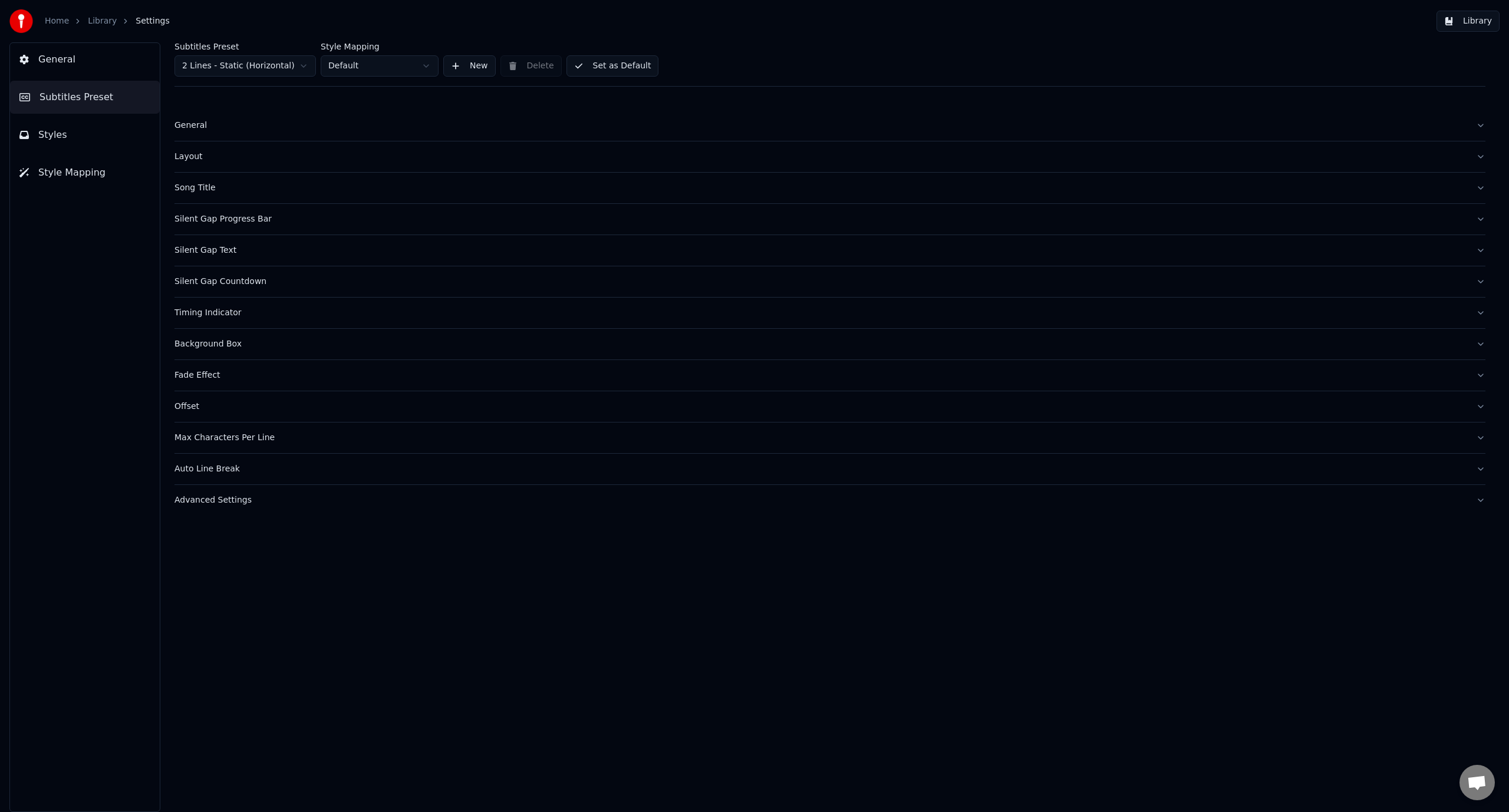
click at [311, 70] on html "Home Library Settings Library General Subtitles Preset Styles Style Mapping Sub…" at bounding box center [754, 406] width 1509 height 812
click at [315, 60] on html "Home Library Settings Library General Subtitles Preset Styles Style Mapping Sub…" at bounding box center [754, 406] width 1509 height 812
click at [304, 65] on html "Home Library Settings Library General Subtitles Preset Styles Style Mapping Sub…" at bounding box center [754, 406] width 1509 height 812
click at [214, 128] on div "General" at bounding box center [820, 126] width 1292 height 12
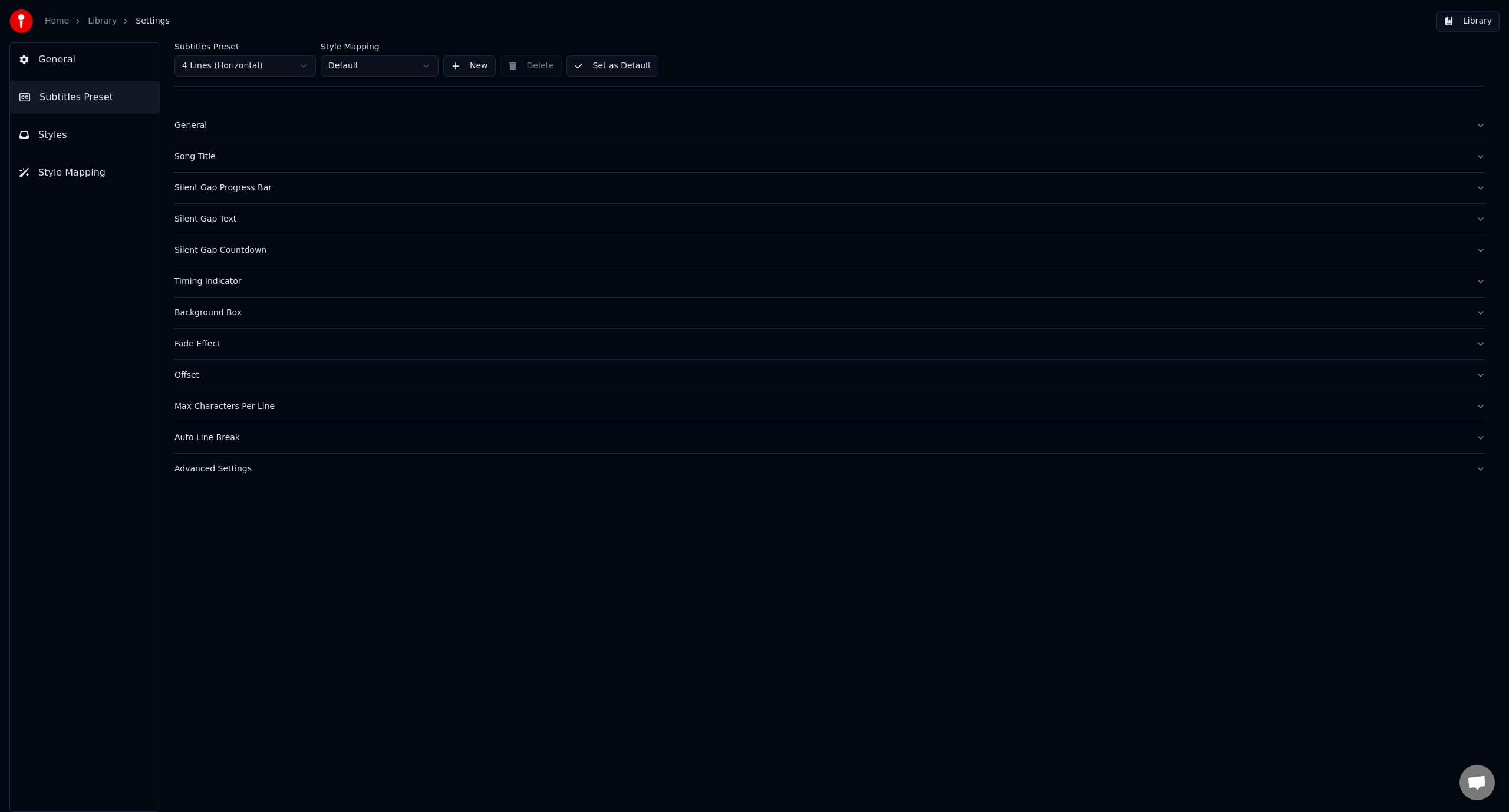
click at [212, 152] on div "Song Title" at bounding box center [820, 157] width 1292 height 12
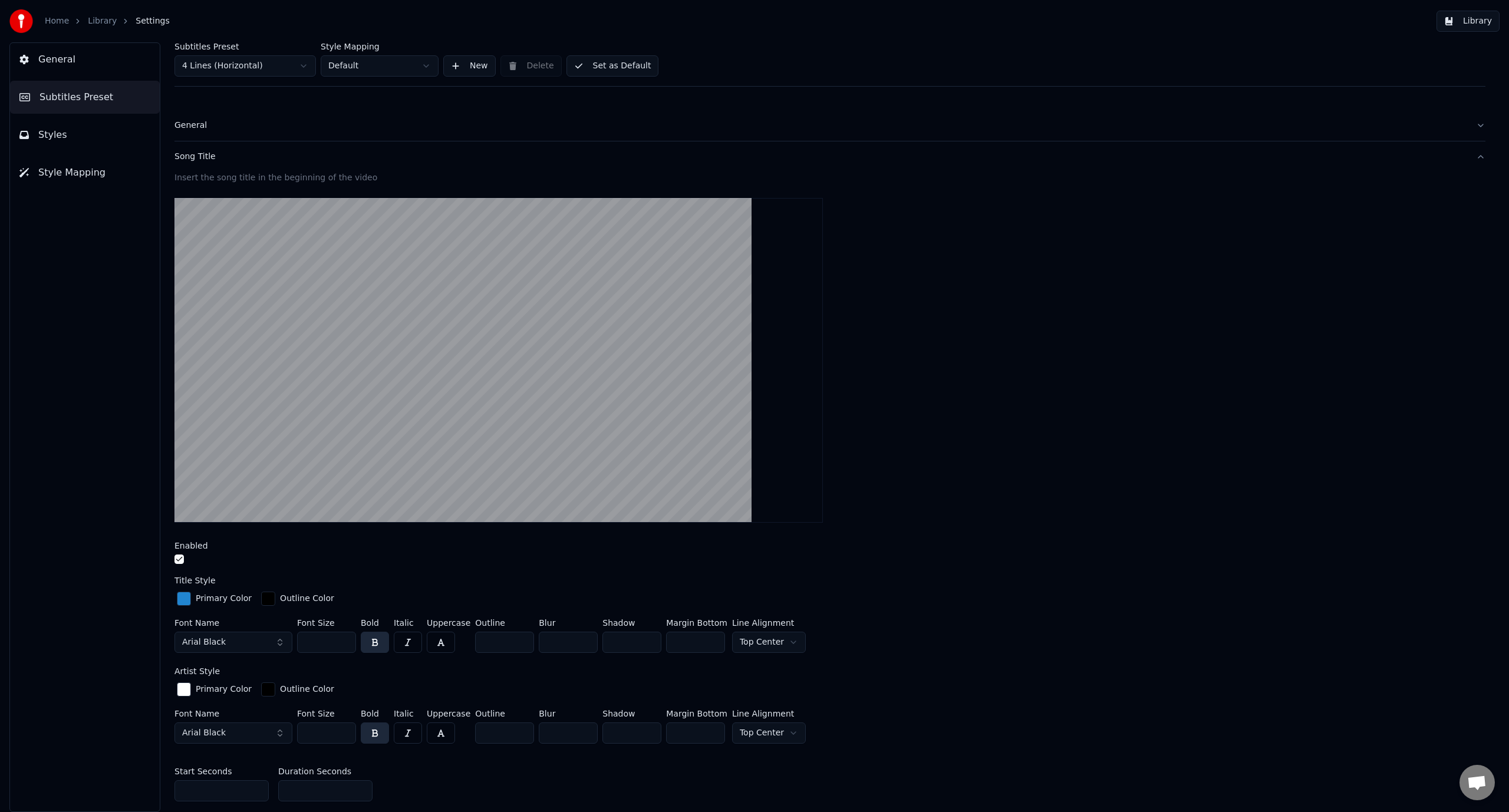
click at [211, 154] on div "Song Title" at bounding box center [820, 157] width 1292 height 12
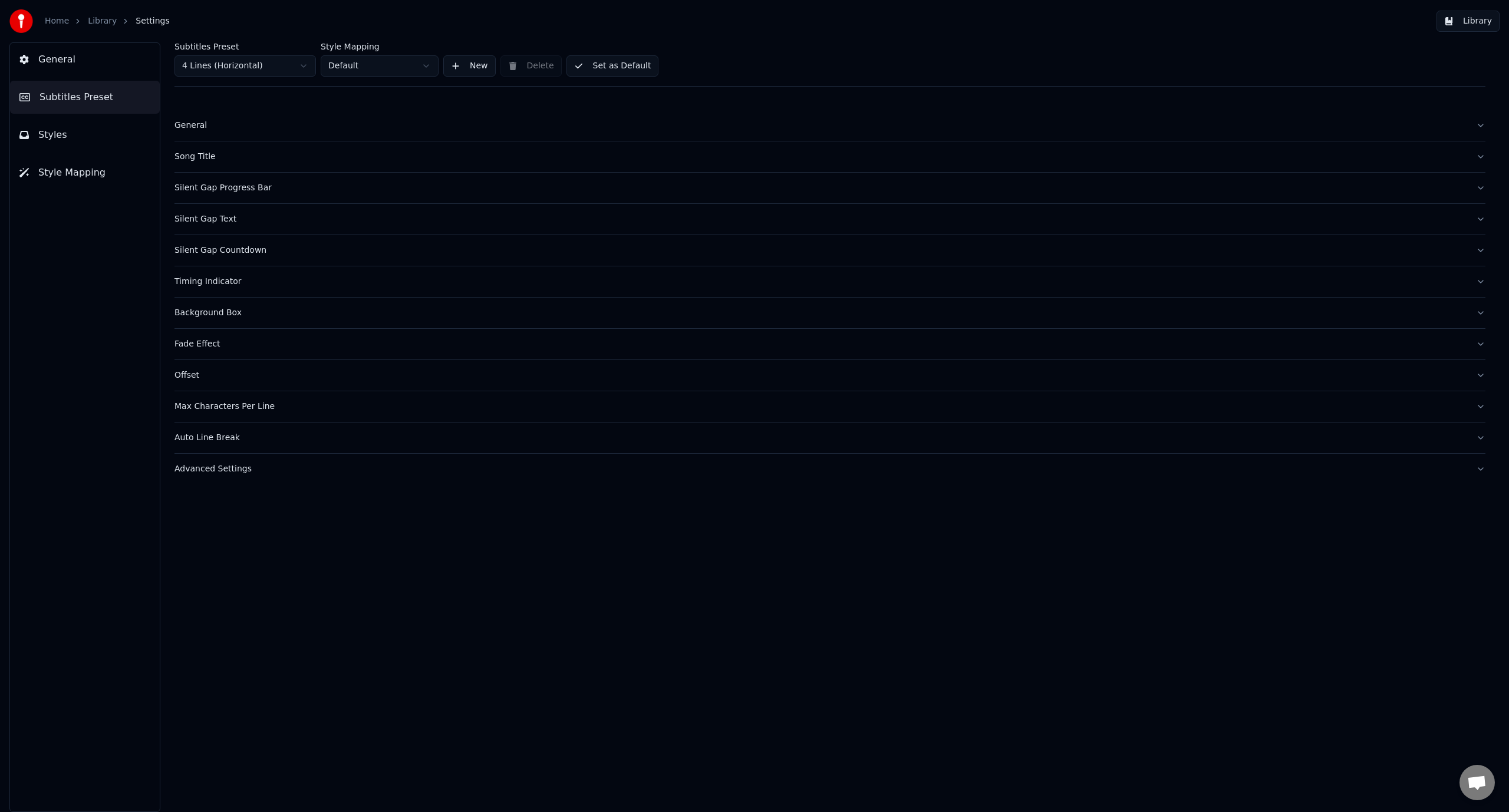
click at [219, 317] on div "Background Box" at bounding box center [820, 313] width 1292 height 12
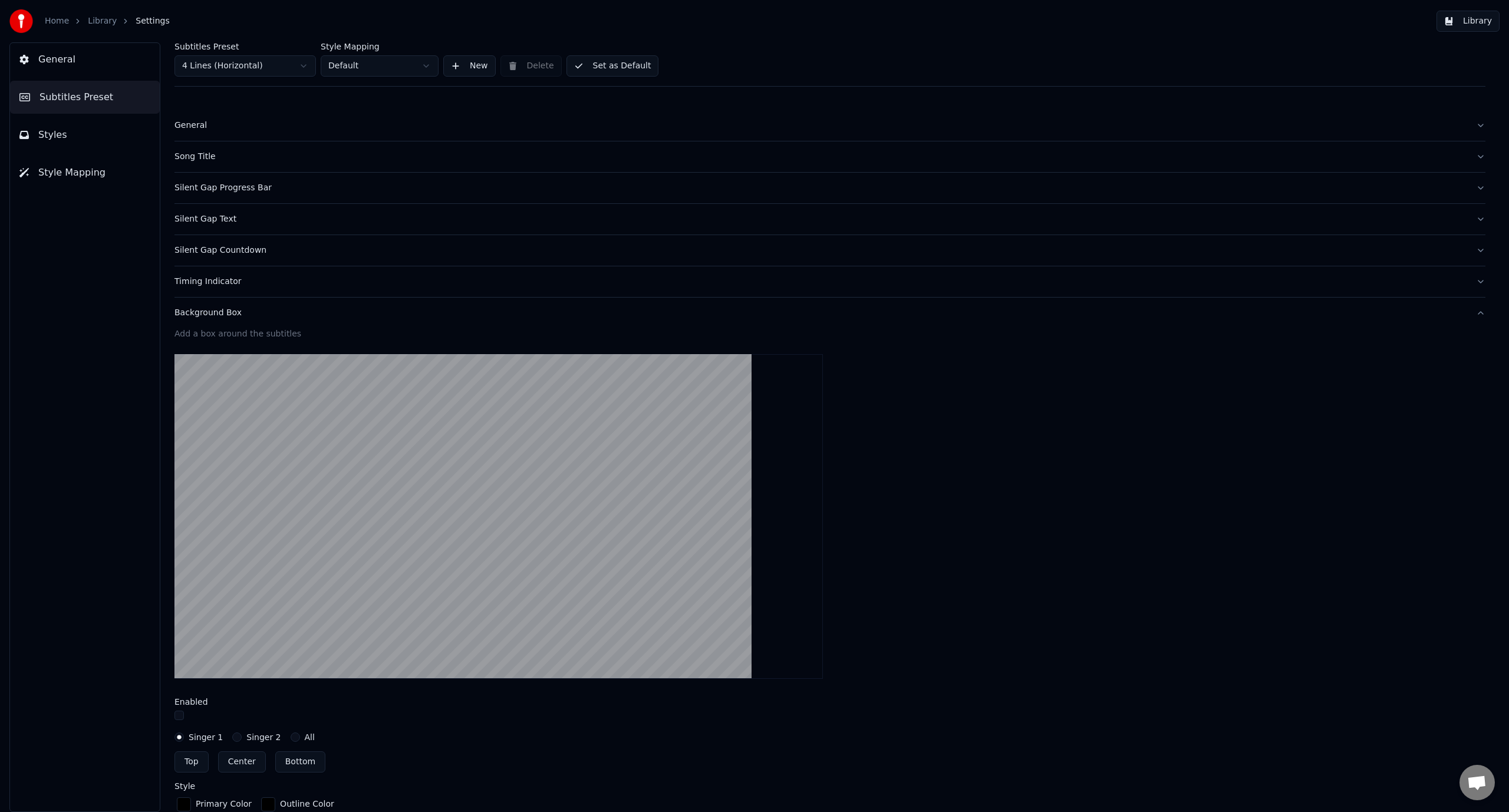
click at [221, 312] on div "Background Box" at bounding box center [820, 313] width 1292 height 12
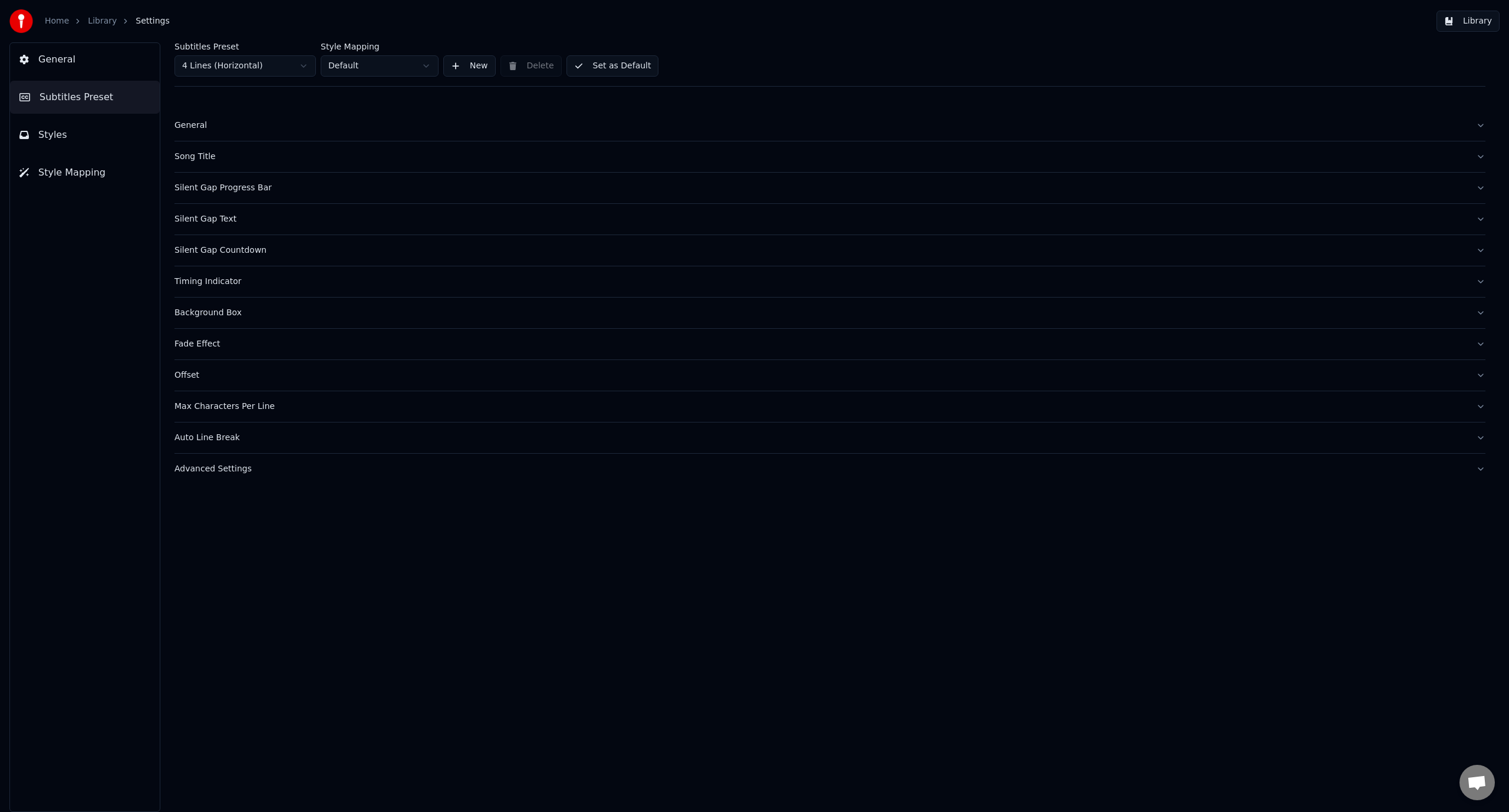
click at [221, 312] on div "Background Box" at bounding box center [820, 313] width 1292 height 12
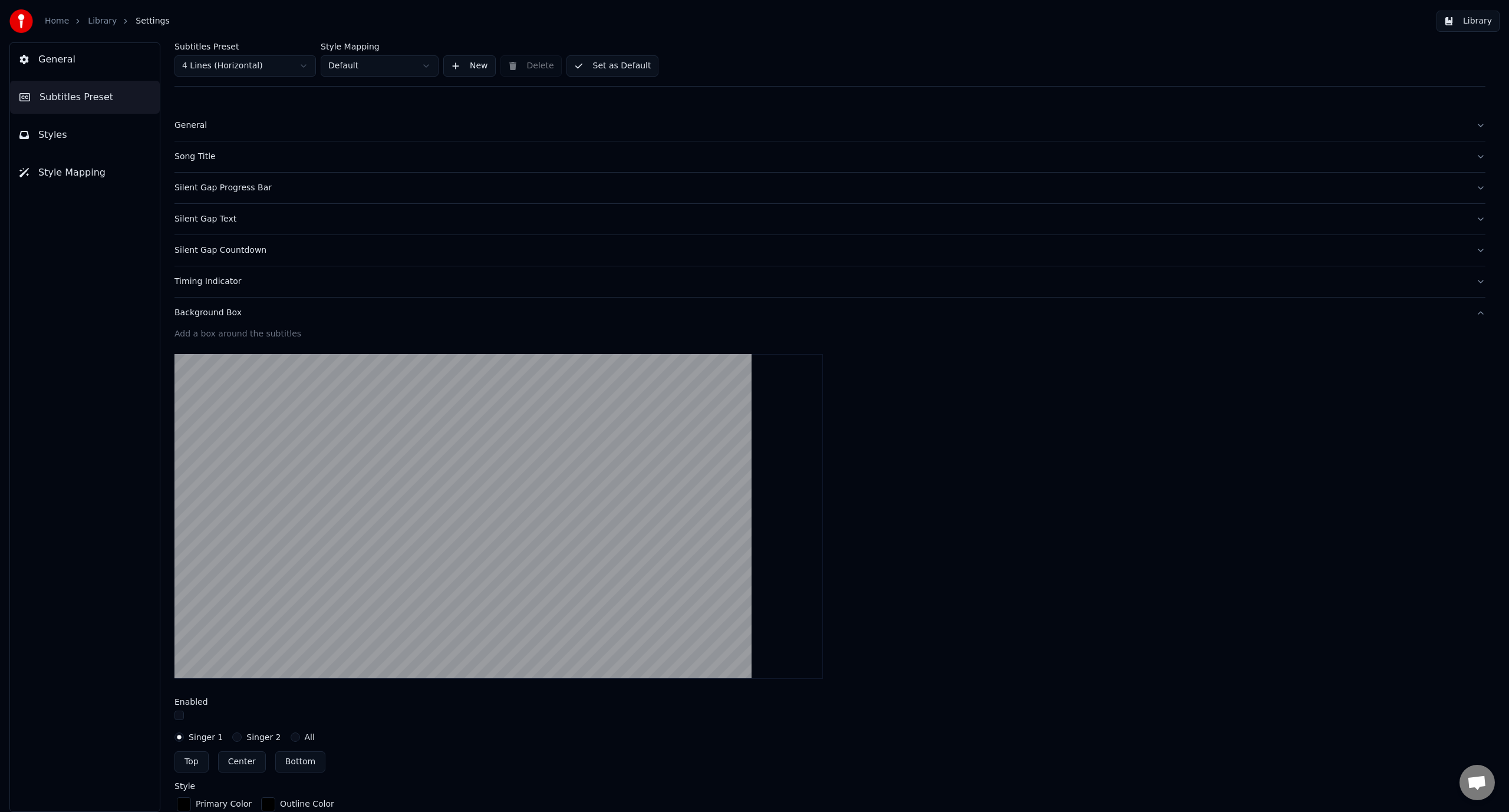
click at [221, 312] on div "Background Box" at bounding box center [820, 313] width 1292 height 12
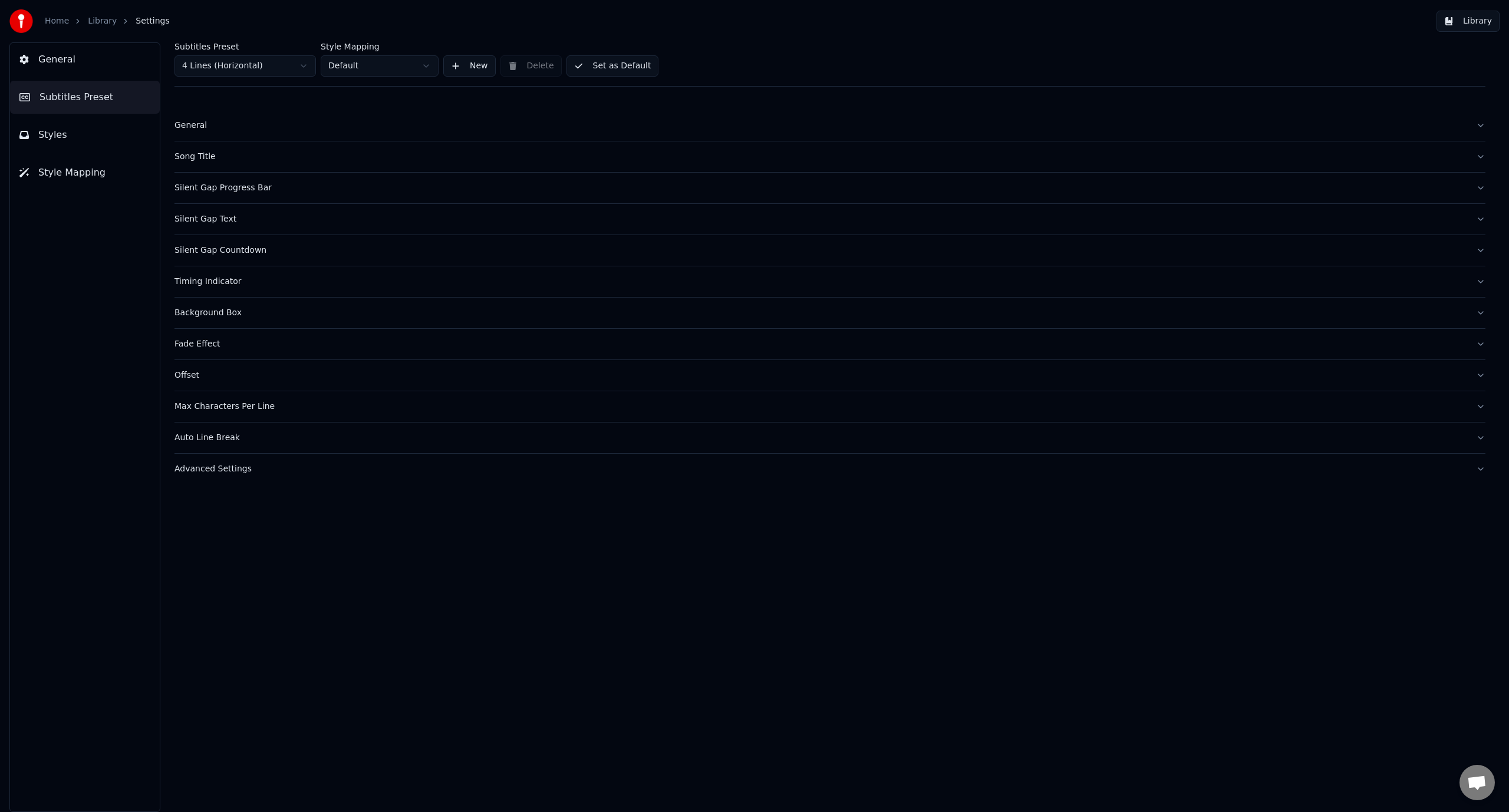
click at [216, 434] on div "Auto Line Break" at bounding box center [820, 438] width 1292 height 12
click at [219, 466] on div "Advanced Settings" at bounding box center [820, 469] width 1292 height 12
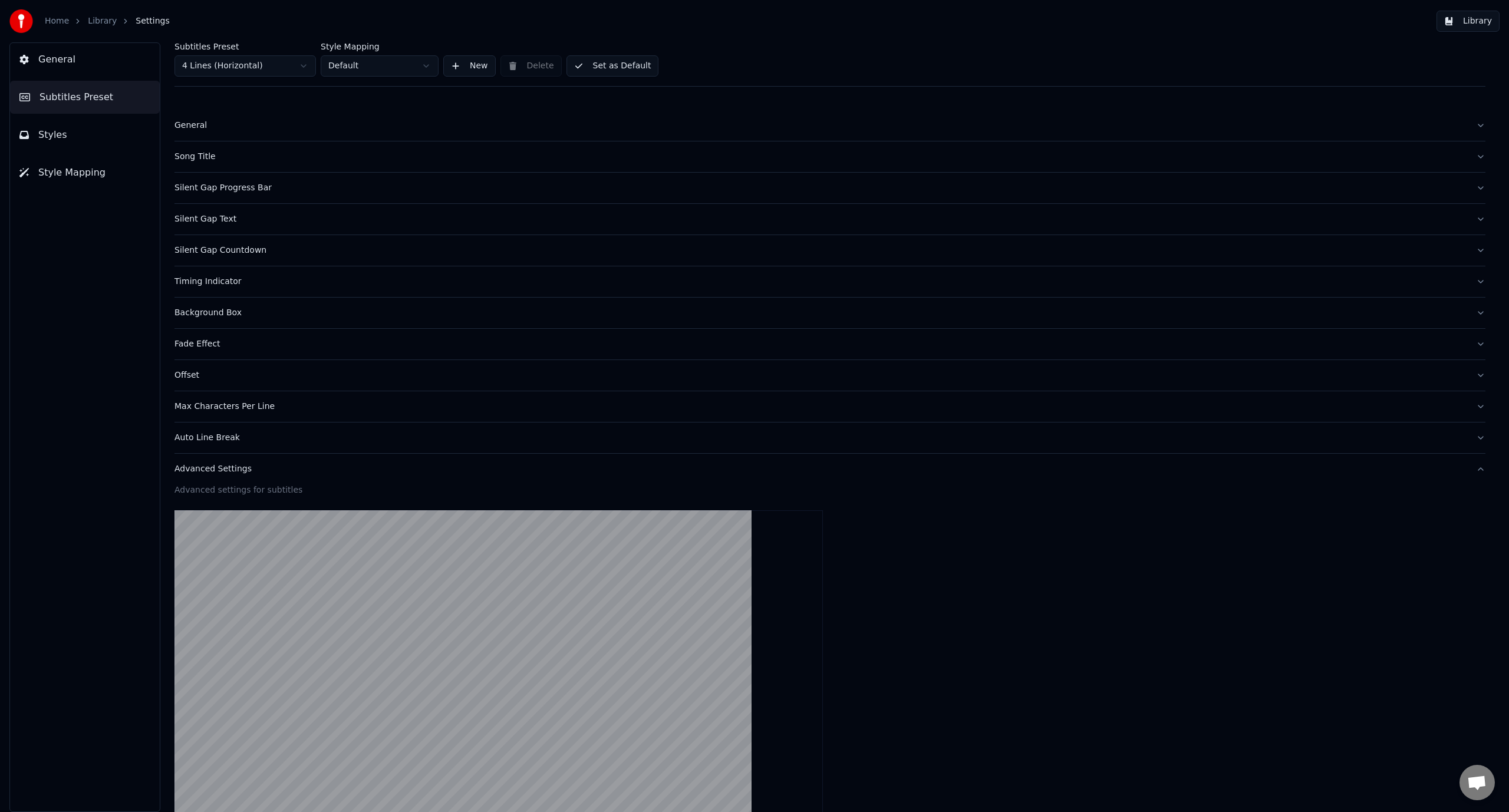
click at [219, 466] on div "Advanced Settings" at bounding box center [820, 469] width 1292 height 12
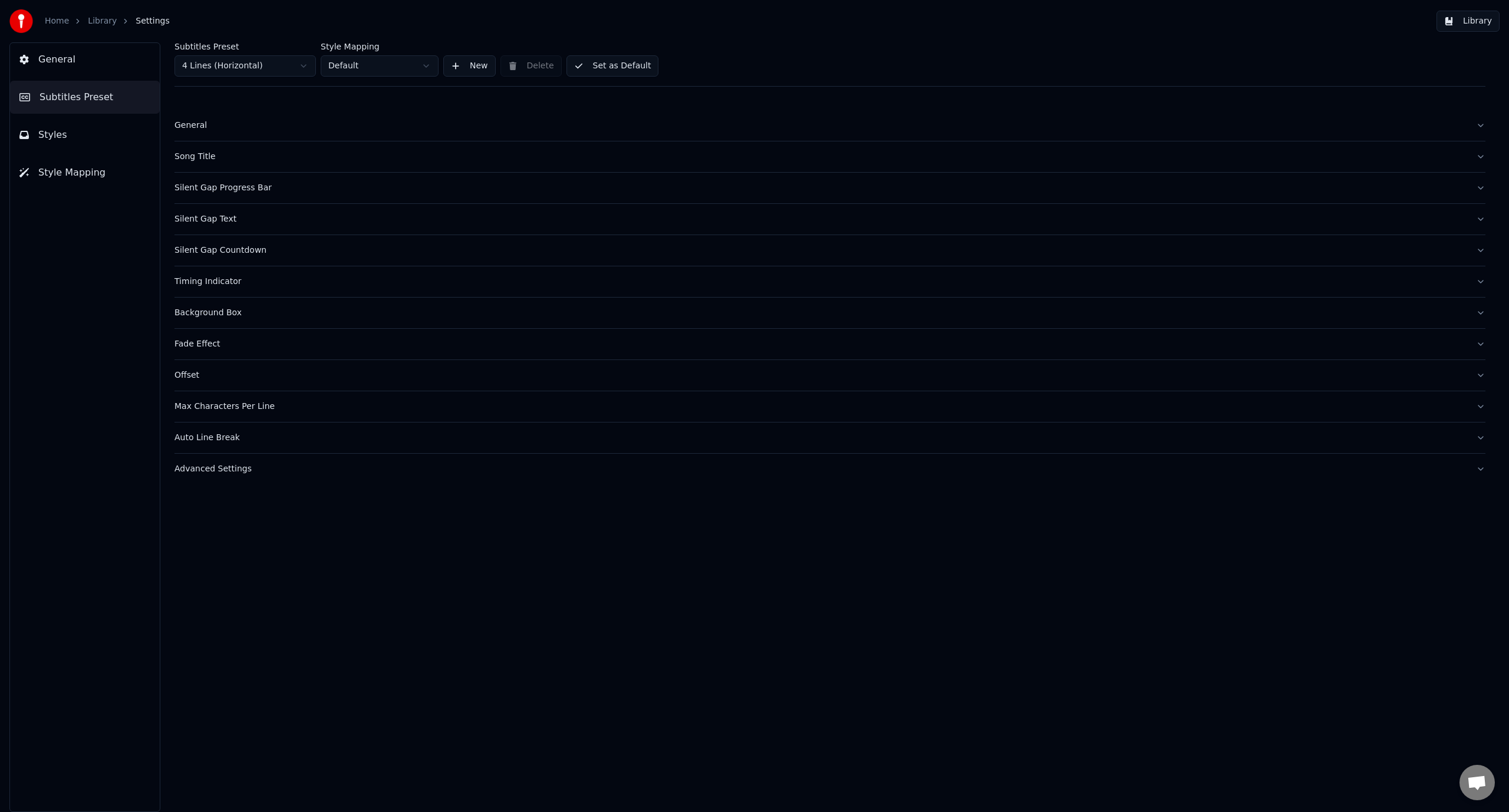
click at [217, 407] on div "Max Characters Per Line" at bounding box center [820, 407] width 1292 height 12
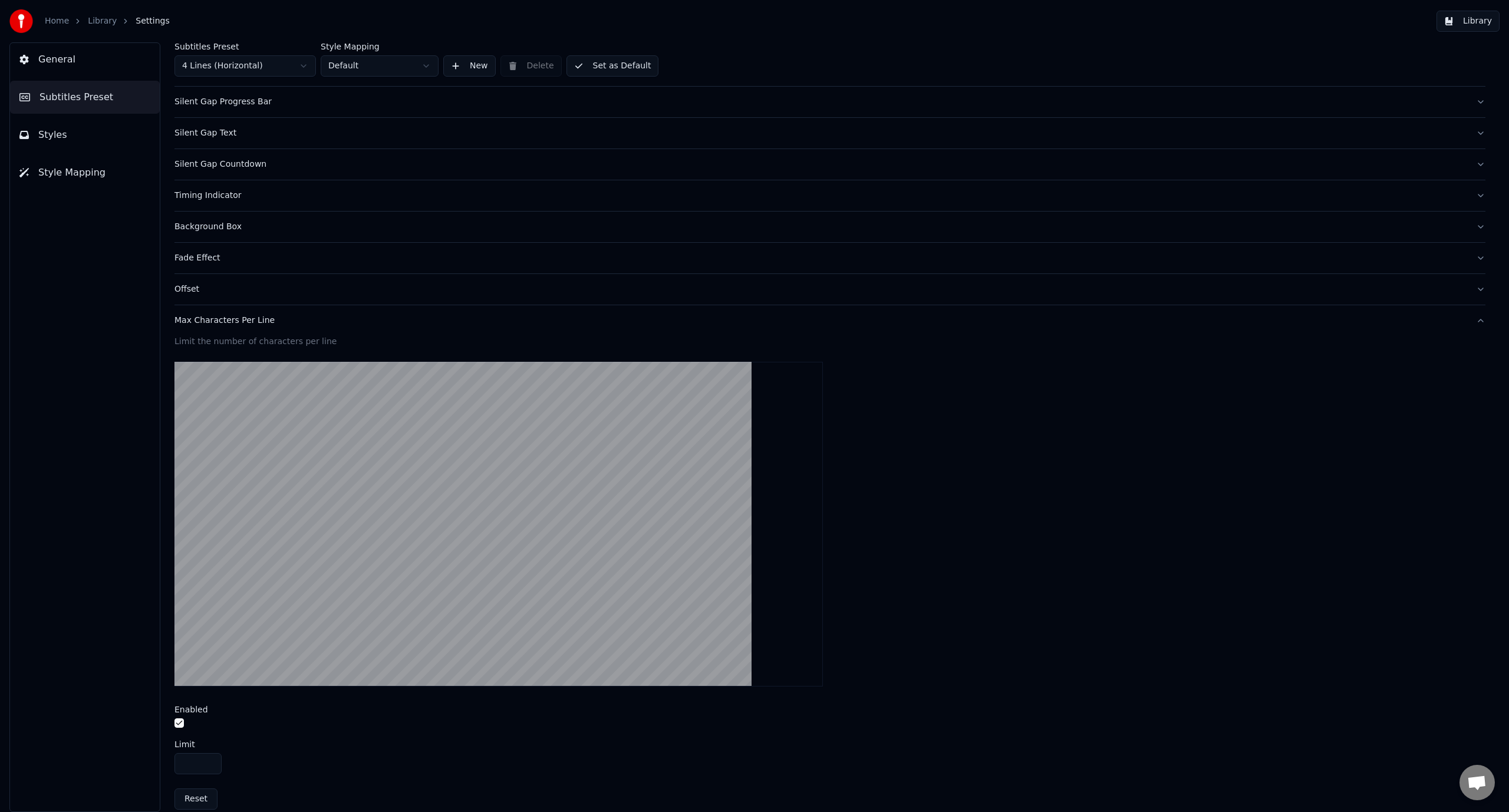
scroll to position [44, 0]
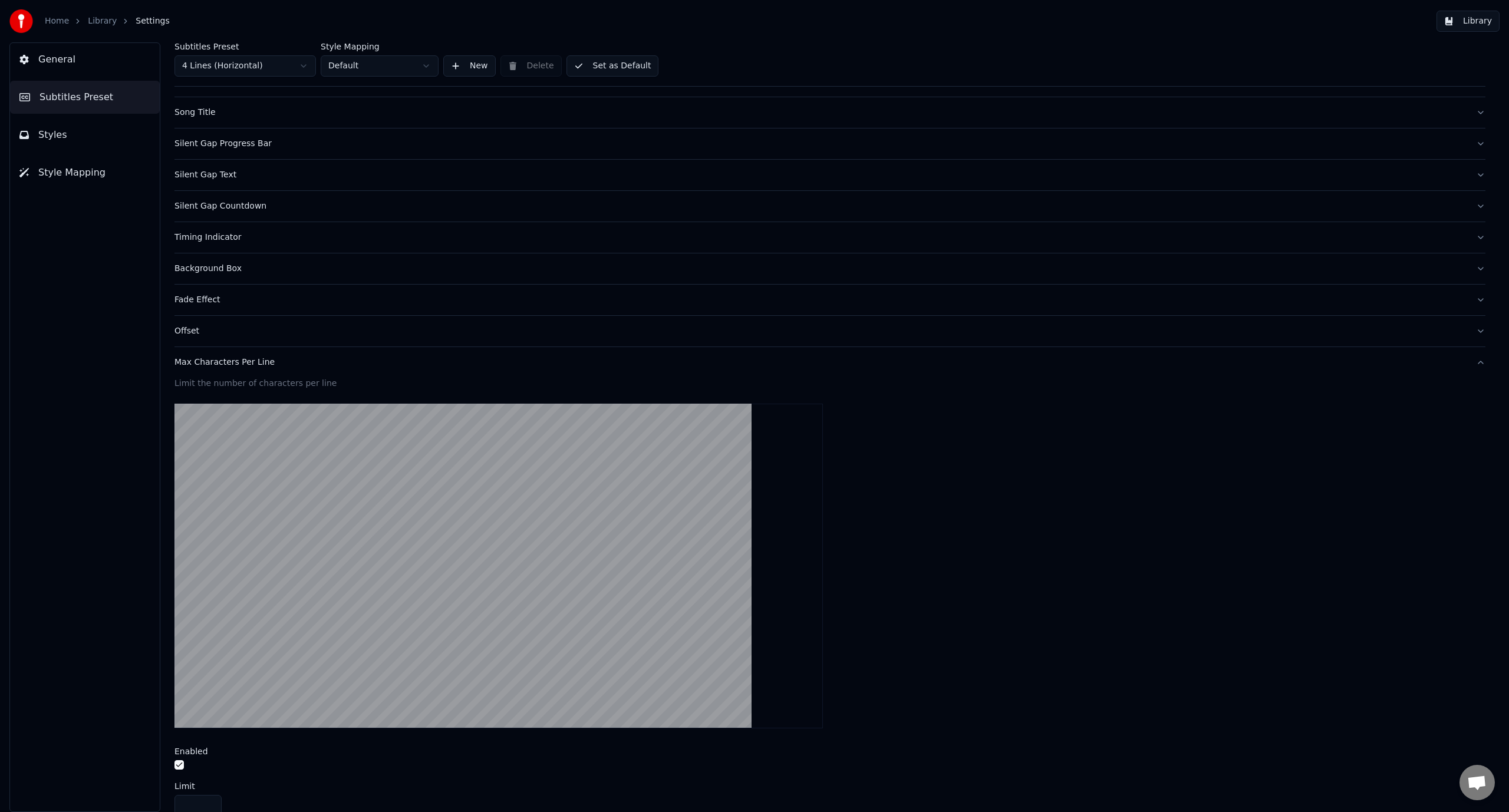
click at [243, 364] on div "Max Characters Per Line" at bounding box center [820, 363] width 1292 height 12
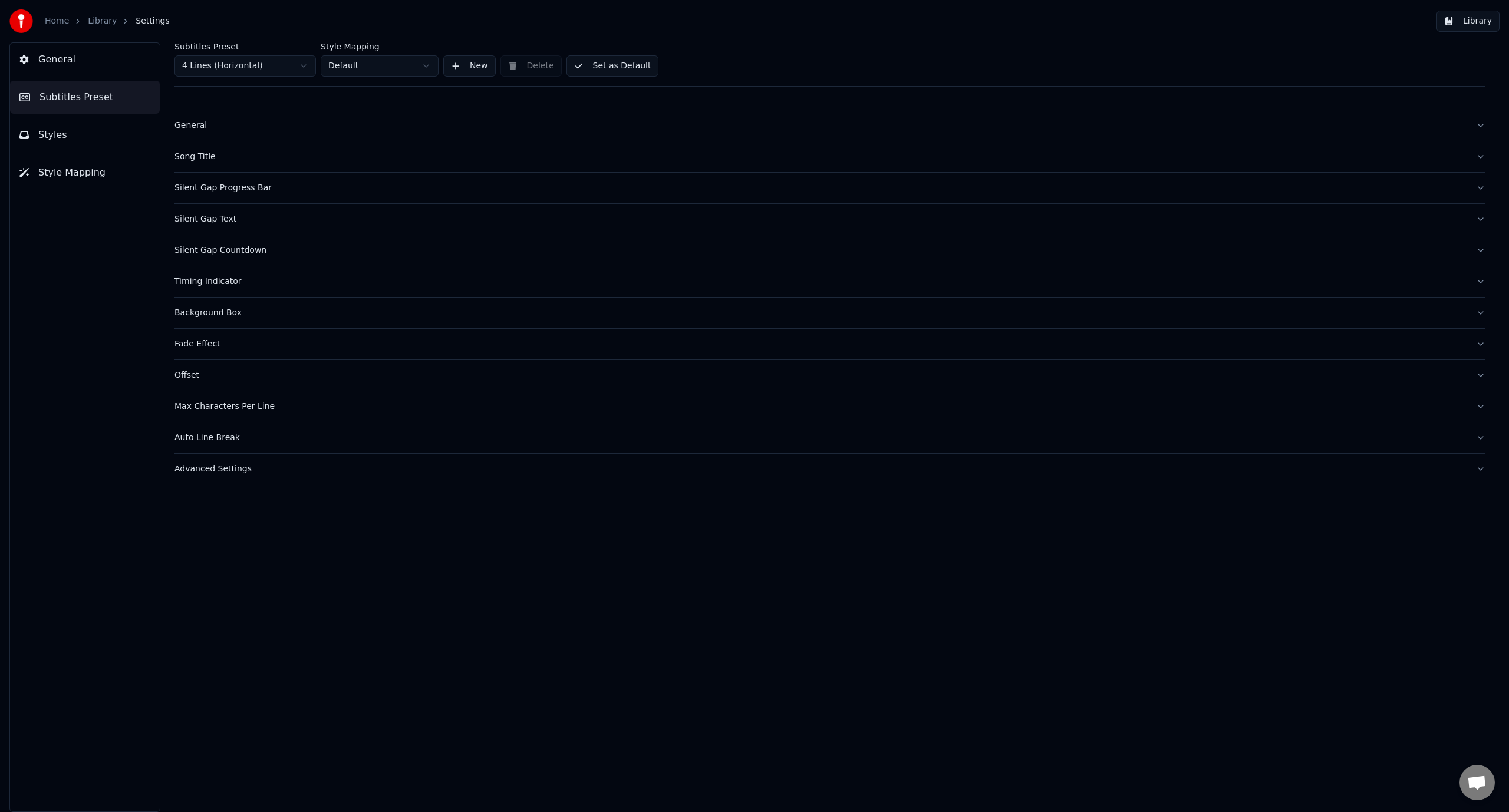
click at [219, 218] on div "Silent Gap Text" at bounding box center [820, 219] width 1292 height 12
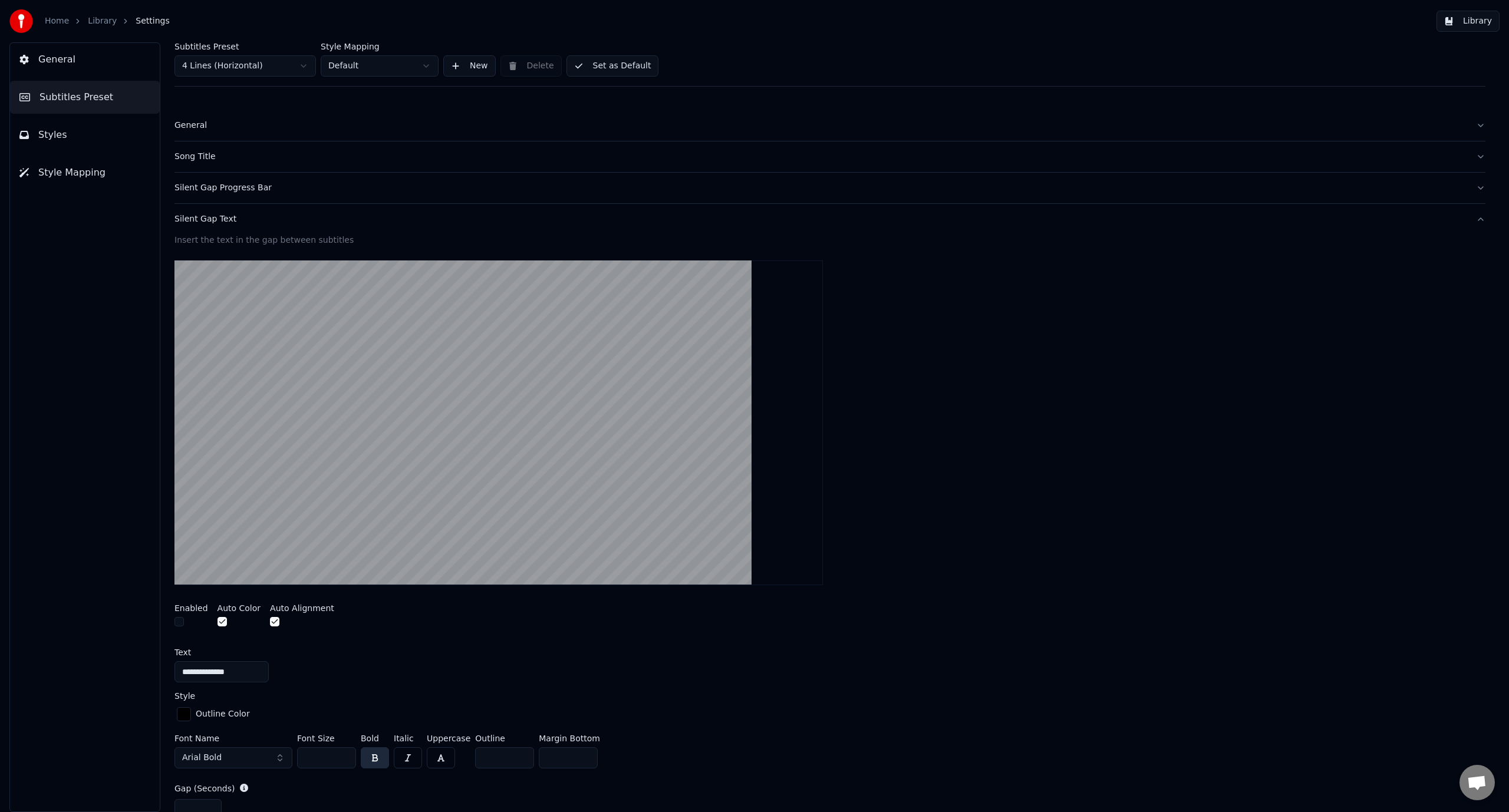
click at [219, 218] on div "Silent Gap Text" at bounding box center [820, 219] width 1292 height 12
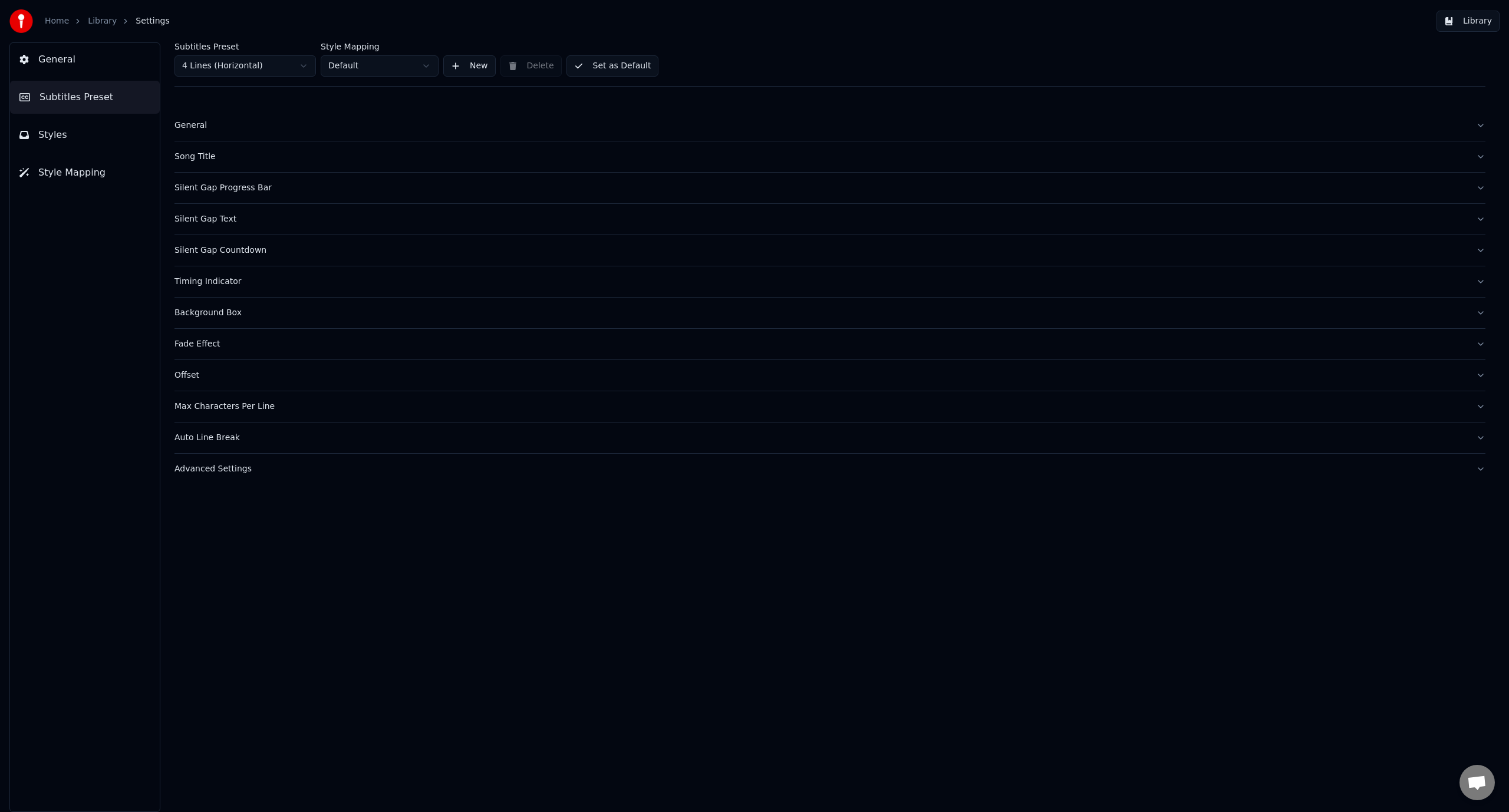
click at [77, 133] on button "Styles" at bounding box center [85, 135] width 150 height 33
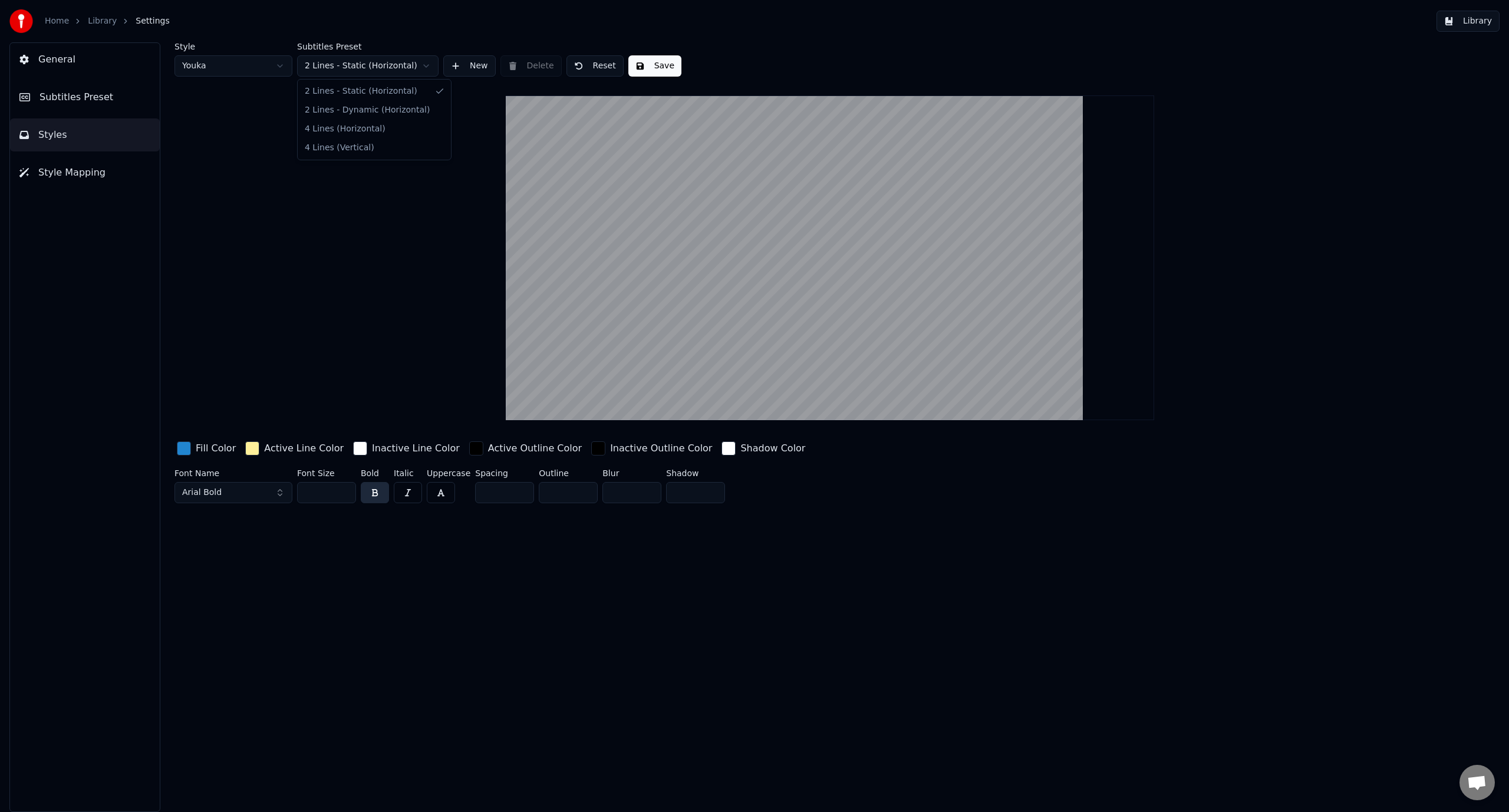
click at [382, 66] on html "Home Library Settings Library General Subtitles Preset Styles Style Mapping Sty…" at bounding box center [754, 406] width 1509 height 812
click at [642, 66] on button "Save" at bounding box center [655, 66] width 53 height 21
click at [67, 62] on span "General" at bounding box center [57, 60] width 37 height 14
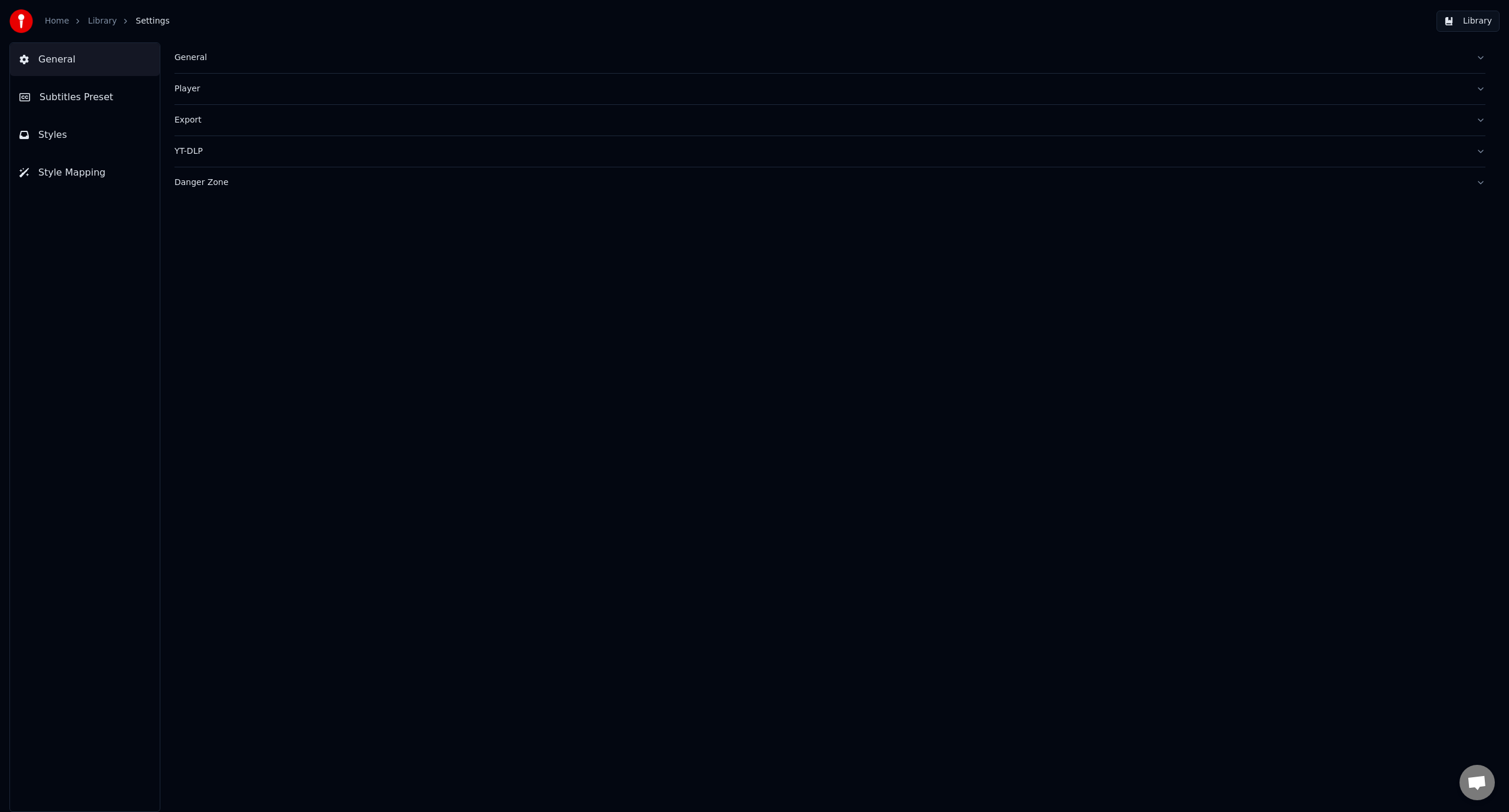
click at [72, 92] on span "Subtitles Preset" at bounding box center [76, 98] width 74 height 14
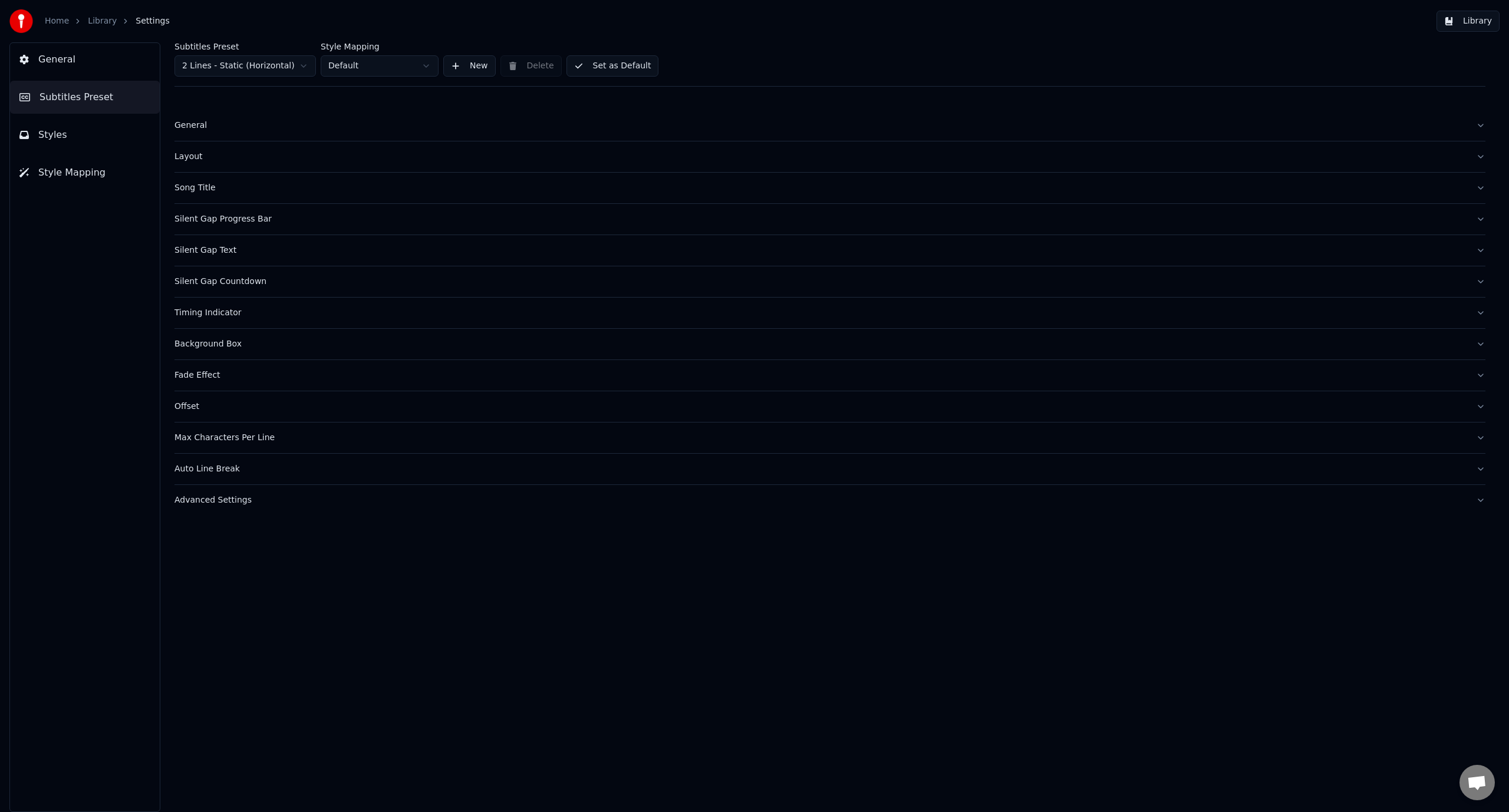
click at [356, 70] on html "Home Library Settings Library General Subtitles Preset Styles Style Mapping Sub…" at bounding box center [754, 406] width 1509 height 812
click at [357, 69] on html "Home Library Settings Library General Subtitles Preset Styles Style Mapping Sub…" at bounding box center [754, 406] width 1509 height 812
click at [59, 135] on span "Styles" at bounding box center [53, 135] width 29 height 14
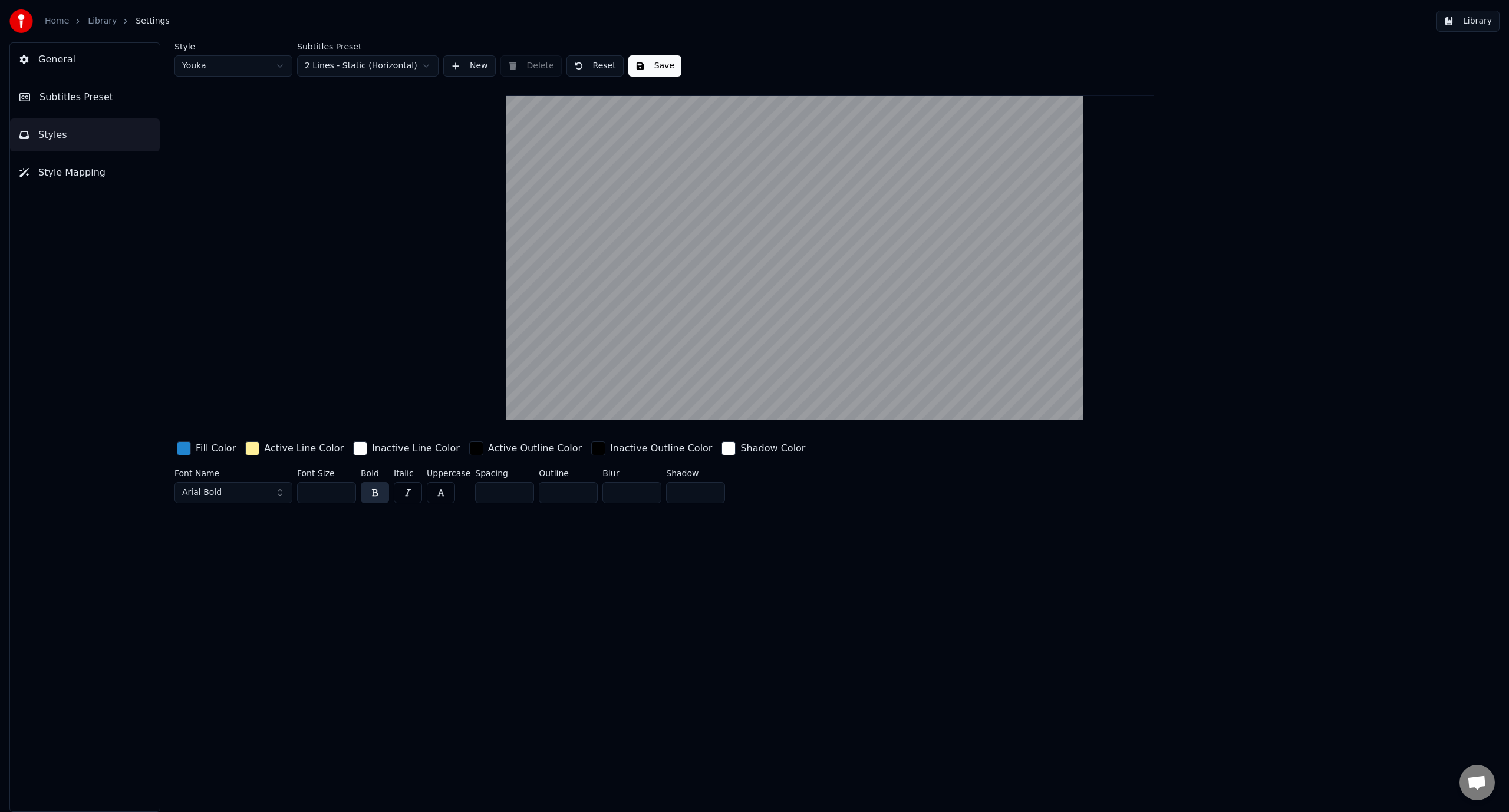
click at [496, 500] on input "*" at bounding box center [505, 492] width 59 height 21
click at [517, 488] on input "*" at bounding box center [505, 492] width 59 height 21
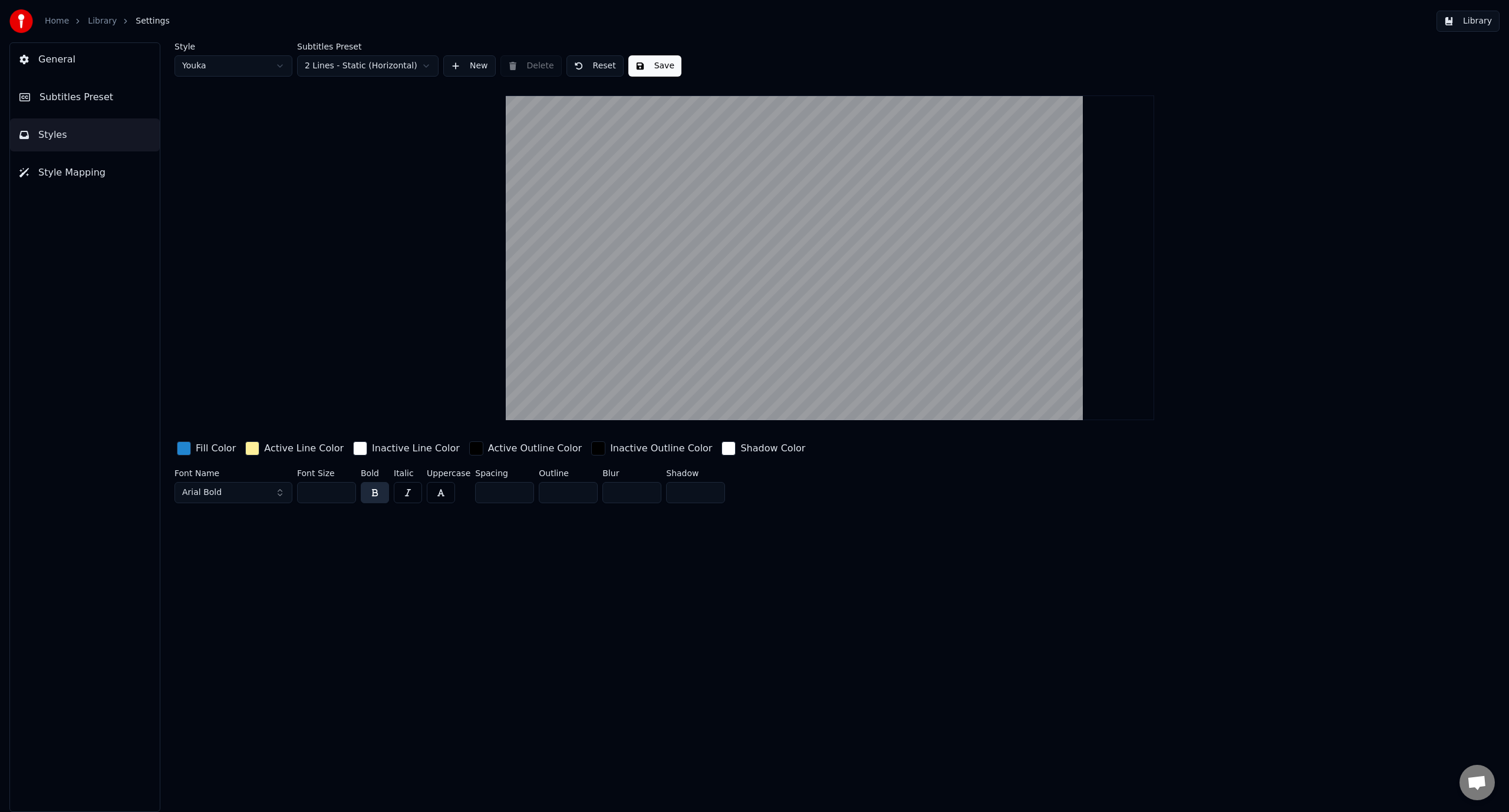
click at [517, 488] on input "*" at bounding box center [505, 492] width 59 height 21
click at [518, 498] on input "*" at bounding box center [505, 492] width 59 height 21
click at [519, 494] on input "*" at bounding box center [505, 492] width 59 height 21
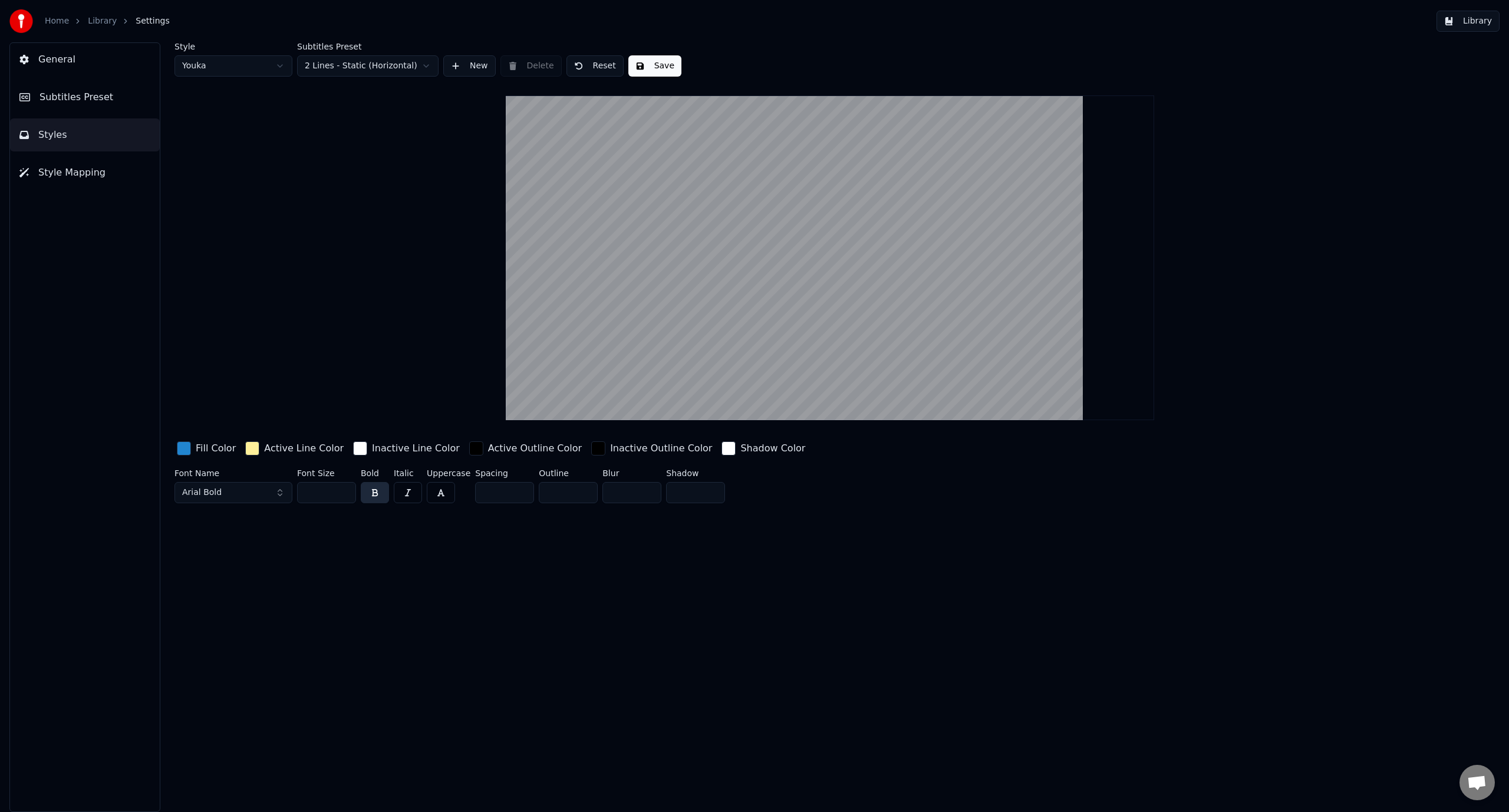
click at [519, 494] on input "*" at bounding box center [505, 492] width 59 height 21
type input "*"
click at [519, 494] on input "*" at bounding box center [505, 492] width 59 height 21
click at [580, 488] on input "**" at bounding box center [568, 492] width 59 height 21
type input "*"
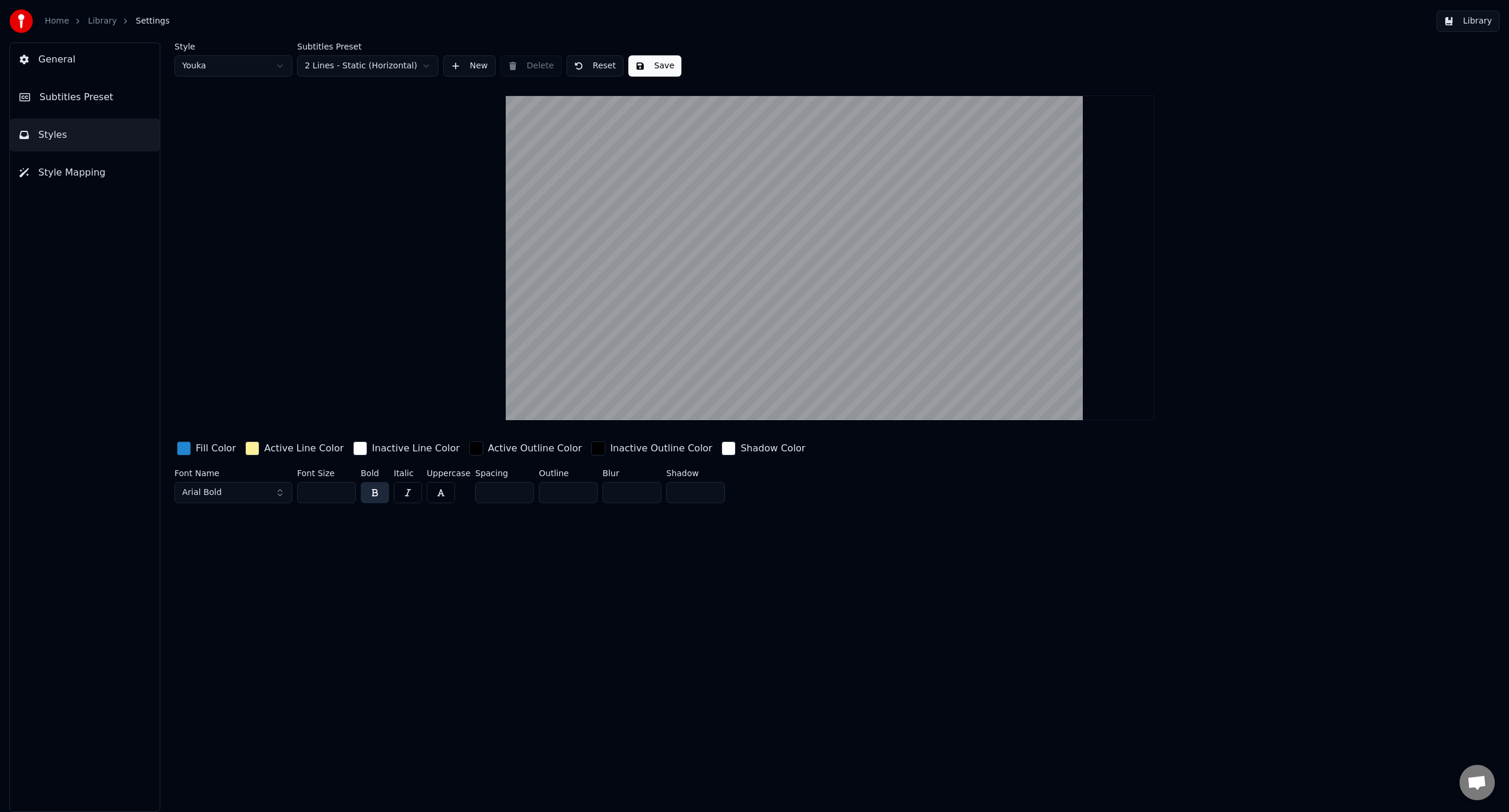
click at [581, 496] on input "*" at bounding box center [568, 492] width 59 height 21
click at [567, 525] on div "Style Youka Subtitles Preset 2 Lines - Static (Horizontal) New Delete Reset Sav…" at bounding box center [830, 427] width 1358 height 770
click at [1461, 24] on button "Library" at bounding box center [1468, 21] width 63 height 21
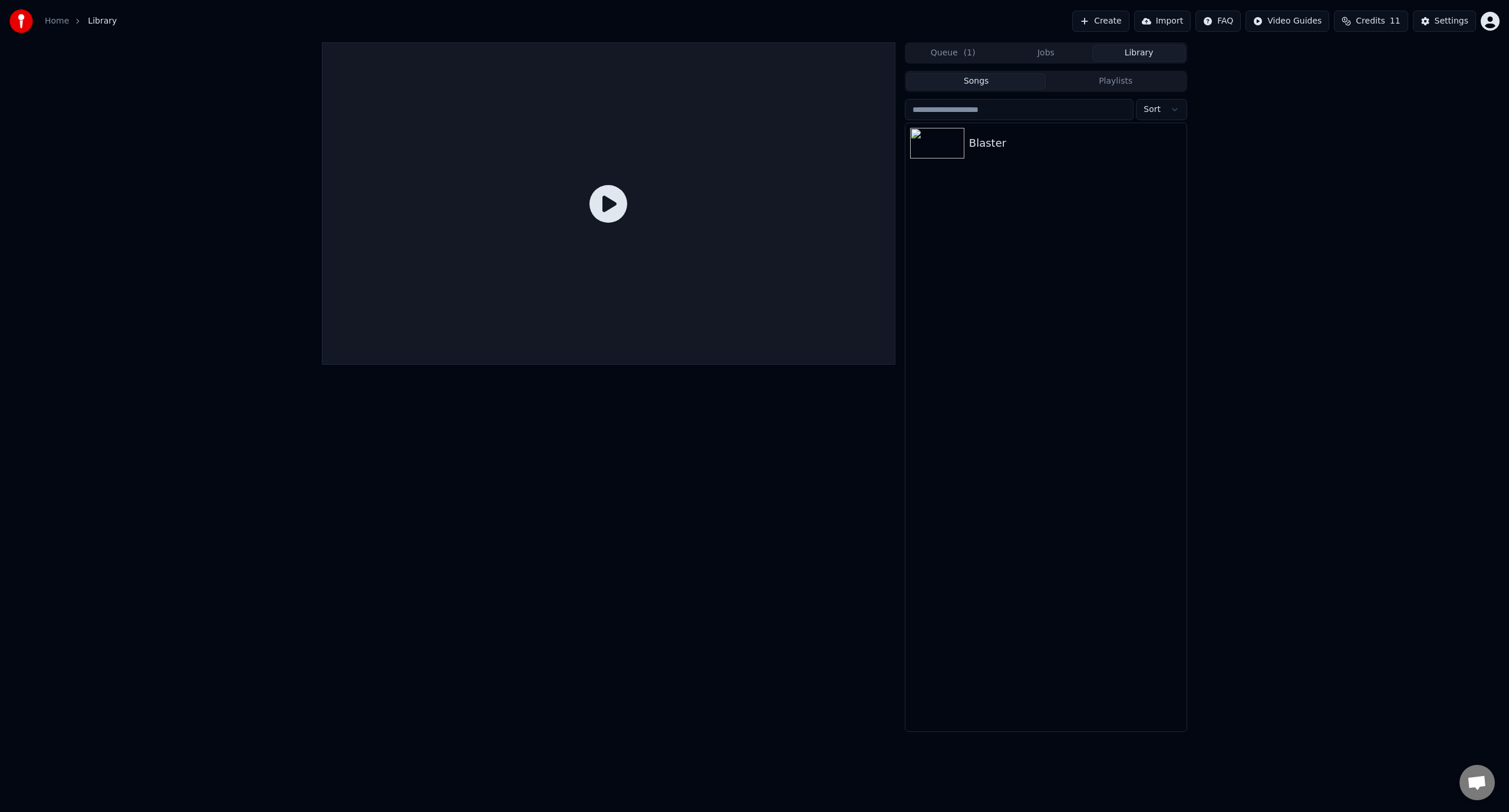
click at [971, 51] on span "( 1 )" at bounding box center [970, 53] width 12 height 12
click at [1054, 57] on button "Jobs" at bounding box center [1046, 53] width 93 height 17
click at [1037, 97] on div "Blaster" at bounding box center [1048, 105] width 157 height 17
click at [1147, 106] on button "Play" at bounding box center [1144, 105] width 37 height 21
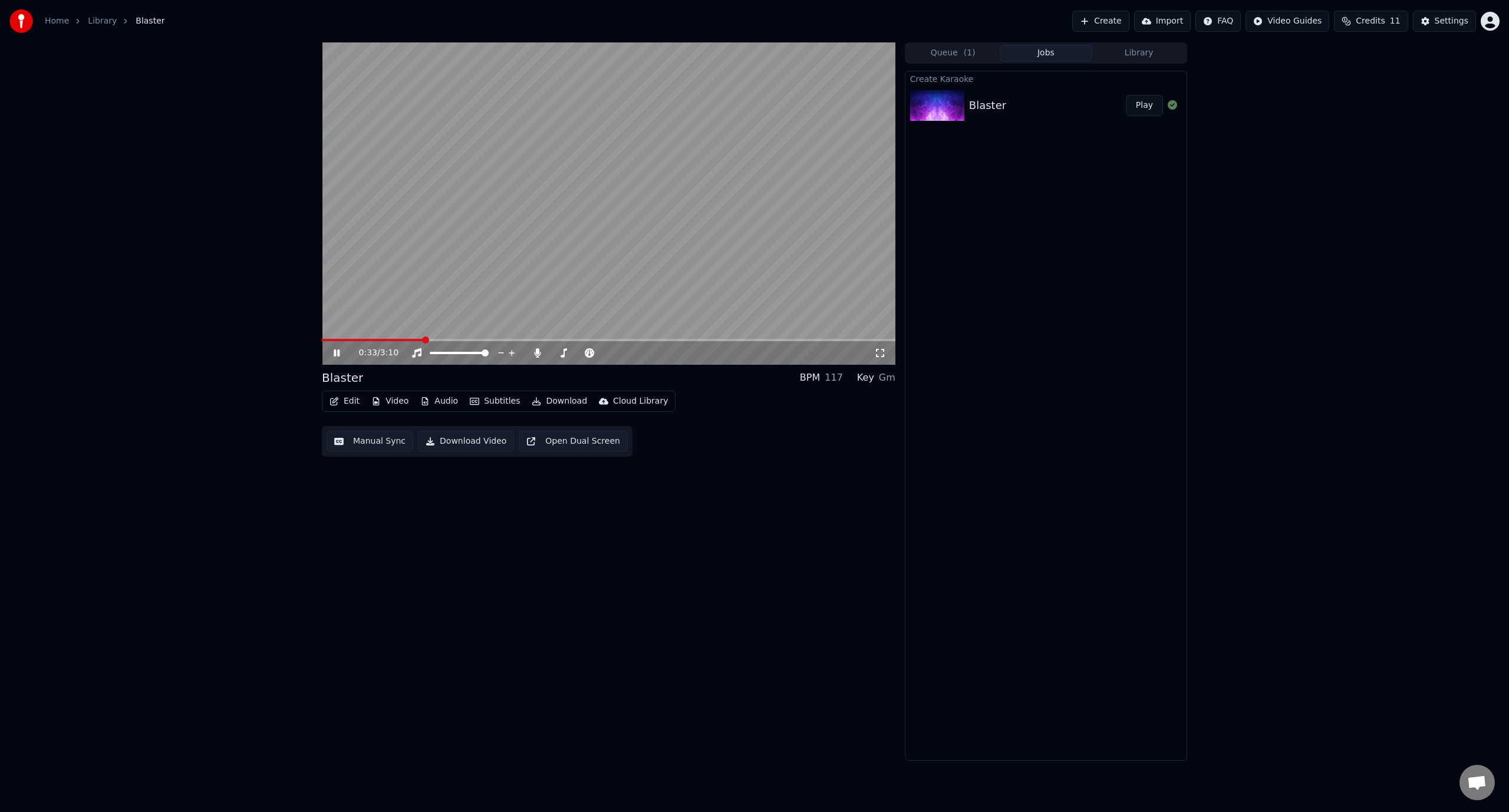
click at [336, 355] on icon at bounding box center [345, 353] width 28 height 10
click at [341, 352] on icon at bounding box center [345, 353] width 28 height 10
click at [336, 352] on icon at bounding box center [336, 353] width 6 height 7
click at [334, 401] on icon "button" at bounding box center [334, 402] width 10 height 8
click at [365, 489] on div "Style Editor" at bounding box center [373, 488] width 48 height 12
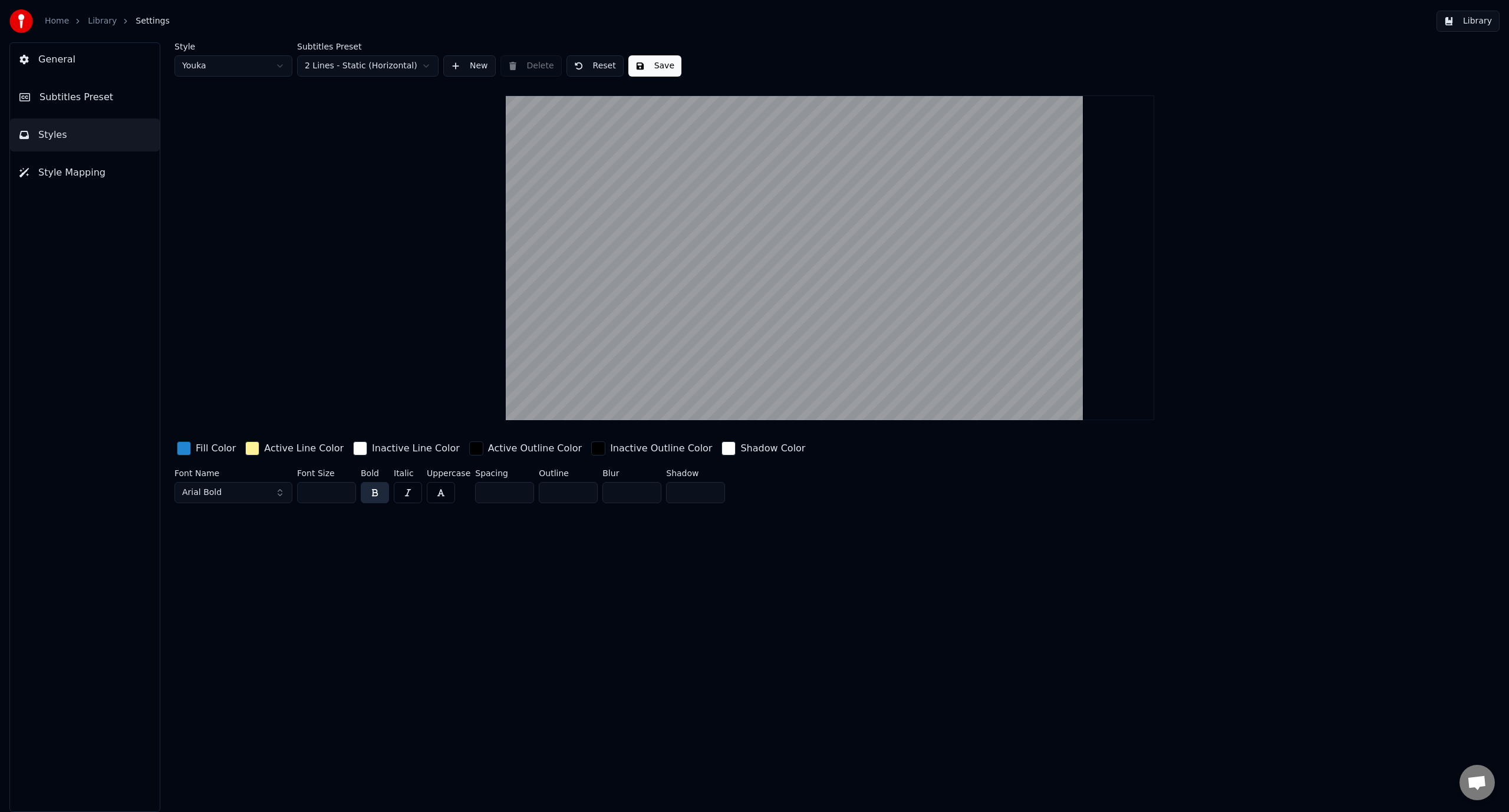
click at [345, 495] on input "**" at bounding box center [326, 492] width 59 height 21
type input "**"
click at [345, 489] on input "**" at bounding box center [326, 492] width 59 height 21
click at [419, 74] on html "Home Library Settings Library General Subtitles Preset Styles Style Mapping Sty…" at bounding box center [754, 406] width 1509 height 812
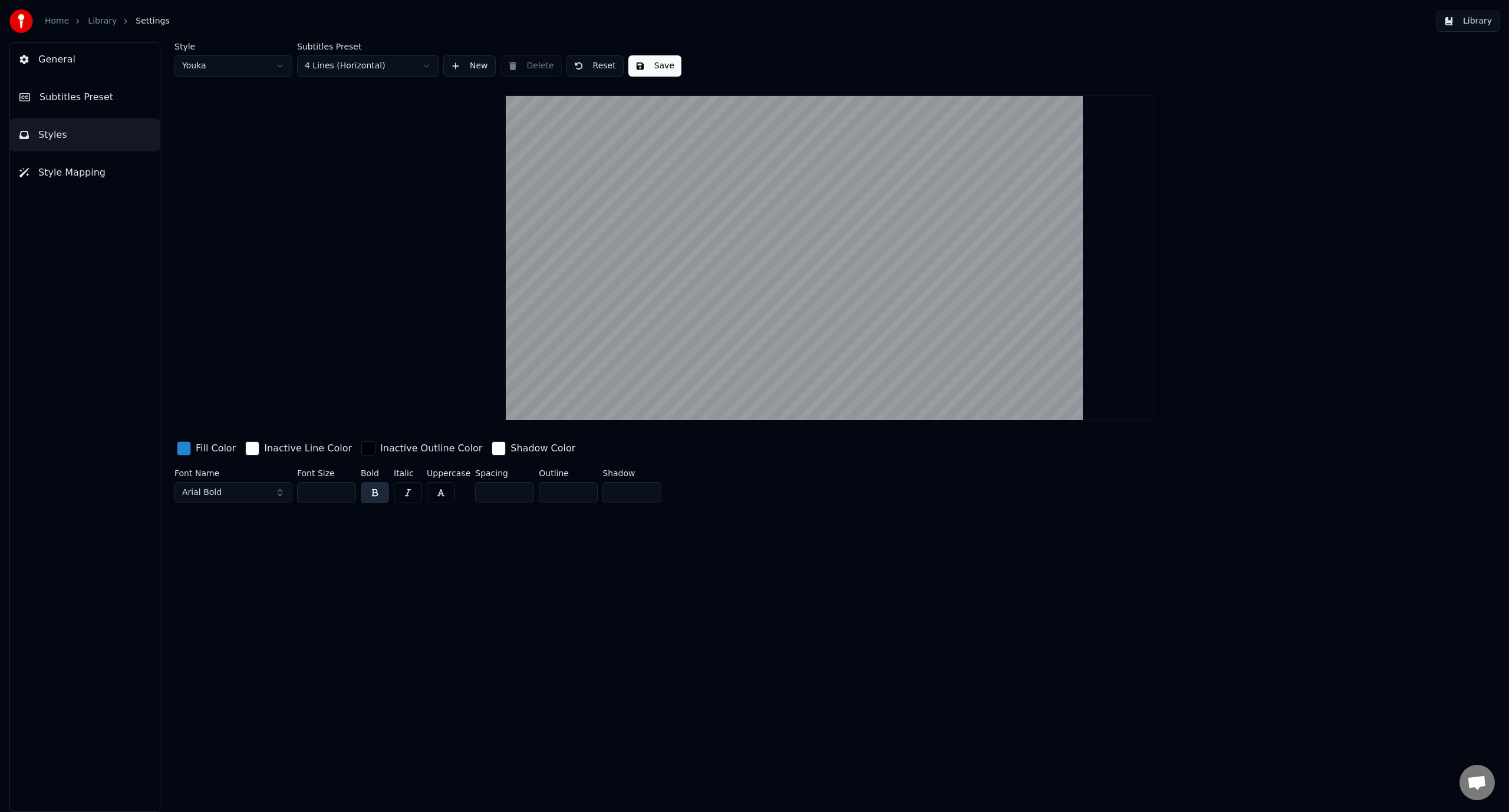
click at [399, 71] on html "Home Library Settings Library General Subtitles Preset Styles Style Mapping Sty…" at bounding box center [754, 406] width 1509 height 812
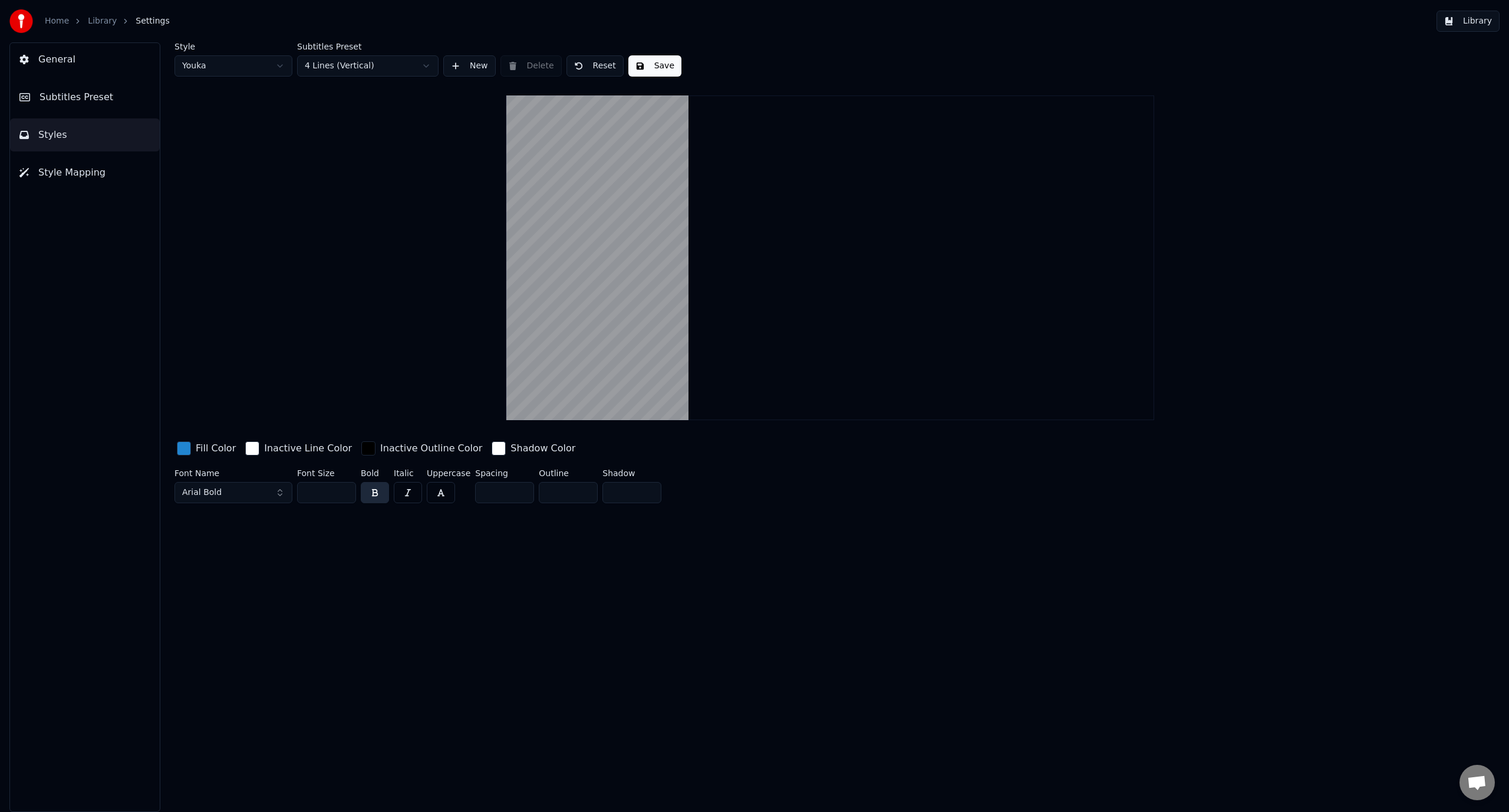
click at [377, 71] on html "Home Library Settings Library General Subtitles Preset Styles Style Mapping Sty…" at bounding box center [754, 406] width 1509 height 812
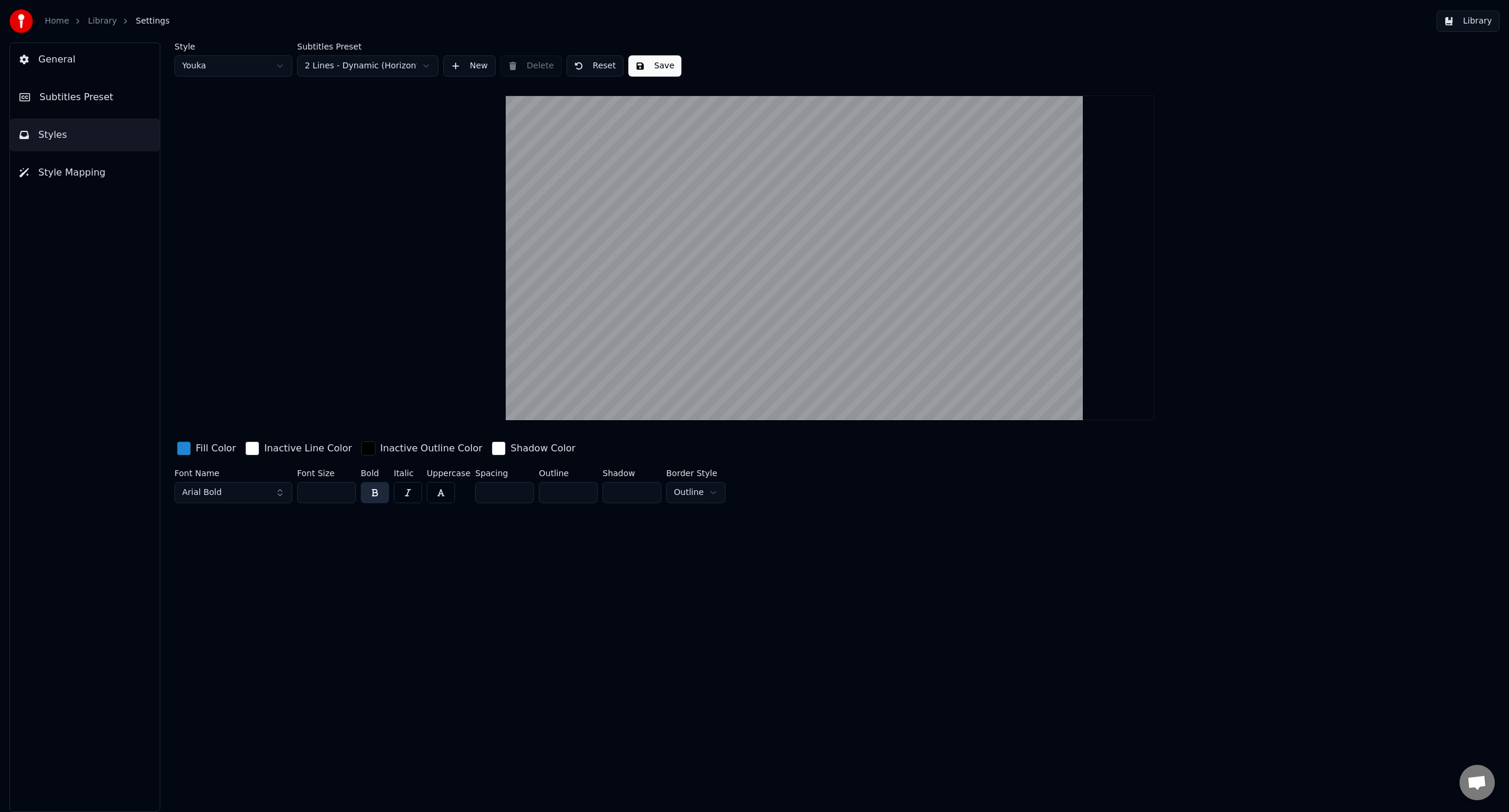
click at [389, 75] on html "Home Library Settings Library General Subtitles Preset Styles Style Mapping Sty…" at bounding box center [754, 406] width 1509 height 812
click at [639, 69] on button "Save" at bounding box center [655, 66] width 53 height 21
click at [1464, 20] on button "Library" at bounding box center [1468, 21] width 63 height 21
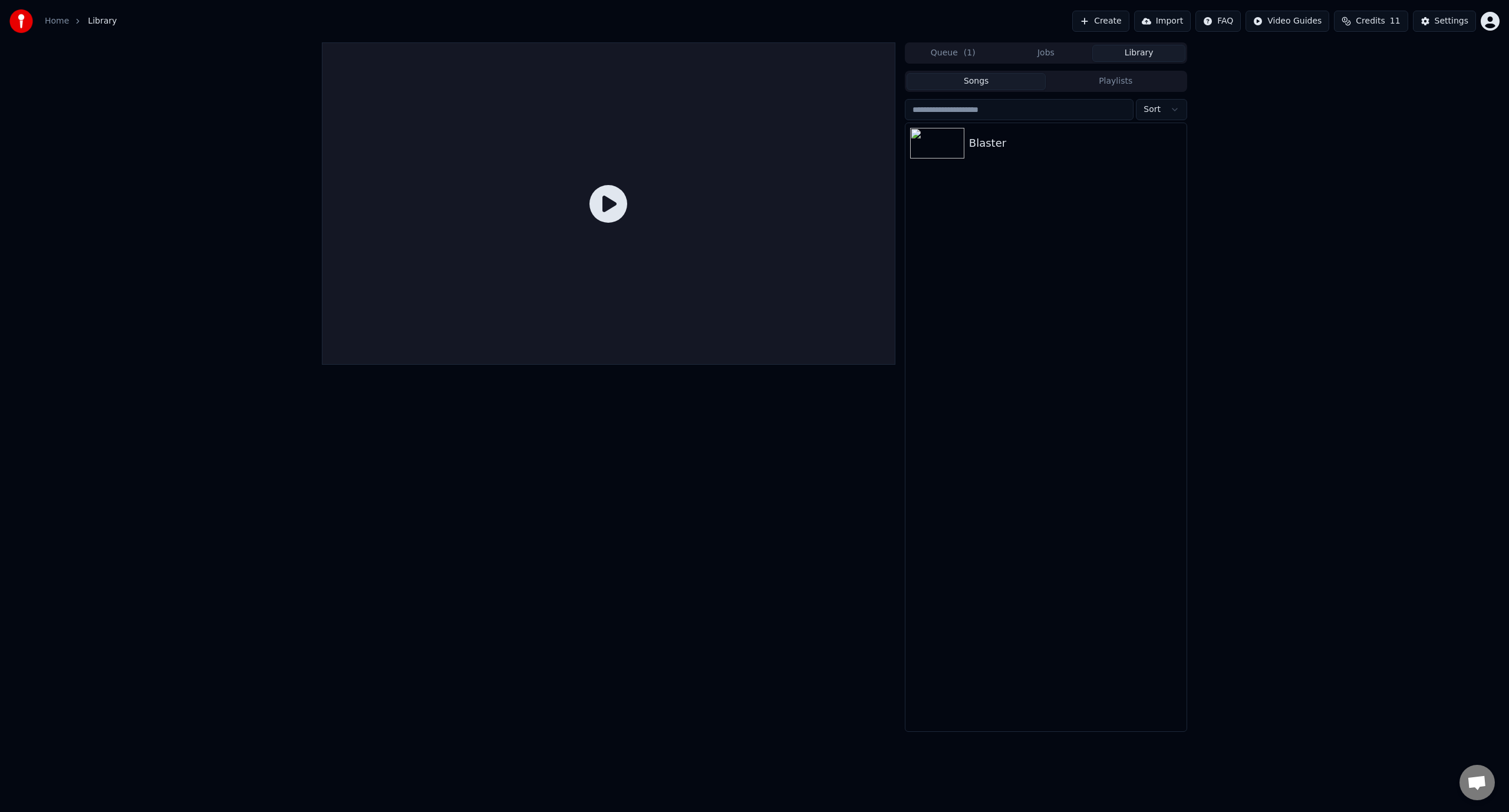
click at [624, 205] on icon at bounding box center [608, 203] width 38 height 38
click at [1013, 142] on div "Blaster" at bounding box center [1070, 144] width 201 height 17
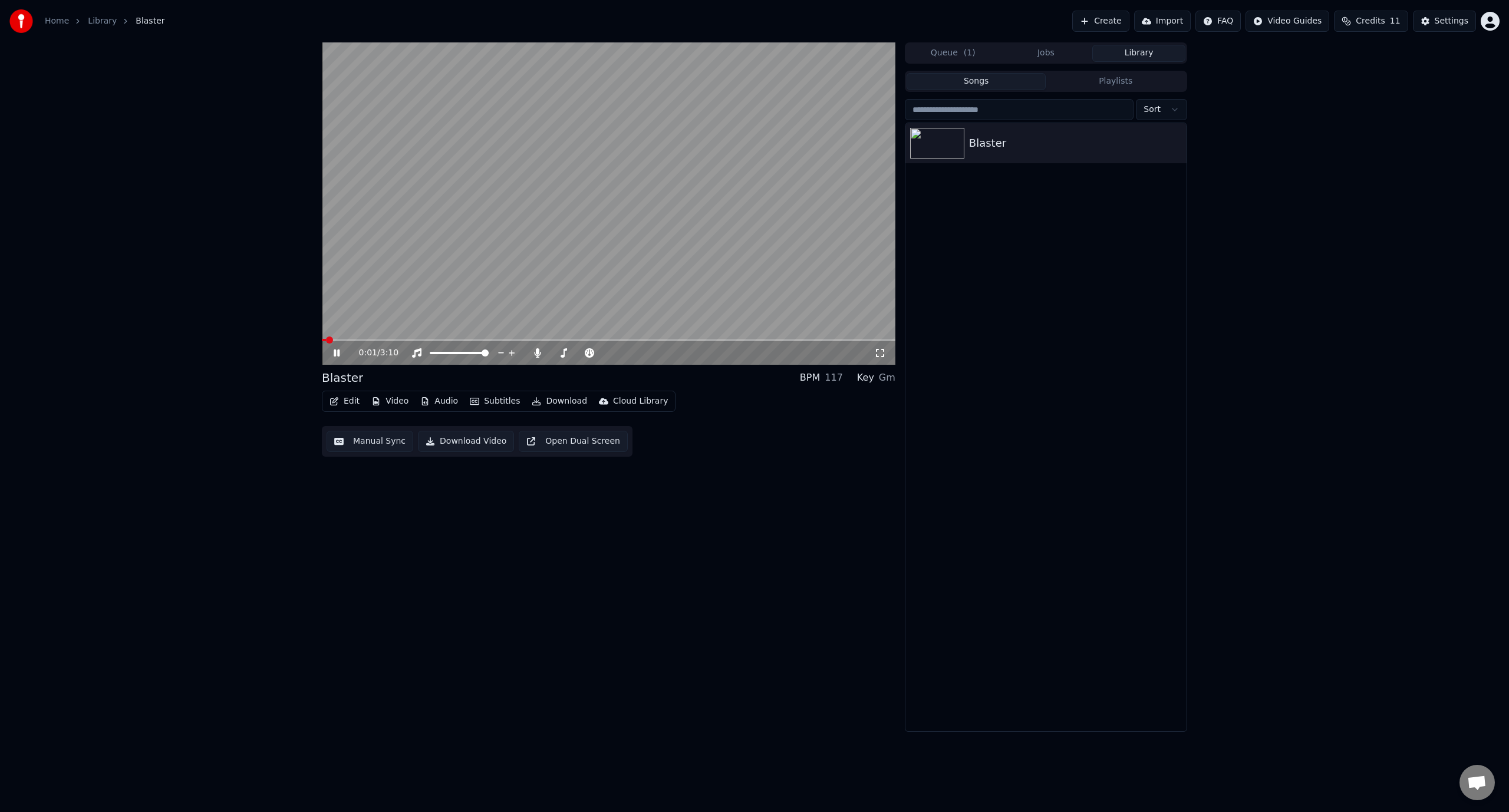
click at [396, 342] on div "0:01 / 3:10" at bounding box center [609, 352] width 573 height 23
click at [403, 337] on video at bounding box center [609, 203] width 573 height 323
click at [338, 352] on icon at bounding box center [336, 353] width 7 height 8
drag, startPoint x: 355, startPoint y: 342, endPoint x: 363, endPoint y: 341, distance: 8.1
click at [363, 341] on div "0:04 / 3:10" at bounding box center [609, 352] width 573 height 23
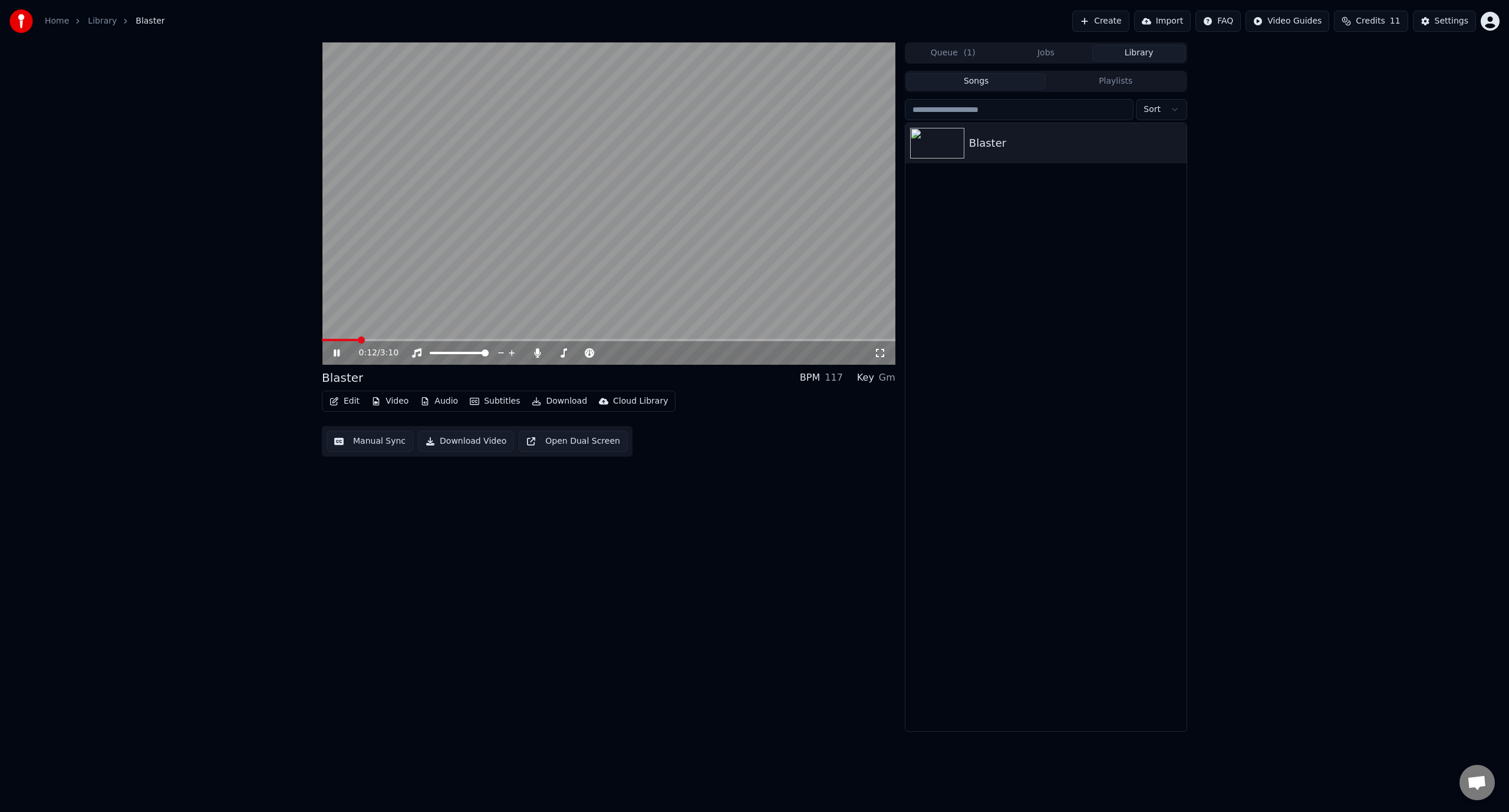
click at [365, 339] on span at bounding box center [609, 340] width 573 height 2
click at [364, 342] on span at bounding box center [368, 340] width 7 height 7
click at [376, 341] on div "0:00 / 3:10" at bounding box center [609, 352] width 573 height 23
click at [388, 339] on span at bounding box center [609, 340] width 573 height 2
click at [381, 343] on span at bounding box center [385, 340] width 7 height 7
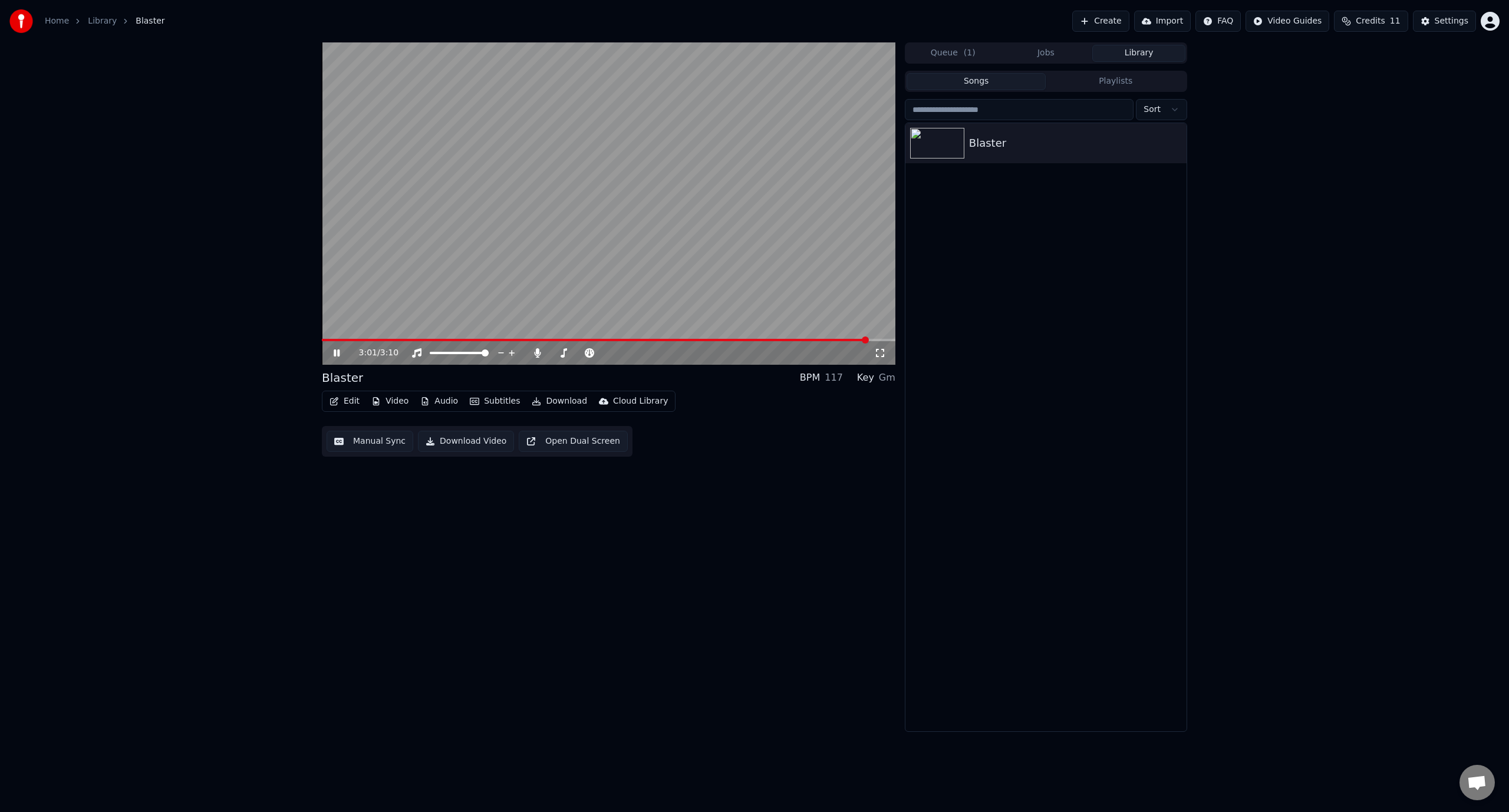
click at [339, 354] on icon at bounding box center [336, 353] width 6 height 7
click at [539, 354] on icon at bounding box center [538, 353] width 12 height 10
click at [443, 354] on span at bounding box center [436, 353] width 14 height 2
click at [430, 352] on span at bounding box center [433, 353] width 7 height 7
click at [336, 358] on div "3:01 / 3:10" at bounding box center [609, 353] width 564 height 12
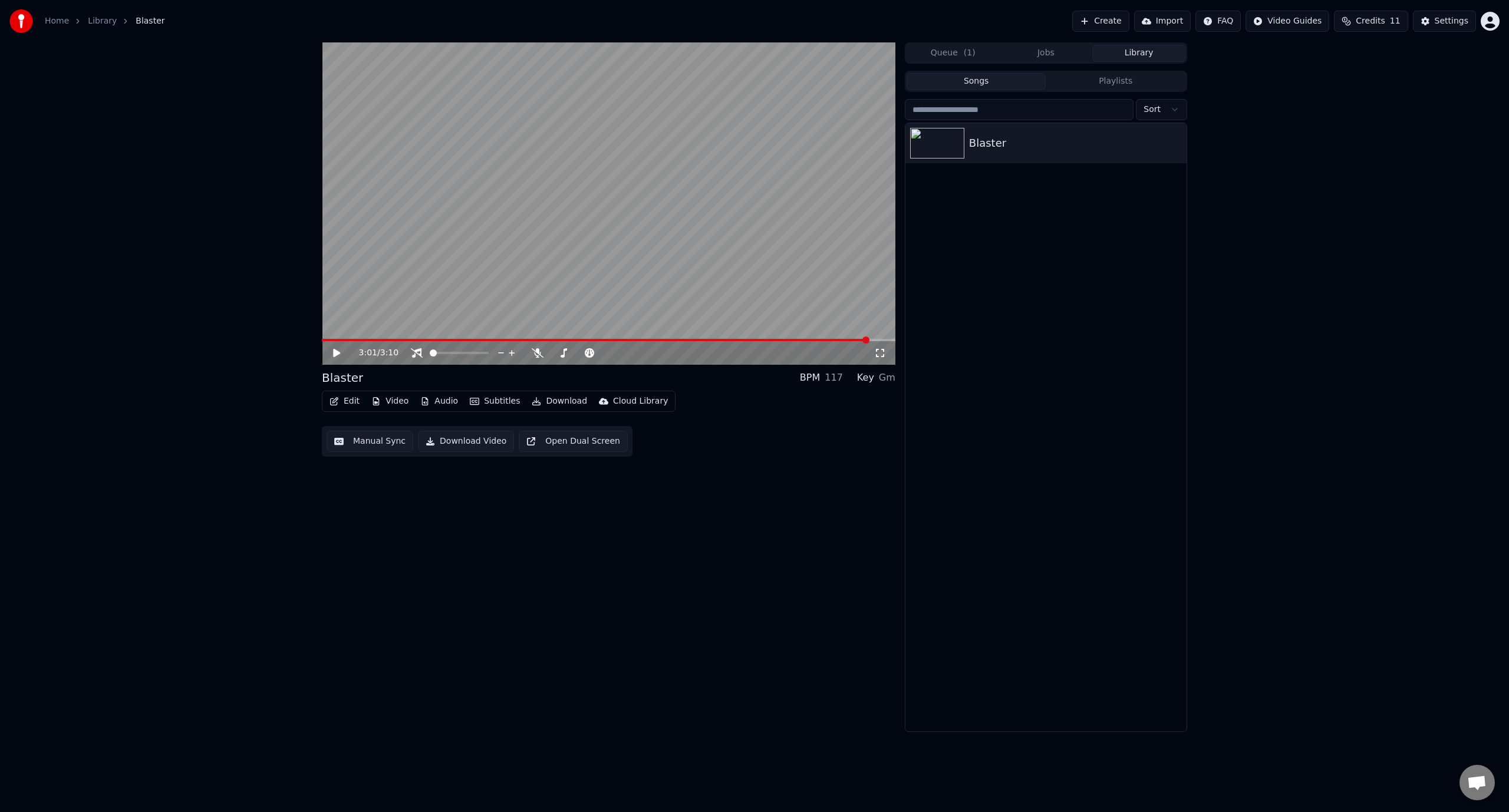
click at [336, 353] on icon at bounding box center [336, 353] width 7 height 8
click at [322, 339] on span at bounding box center [322, 340] width 0 height 2
click at [416, 351] on icon at bounding box center [417, 353] width 12 height 10
click at [333, 354] on icon at bounding box center [336, 353] width 6 height 7
click at [552, 400] on button "Download" at bounding box center [559, 402] width 65 height 17
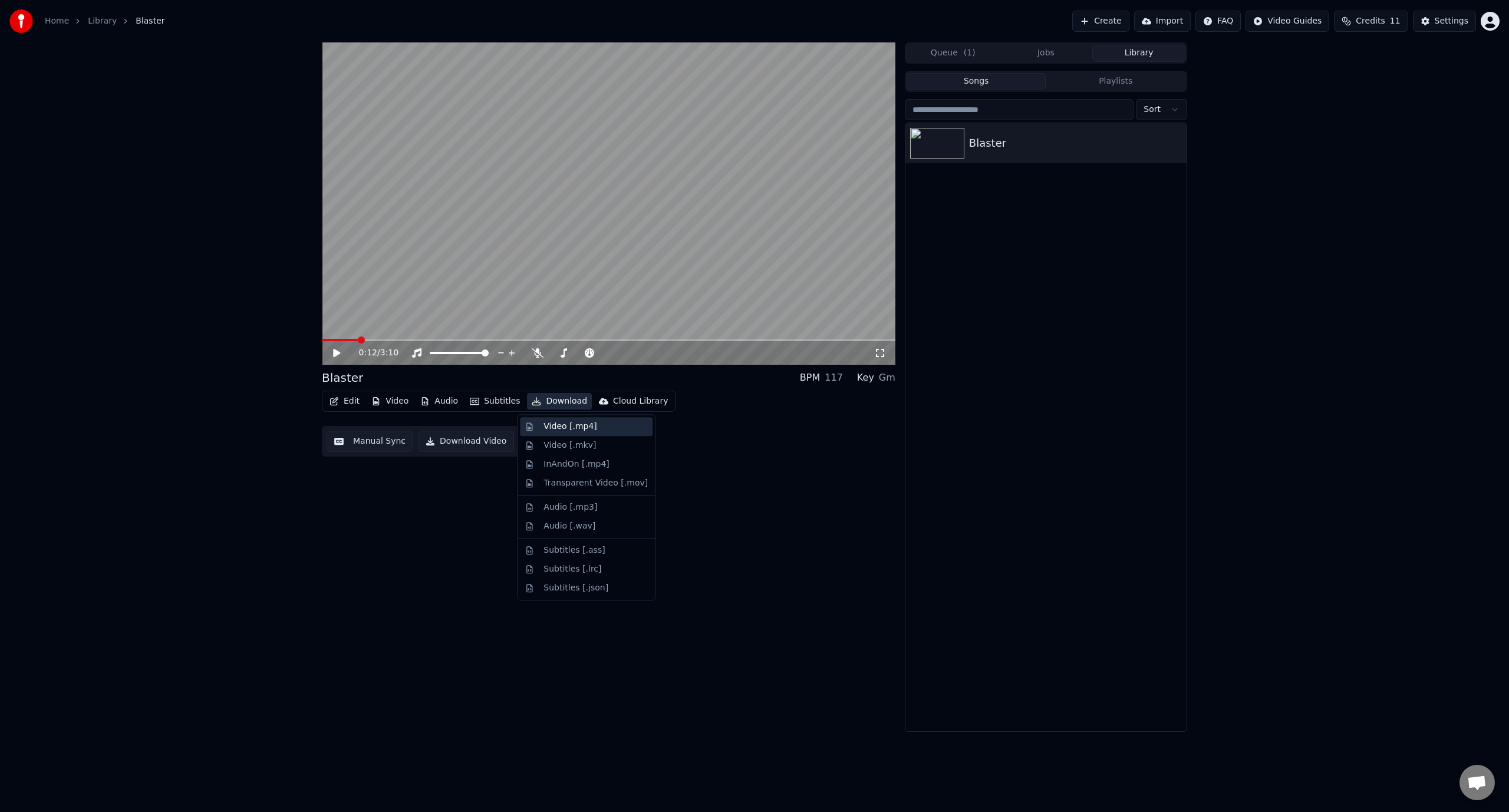
click at [561, 427] on div "Video [.mp4]" at bounding box center [570, 427] width 53 height 12
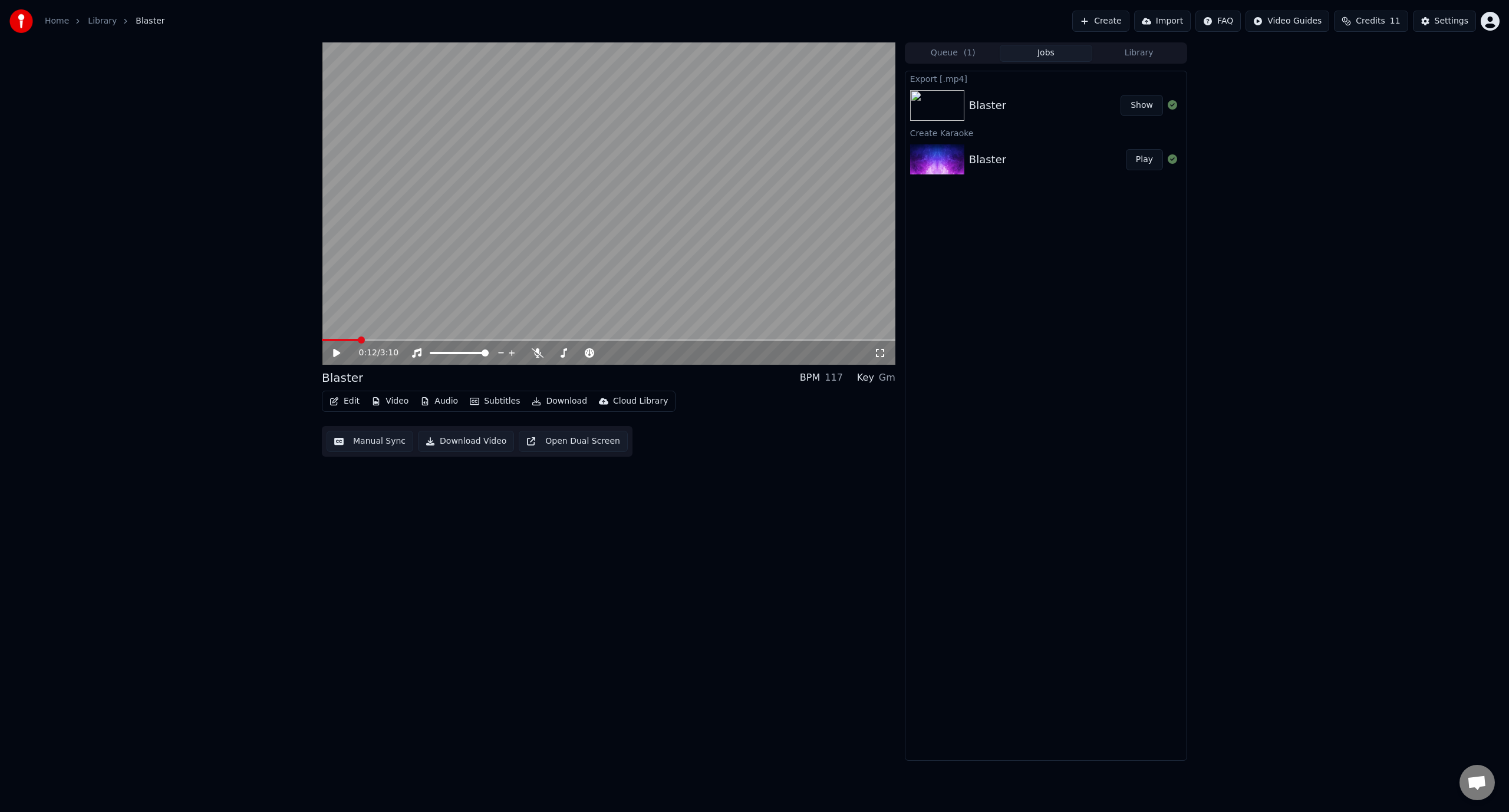
click at [1075, 104] on div "Blaster" at bounding box center [1045, 105] width 151 height 17
click at [1144, 105] on button "Show" at bounding box center [1141, 105] width 42 height 21
